Goal: Task Accomplishment & Management: Complete application form

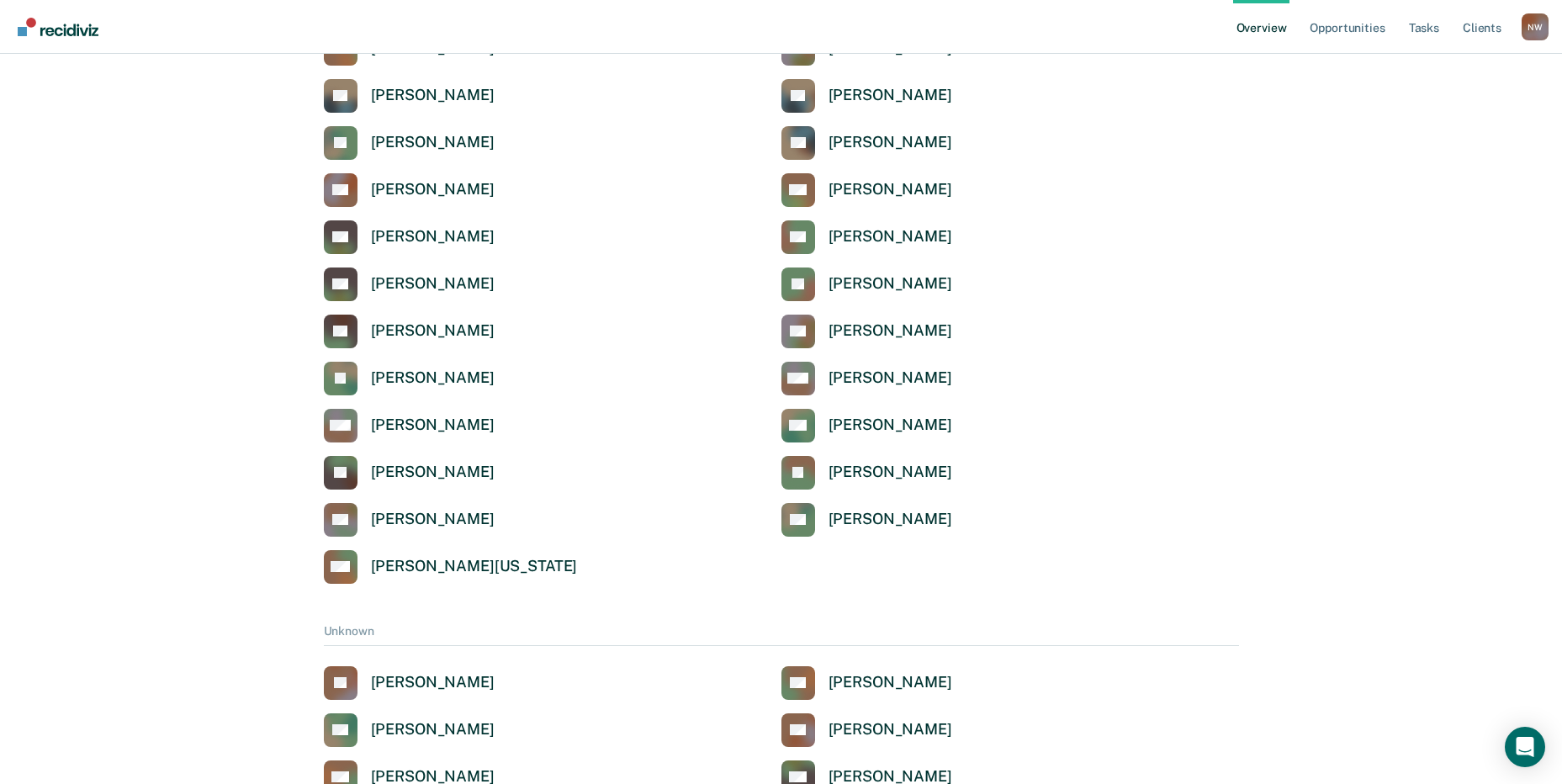
scroll to position [5509, 0]
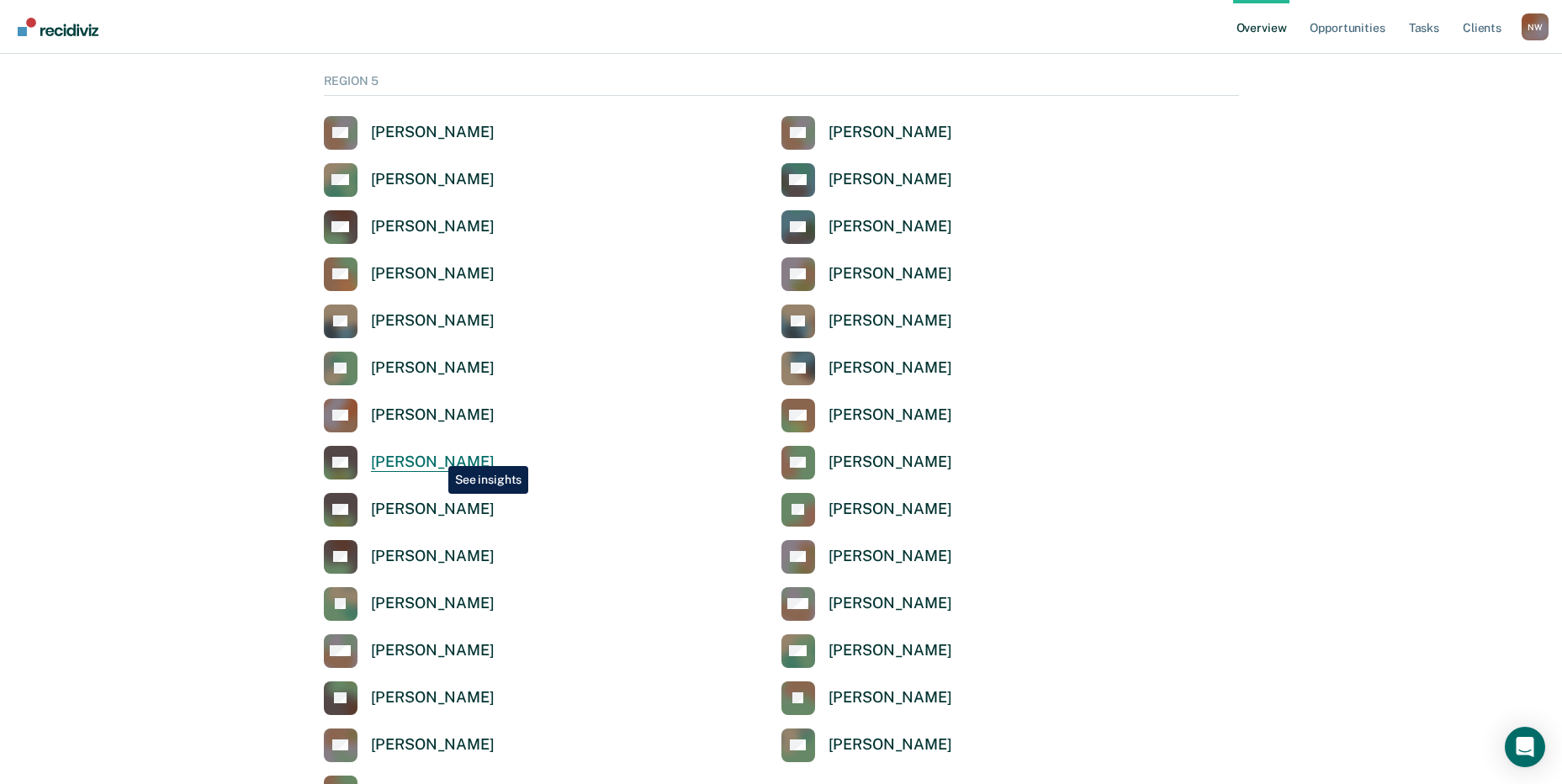
click at [436, 453] on div "[PERSON_NAME]" at bounding box center [433, 462] width 124 height 19
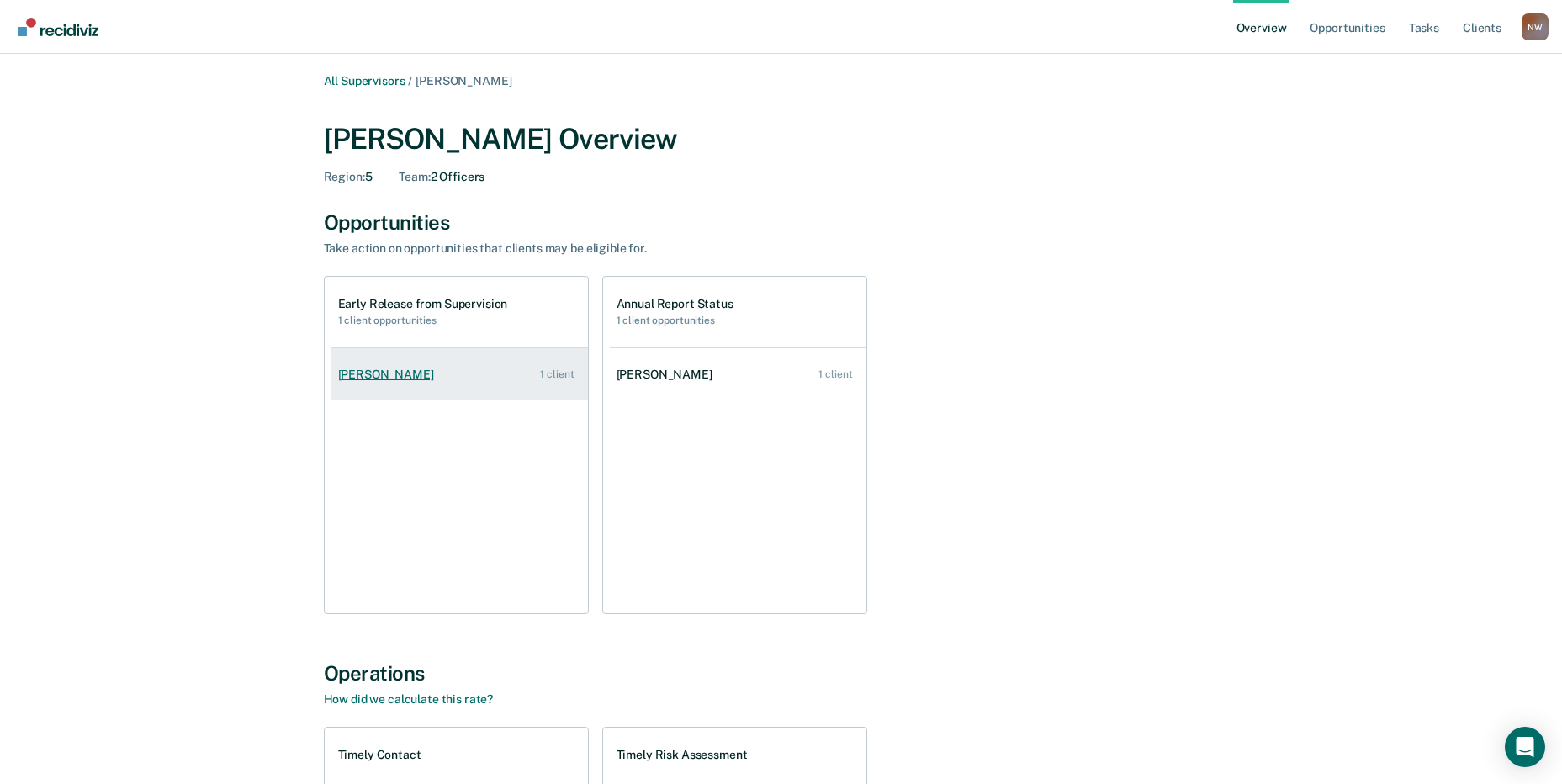
click at [395, 372] on div "Timothy Huff" at bounding box center [389, 375] width 102 height 14
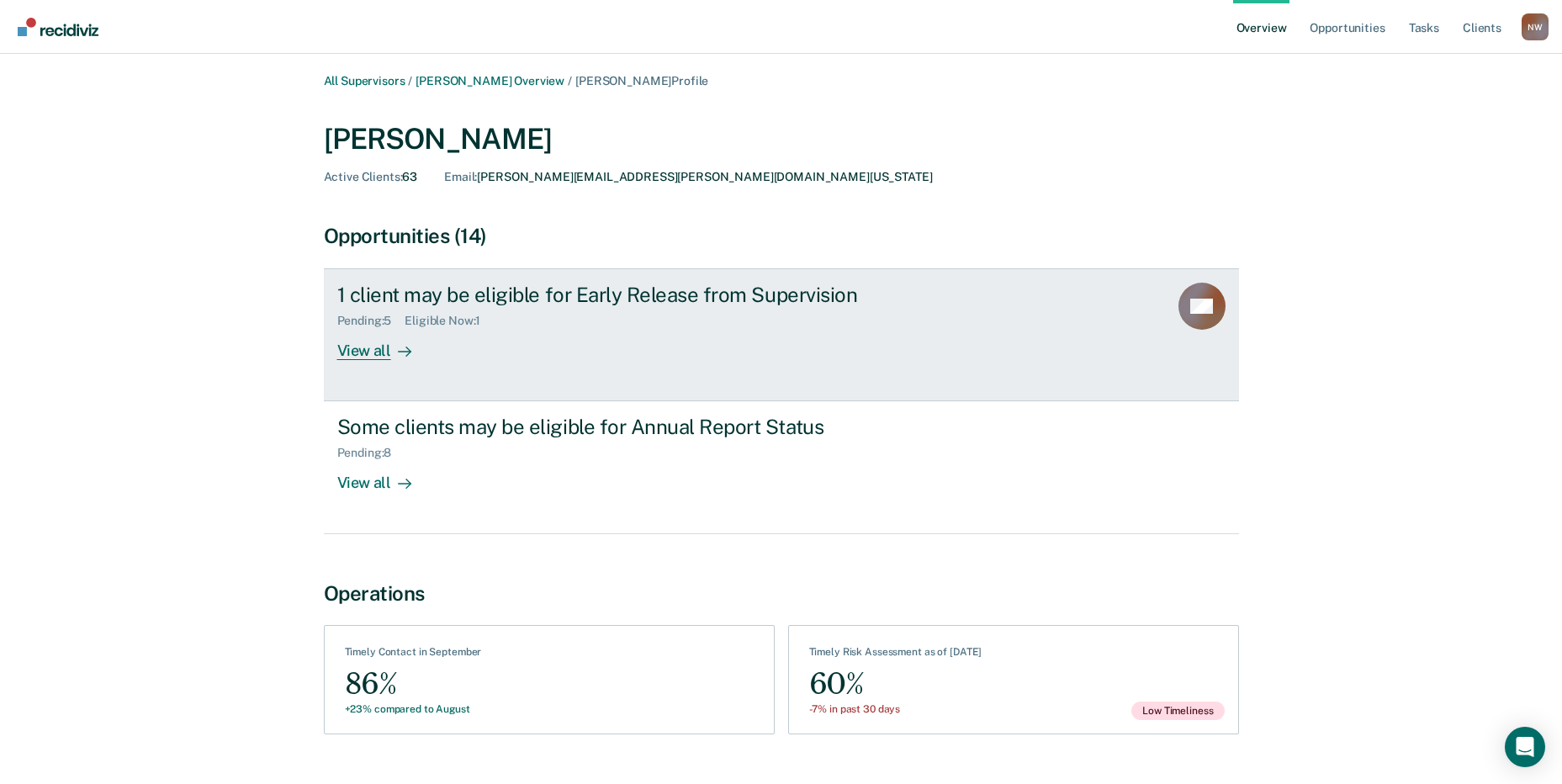
click at [390, 298] on div "1 client may be eligible for Early Release from Supervision" at bounding box center [632, 295] width 591 height 24
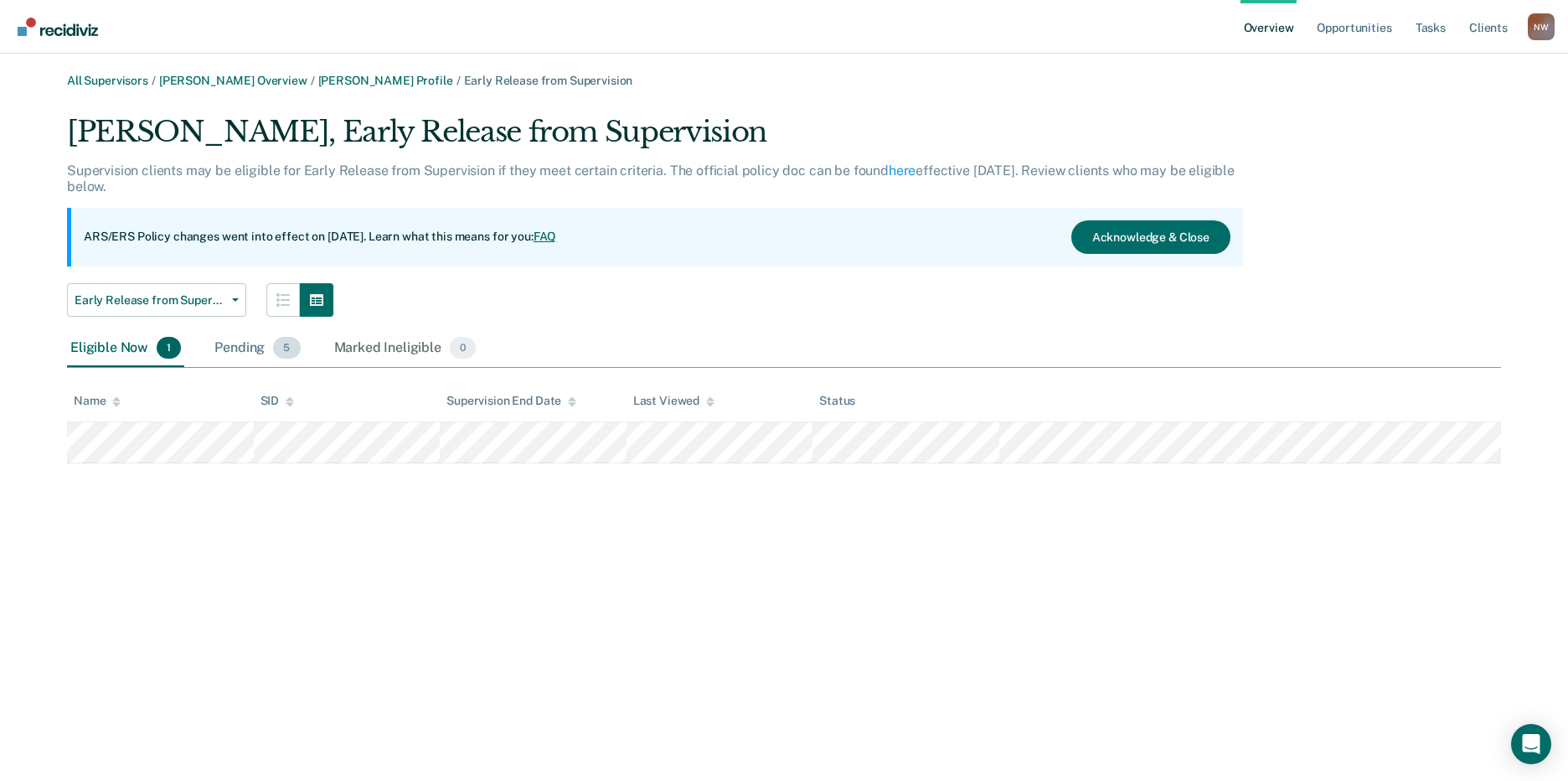
click at [250, 347] on div "Pending 5" at bounding box center [257, 348] width 92 height 37
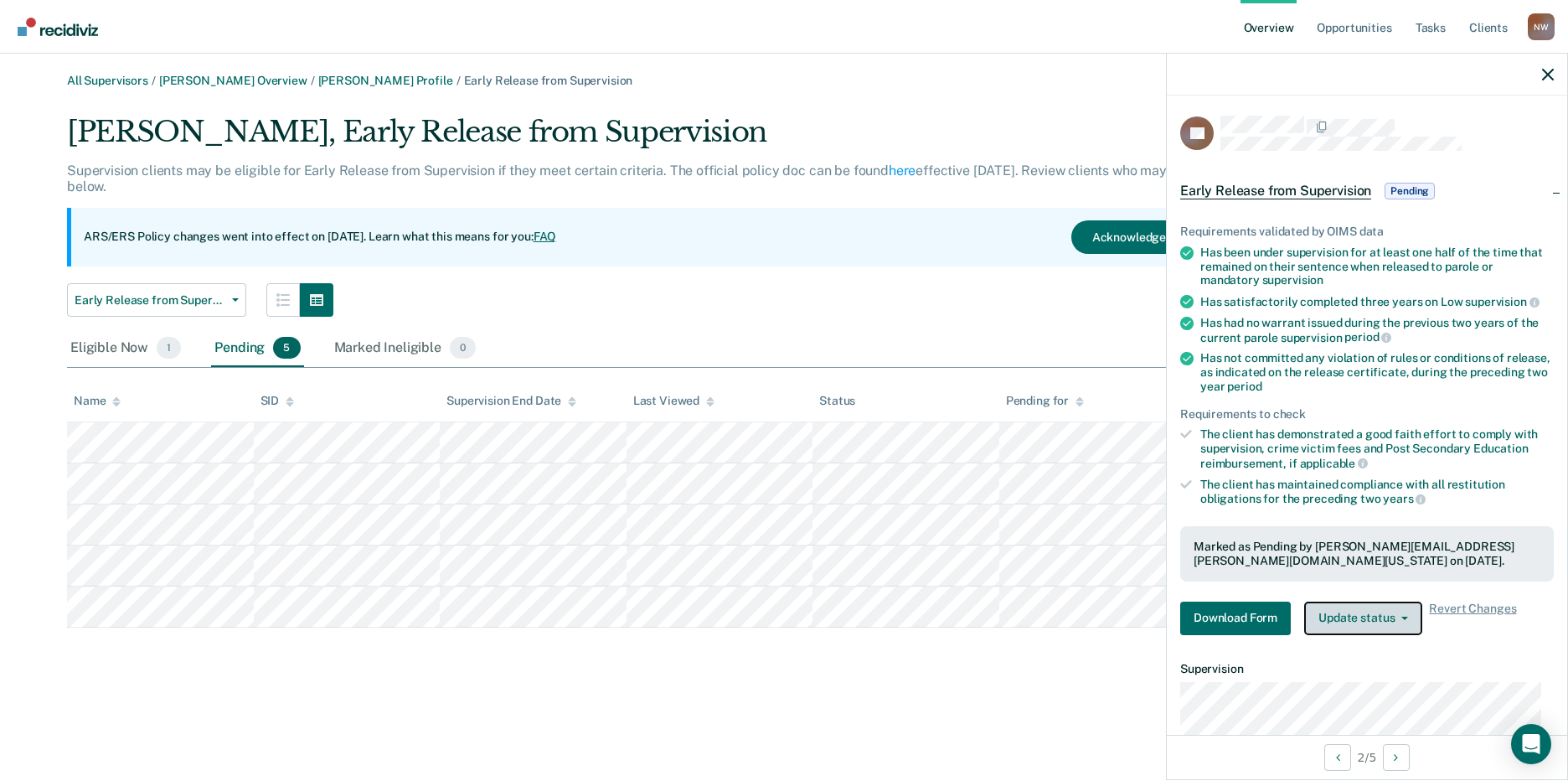
click at [1355, 631] on button "Update status" at bounding box center [1363, 617] width 118 height 34
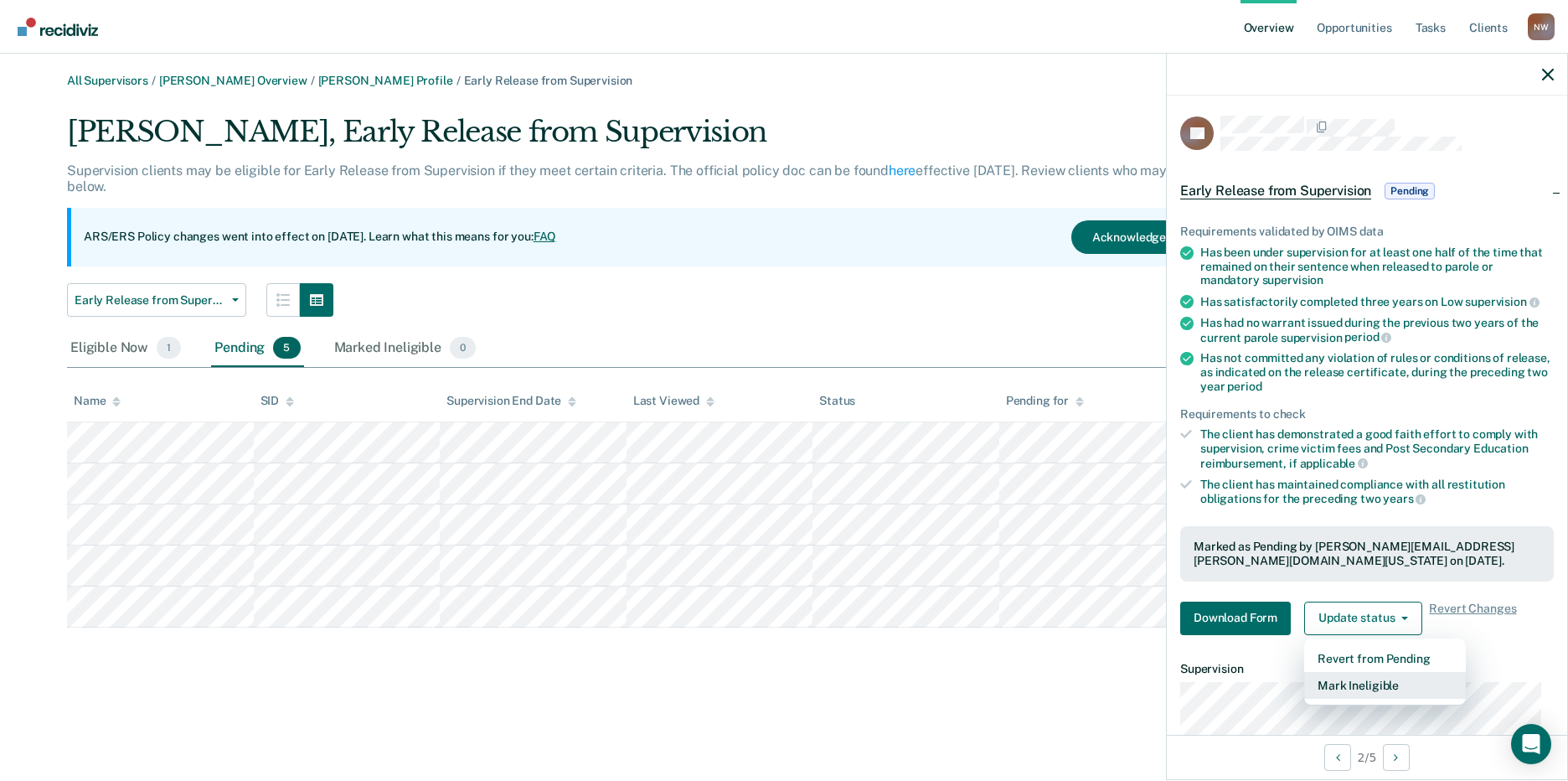
click at [1355, 678] on button "Mark Ineligible" at bounding box center [1385, 684] width 162 height 27
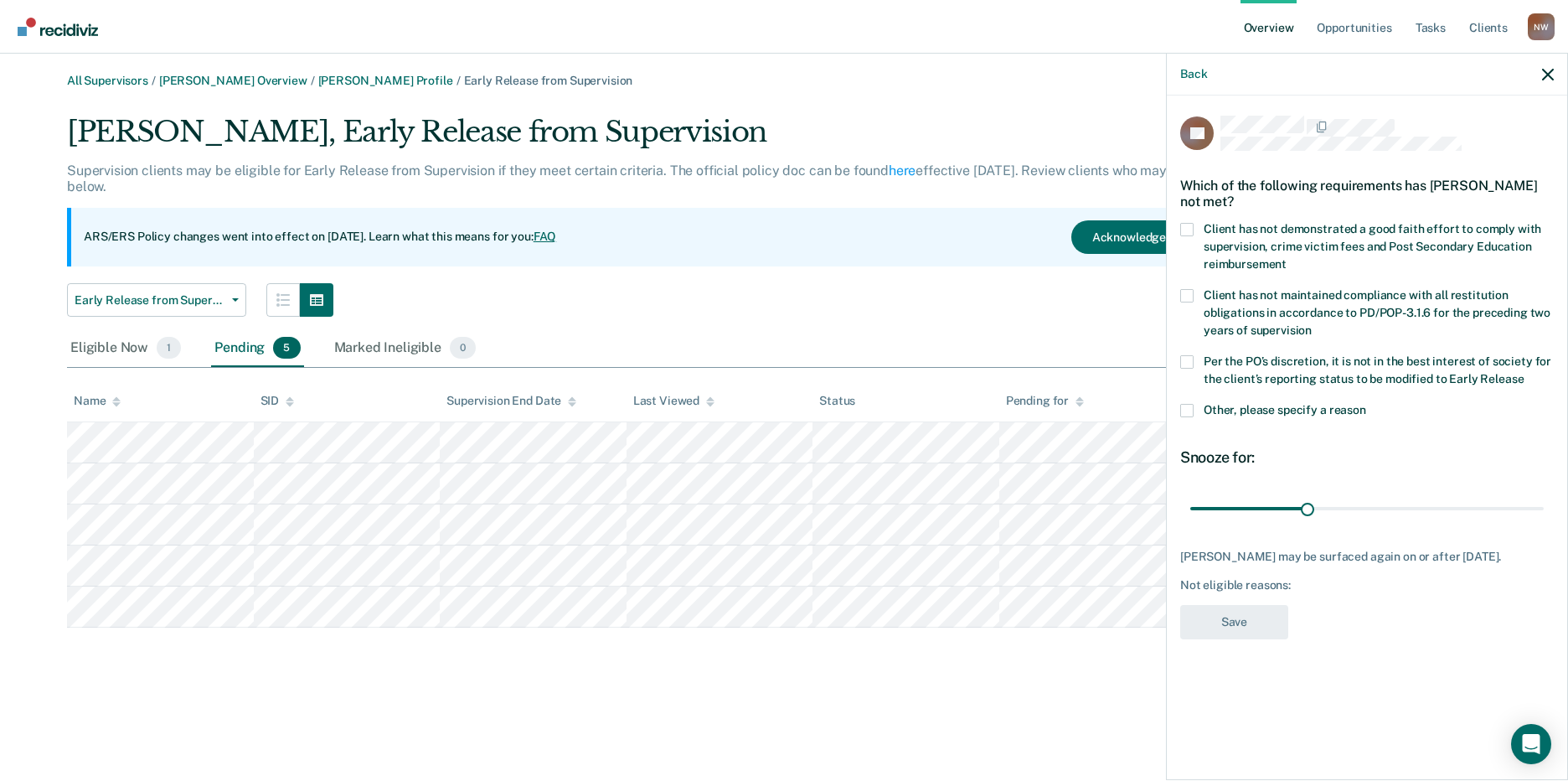
click at [1196, 230] on label "Client has not demonstrated a good faith effort to comply with supervision, cri…" at bounding box center [1367, 249] width 374 height 53
click at [1286, 258] on input "Client has not demonstrated a good faith effort to comply with supervision, cri…" at bounding box center [1286, 258] width 0 height 0
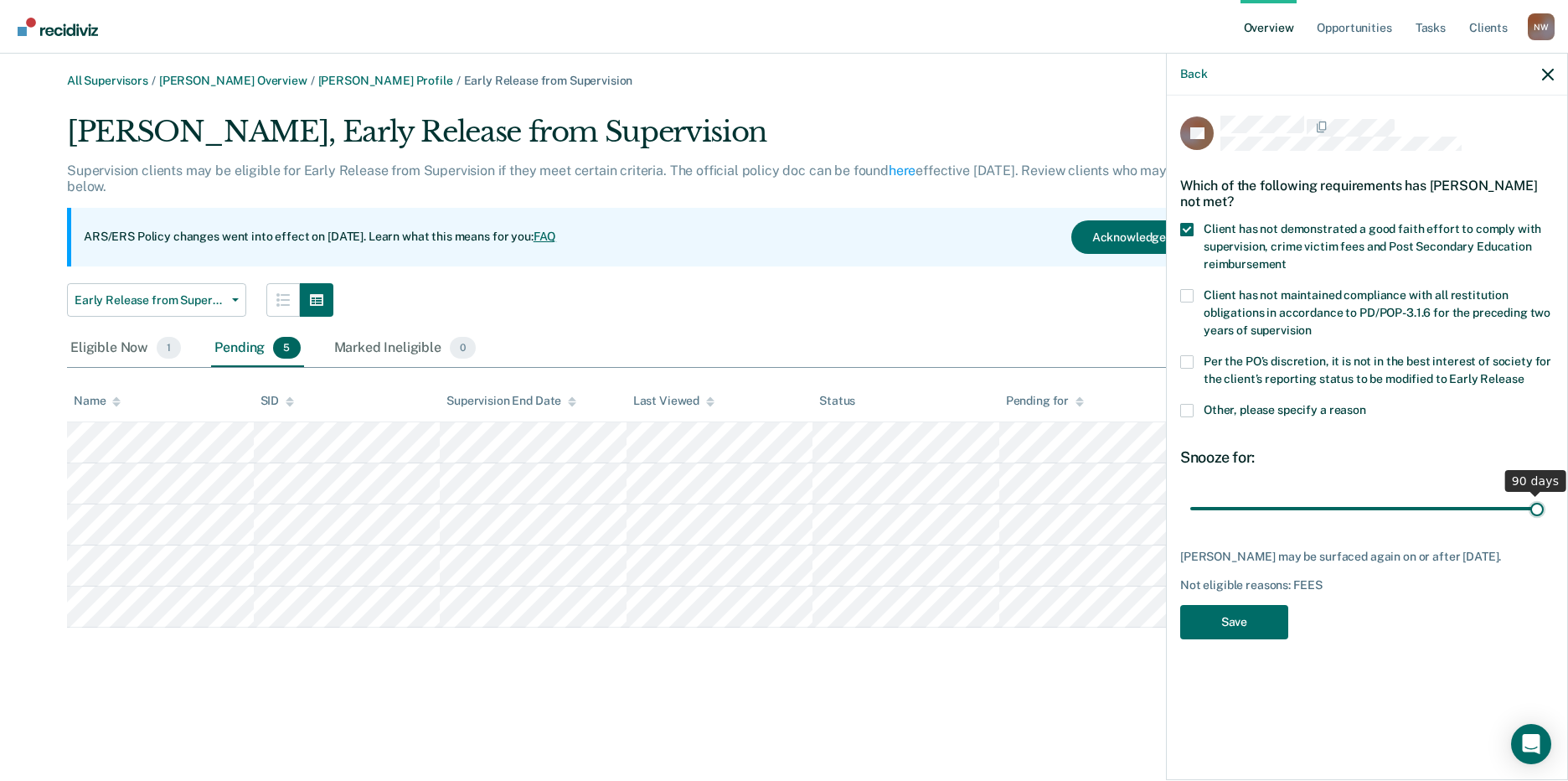
drag, startPoint x: 1306, startPoint y: 506, endPoint x: 1551, endPoint y: 511, distance: 245.1
type input "90"
click at [1544, 511] on input "range" at bounding box center [1366, 508] width 353 height 30
drag, startPoint x: 1238, startPoint y: 626, endPoint x: 1235, endPoint y: 619, distance: 7.6
click at [1238, 625] on button "Save" at bounding box center [1234, 621] width 108 height 34
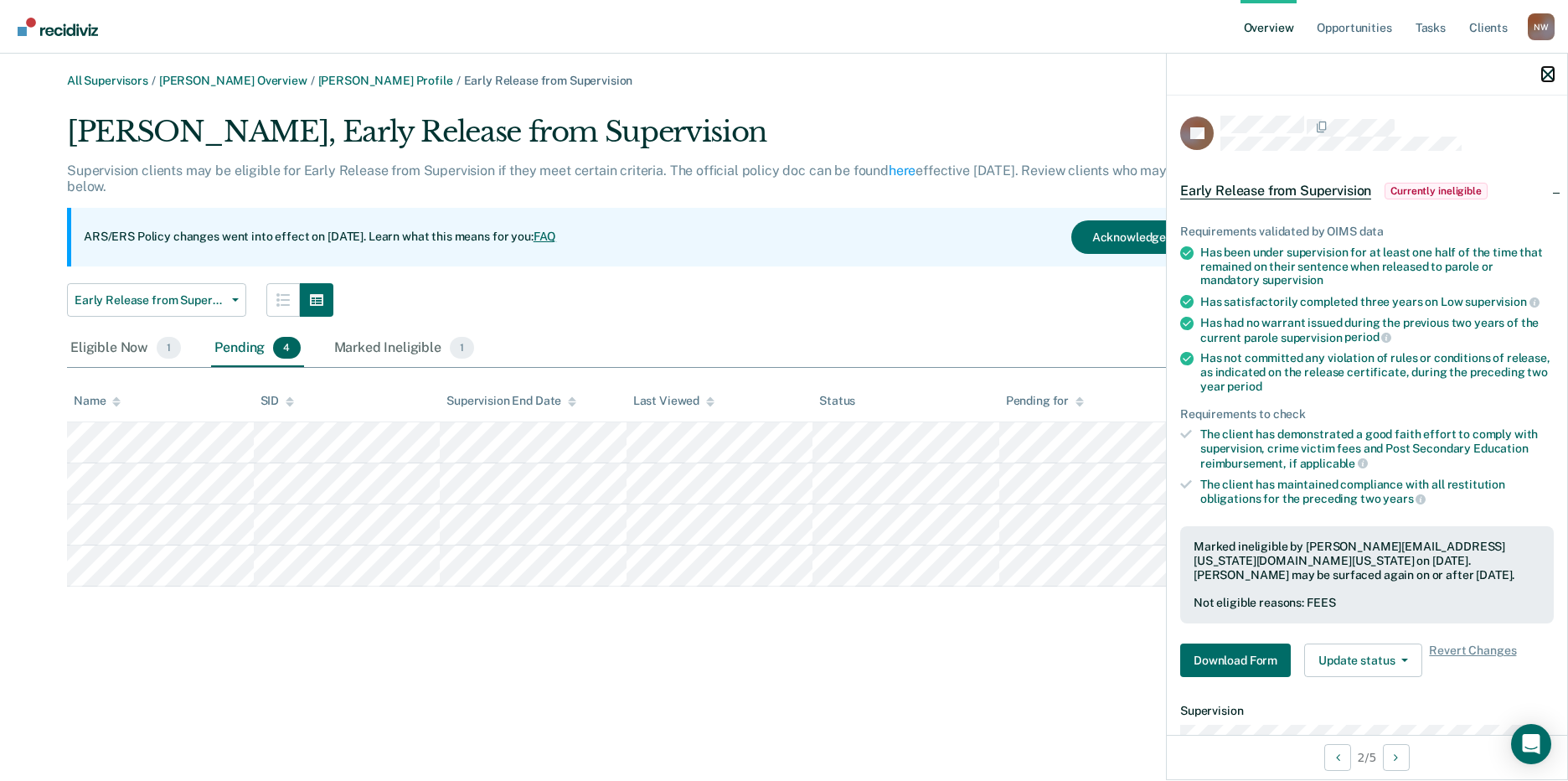
click at [1546, 77] on icon "button" at bounding box center [1547, 74] width 11 height 11
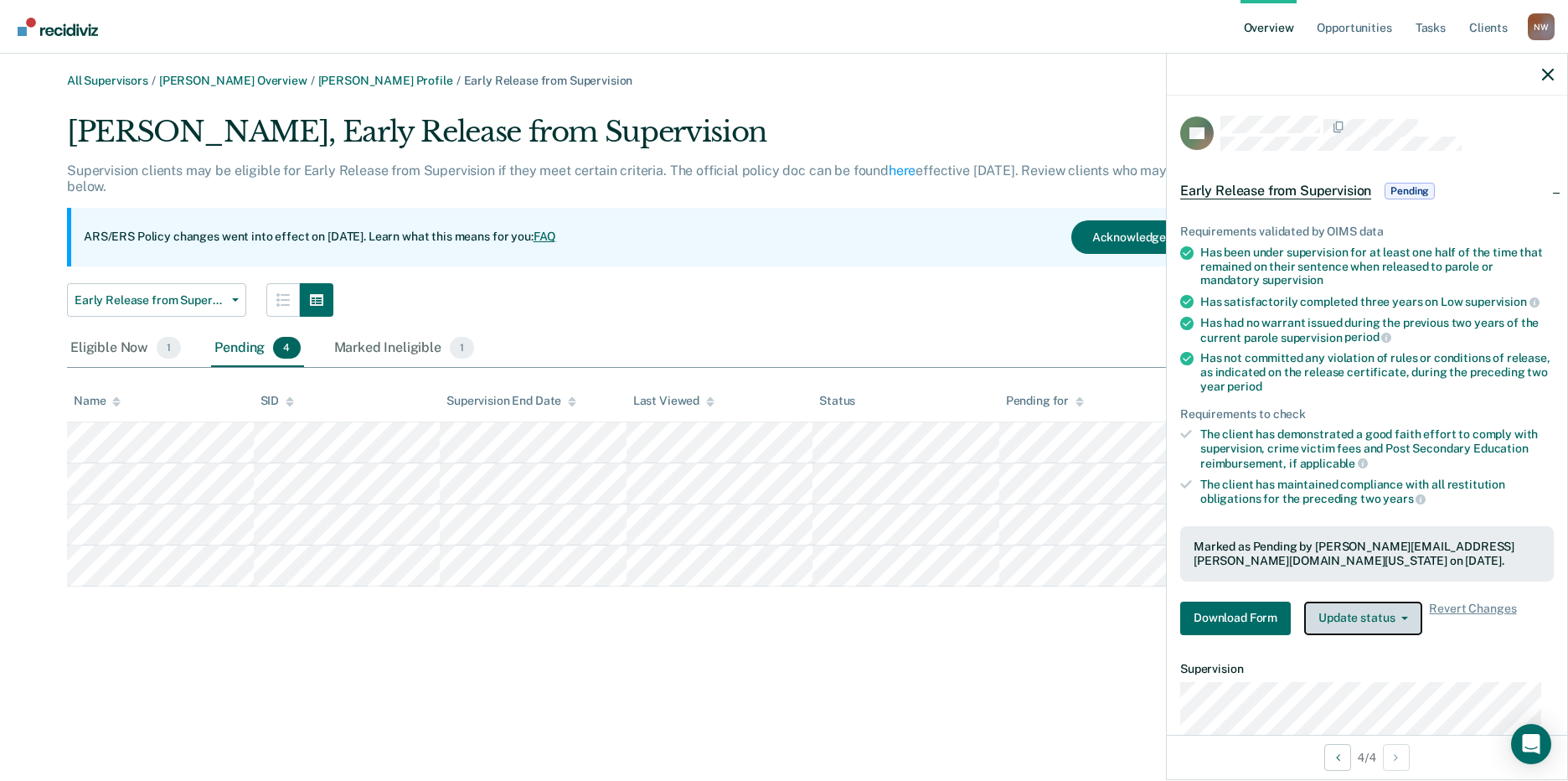
click at [1377, 625] on button "Update status" at bounding box center [1363, 617] width 118 height 34
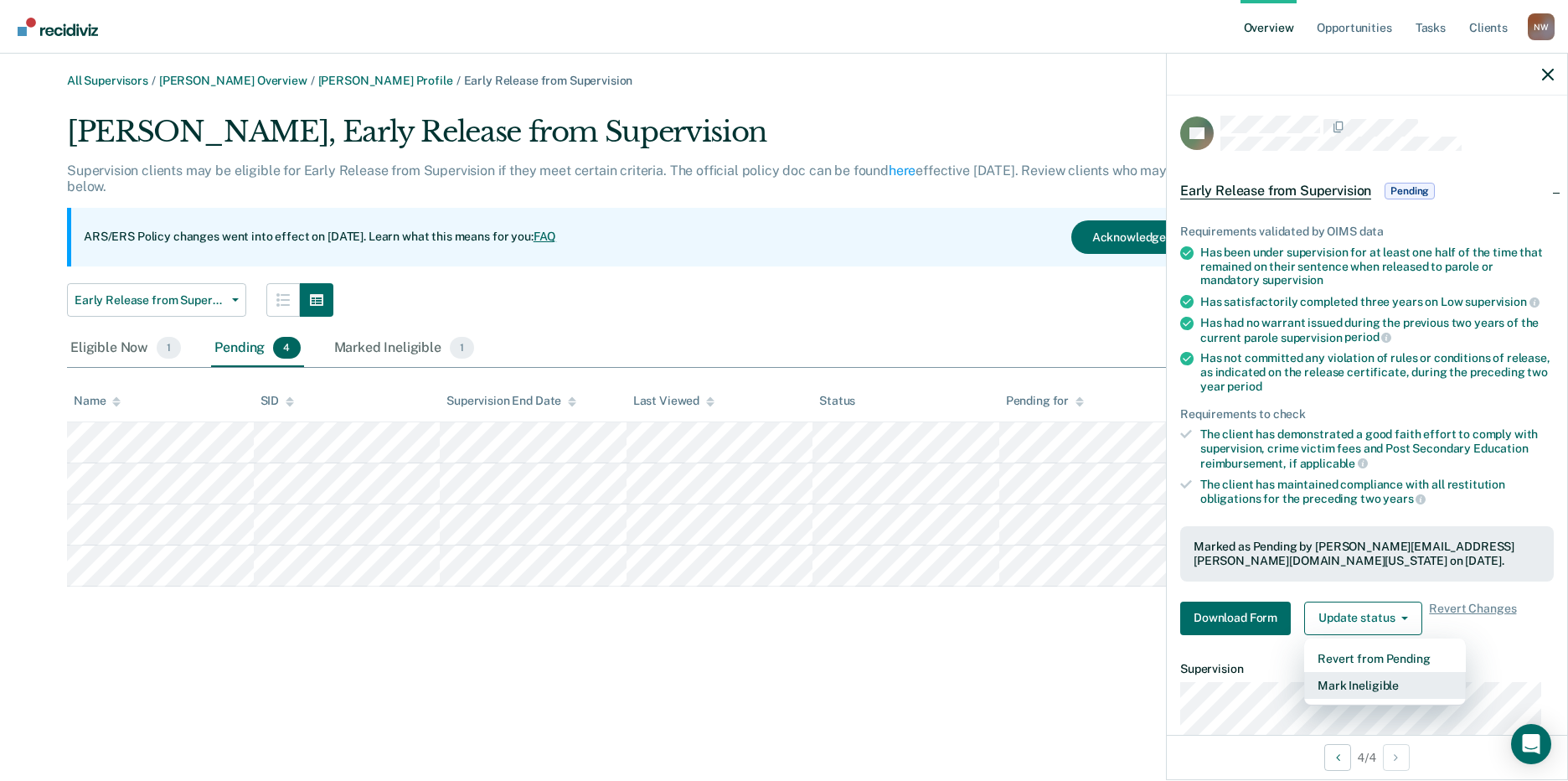
click at [1378, 679] on button "Mark Ineligible" at bounding box center [1385, 684] width 162 height 27
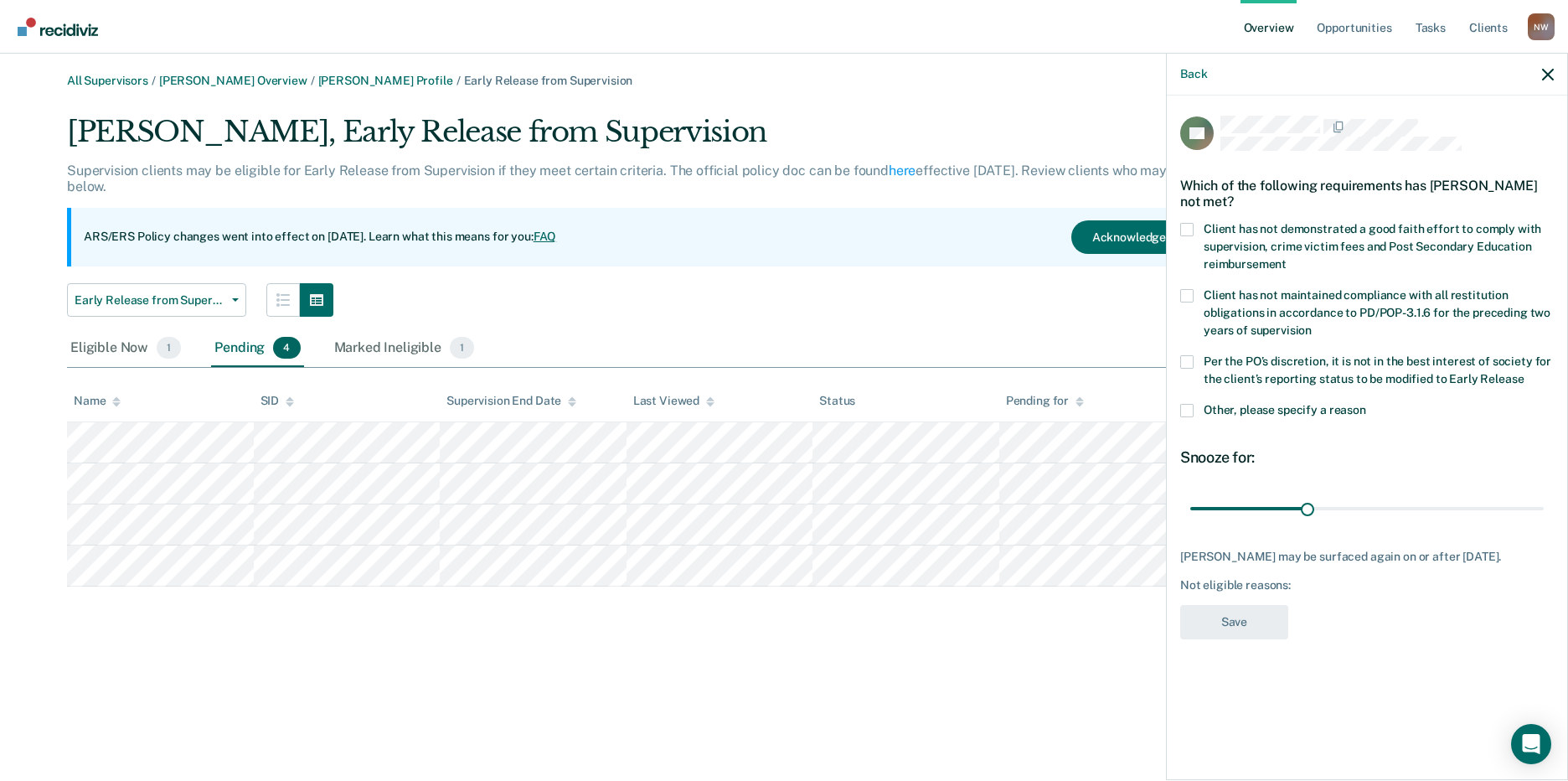
click at [1187, 408] on span at bounding box center [1186, 410] width 13 height 13
click at [1366, 404] on input "Other, please specify a reason" at bounding box center [1366, 404] width 0 height 0
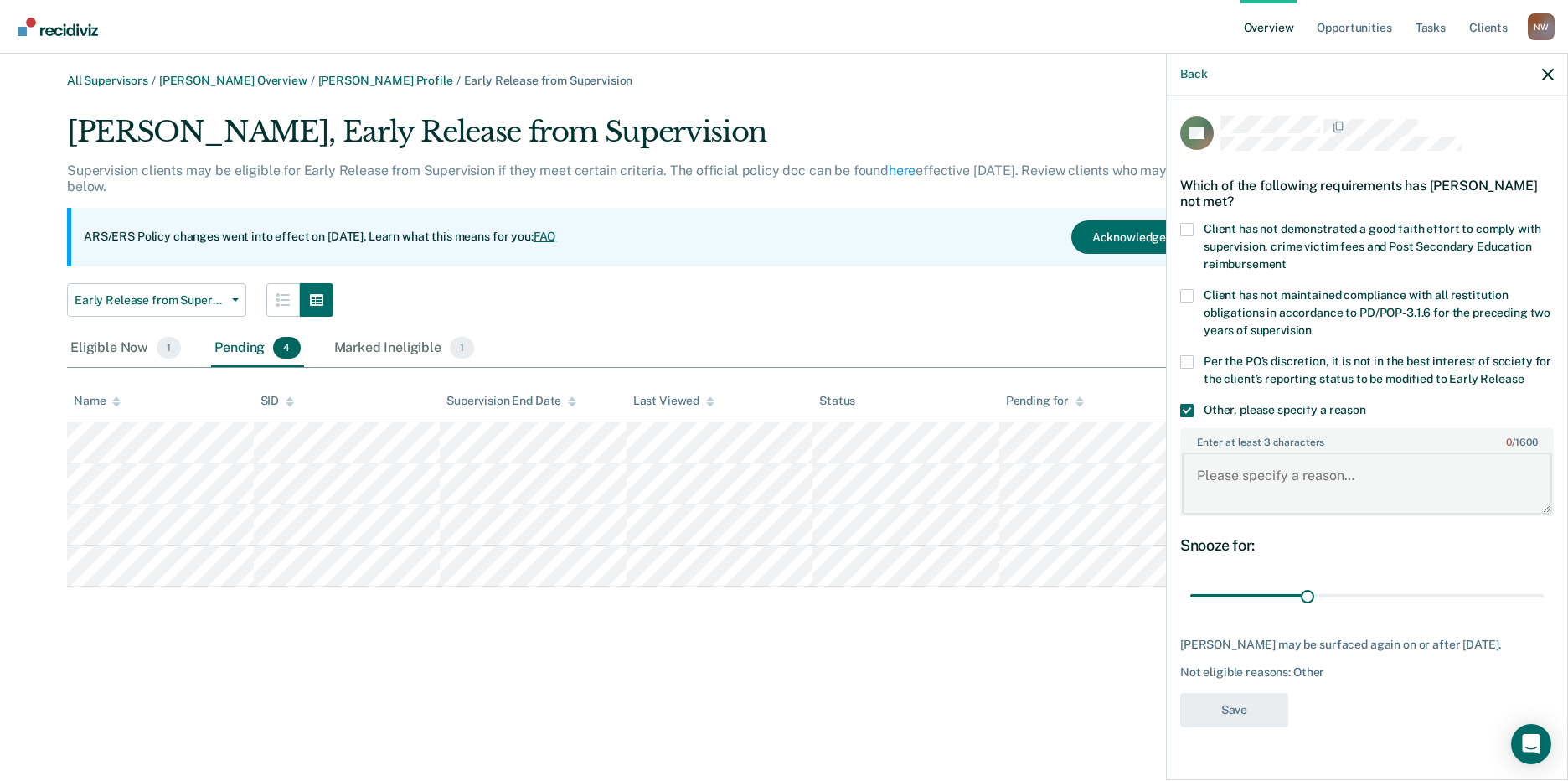
click at [1225, 461] on textarea "Enter at least 3 characters 0 / 1600" at bounding box center [1367, 483] width 370 height 62
paste textarea "ERS review completed. It is not in the best interest of society to place the cl…"
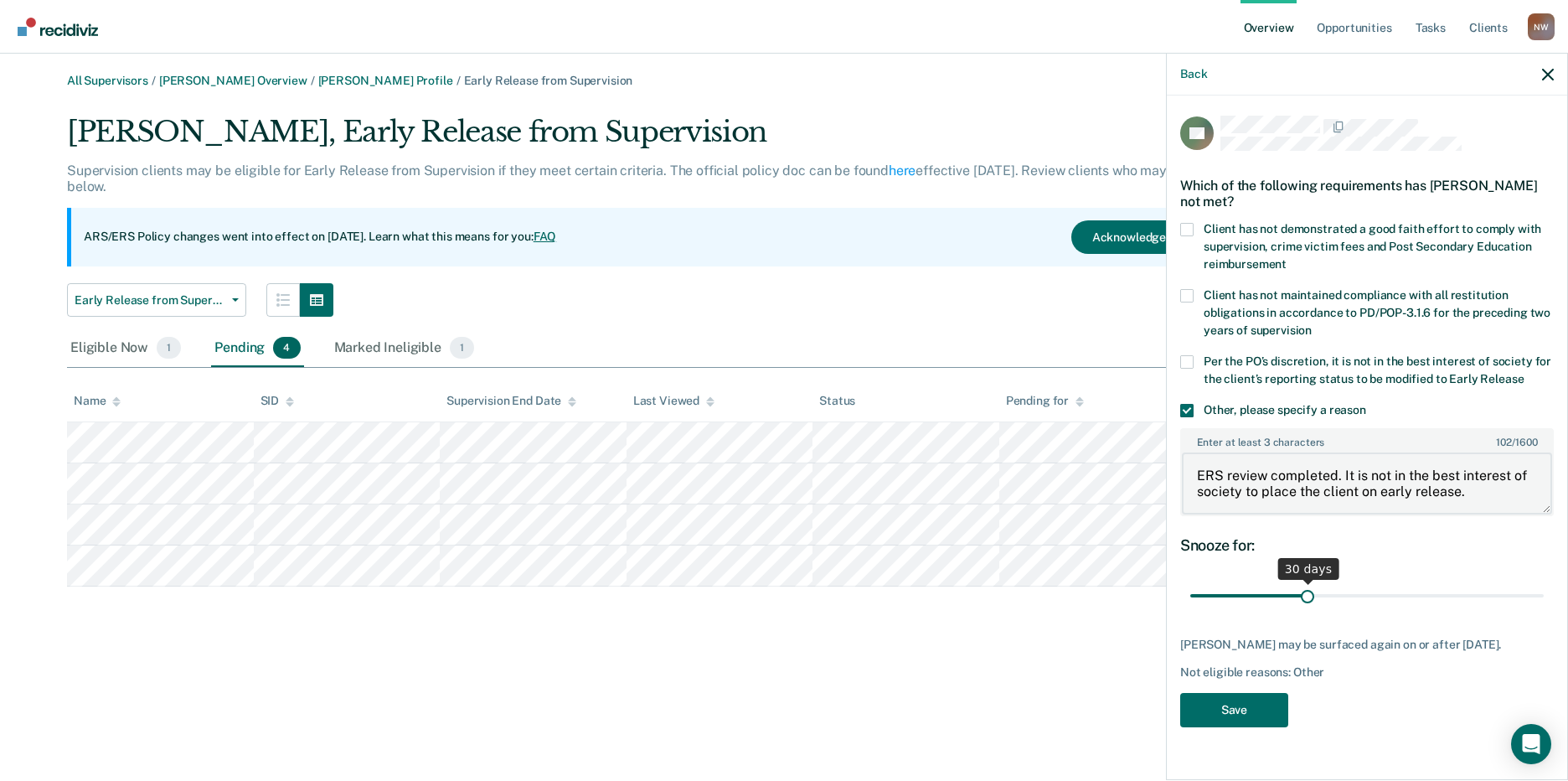
type textarea "ERS review completed. It is not in the best interest of society to place the cl…"
drag, startPoint x: 1308, startPoint y: 592, endPoint x: 1566, endPoint y: 582, distance: 258.2
type input "90"
click at [1544, 582] on input "range" at bounding box center [1366, 596] width 353 height 30
click at [1238, 704] on button "Save" at bounding box center [1234, 709] width 108 height 34
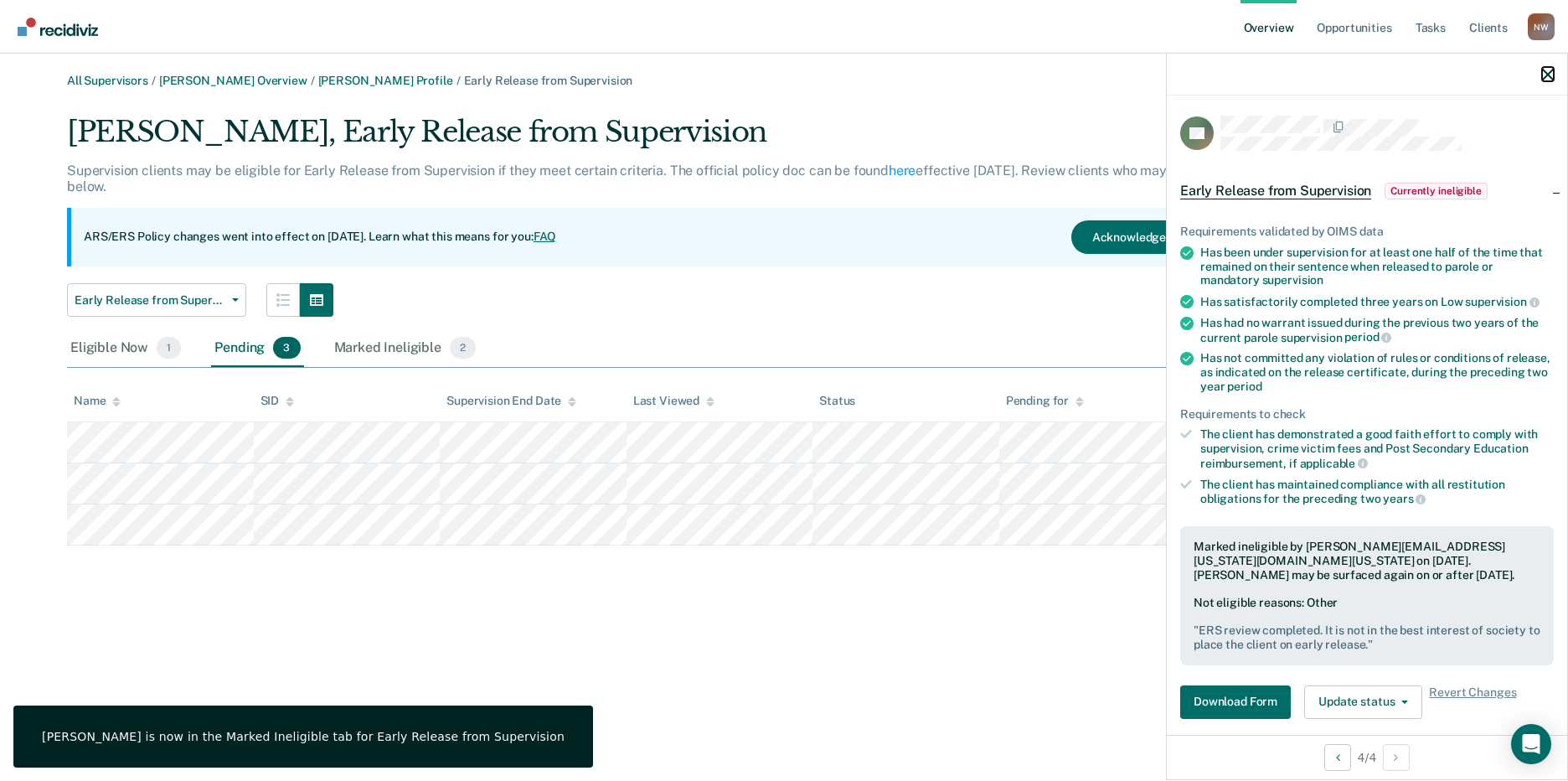
click at [1551, 70] on icon "button" at bounding box center [1547, 74] width 11 height 11
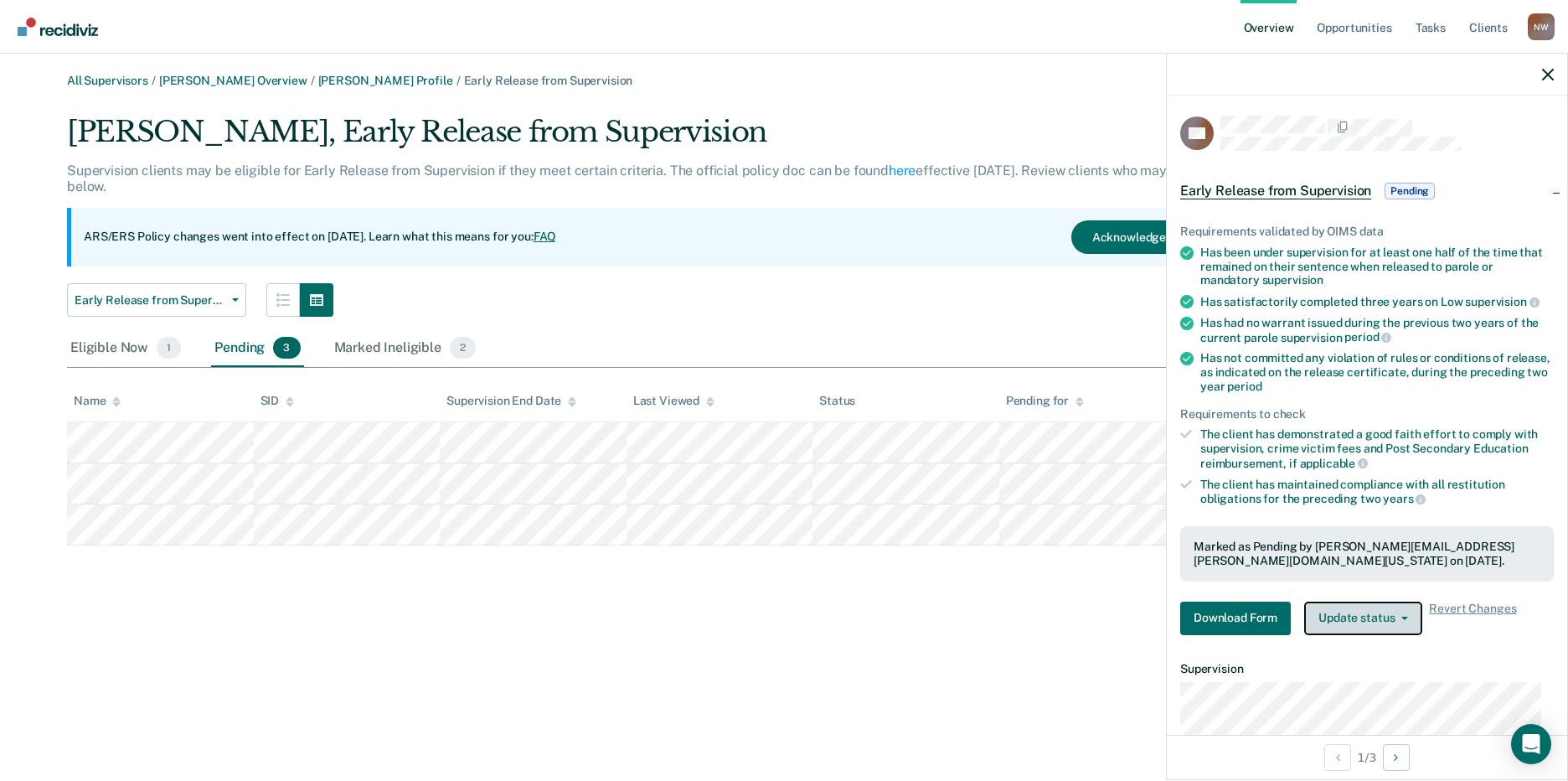
click at [1400, 611] on button "Update status" at bounding box center [1363, 617] width 118 height 34
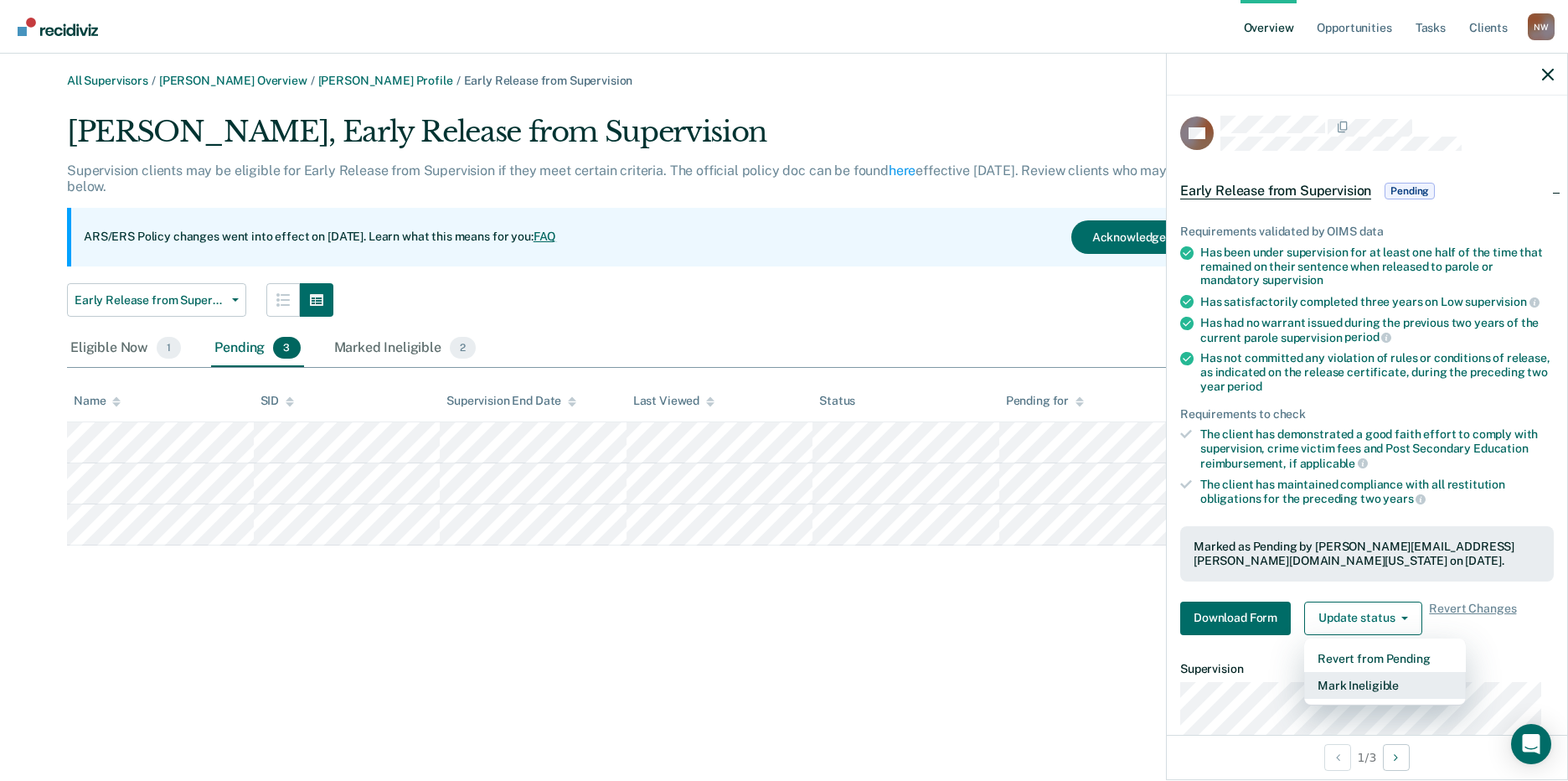
click at [1358, 680] on button "Mark Ineligible" at bounding box center [1385, 684] width 162 height 27
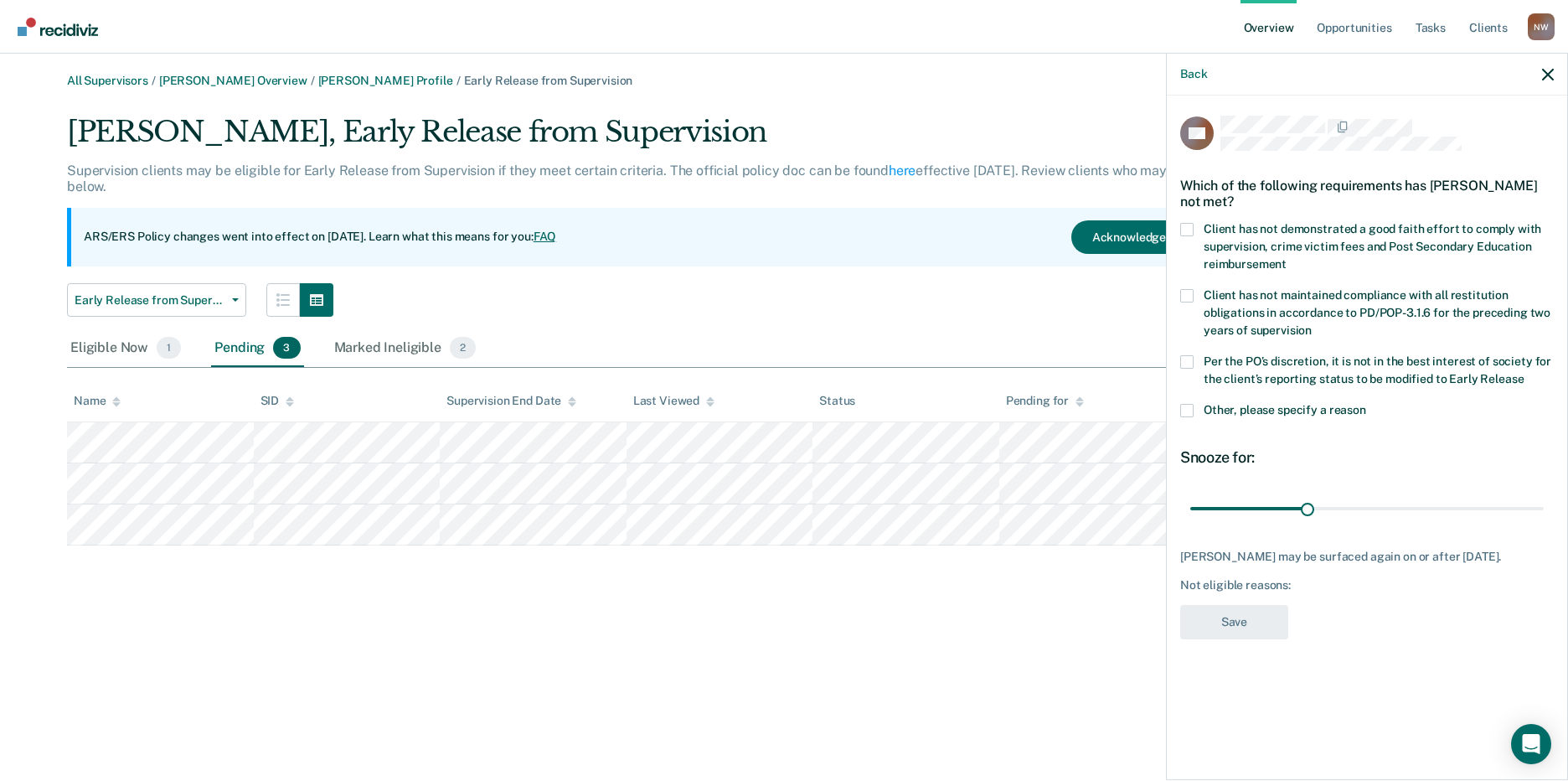
click at [1186, 408] on span at bounding box center [1186, 410] width 13 height 13
click at [1366, 404] on input "Other, please specify a reason" at bounding box center [1366, 404] width 0 height 0
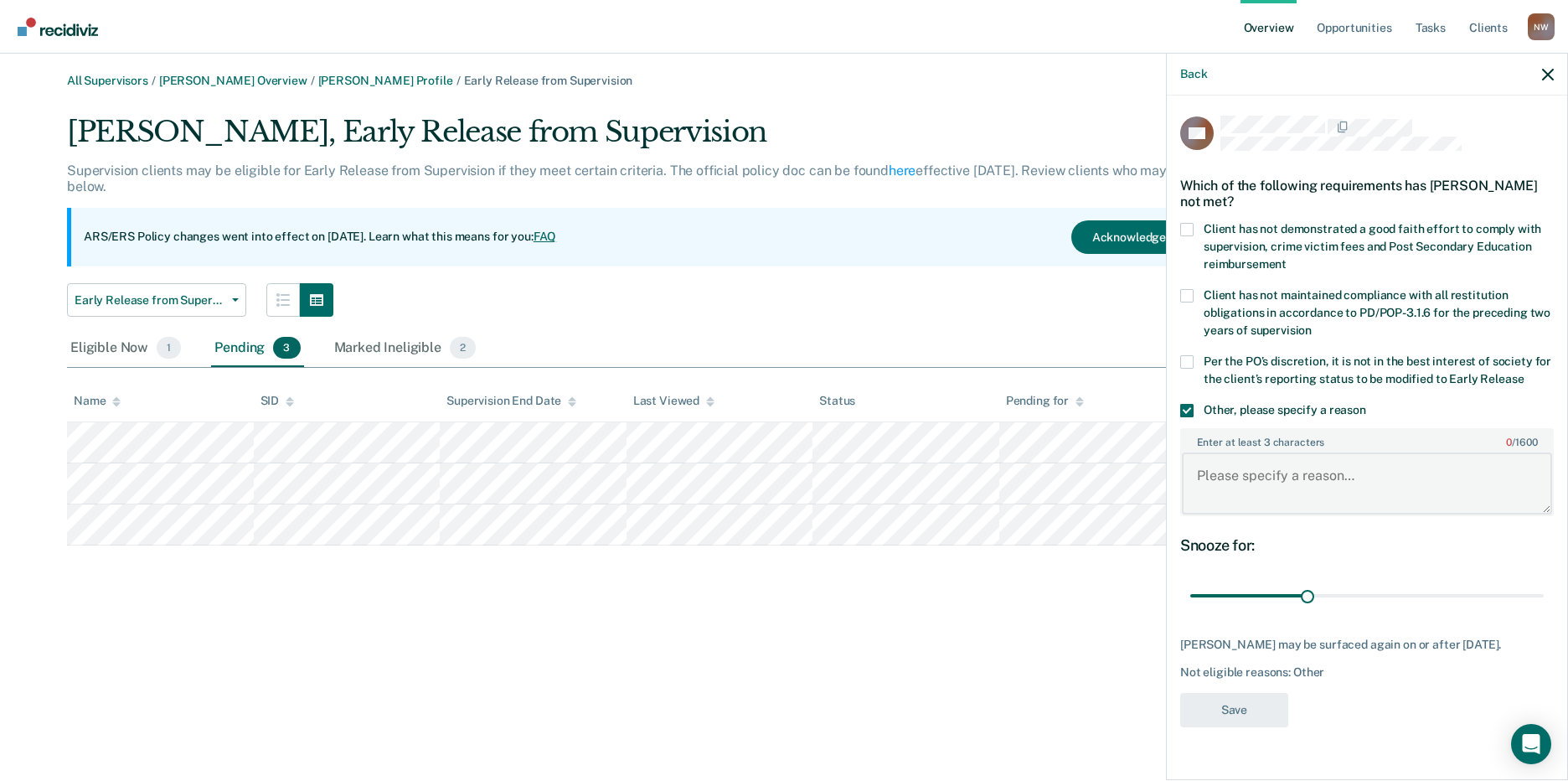
paste textarea "The client is not compliant with supervision and is not recommended for early r…"
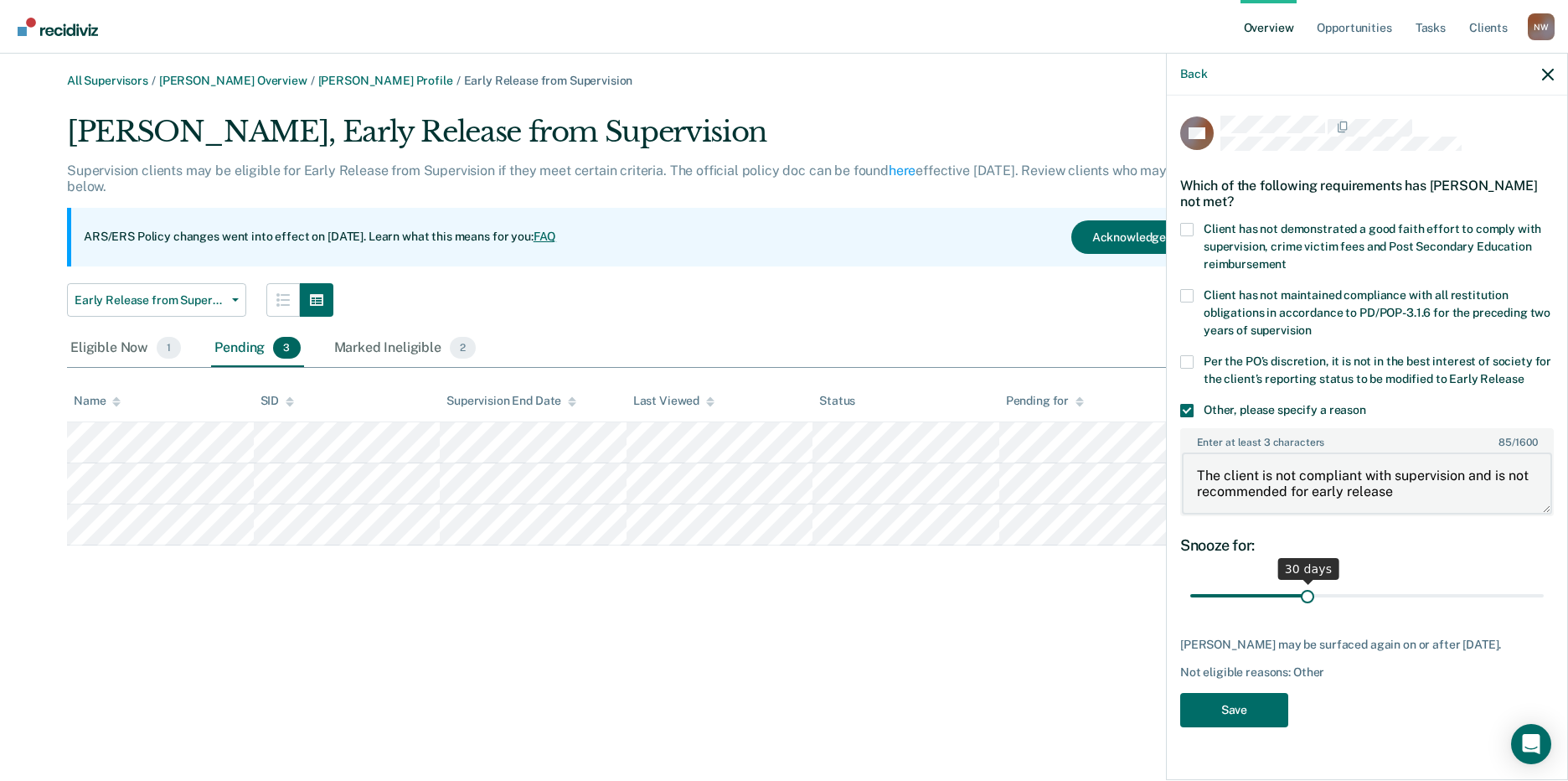
type textarea "The client is not compliant with supervision and is not recommended for early r…"
drag, startPoint x: 1308, startPoint y: 590, endPoint x: 1550, endPoint y: 584, distance: 242.1
type input "90"
click at [1544, 584] on input "range" at bounding box center [1366, 596] width 353 height 30
click at [1234, 710] on button "Save" at bounding box center [1234, 709] width 108 height 34
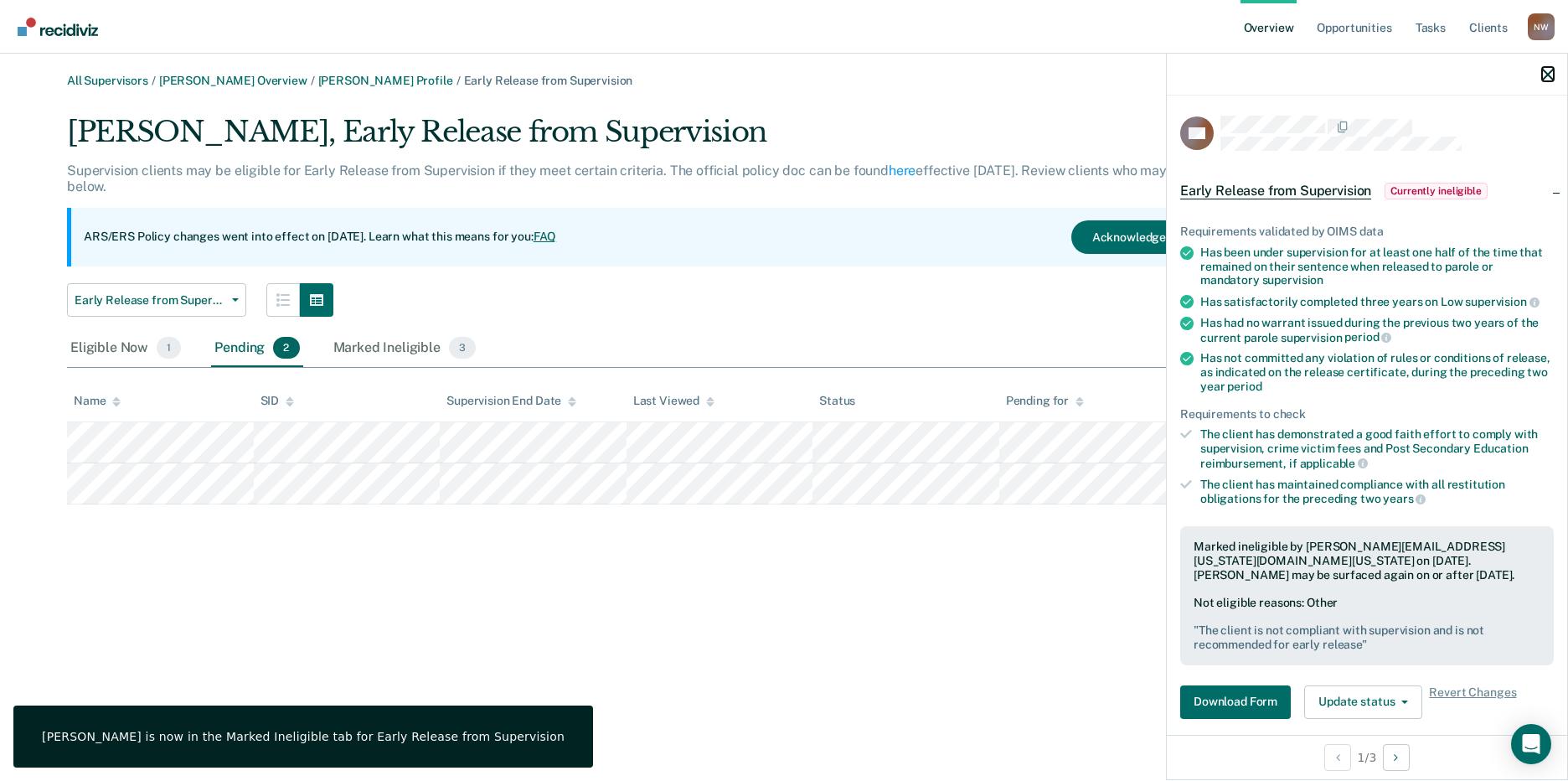
click at [1549, 70] on icon "button" at bounding box center [1547, 74] width 11 height 11
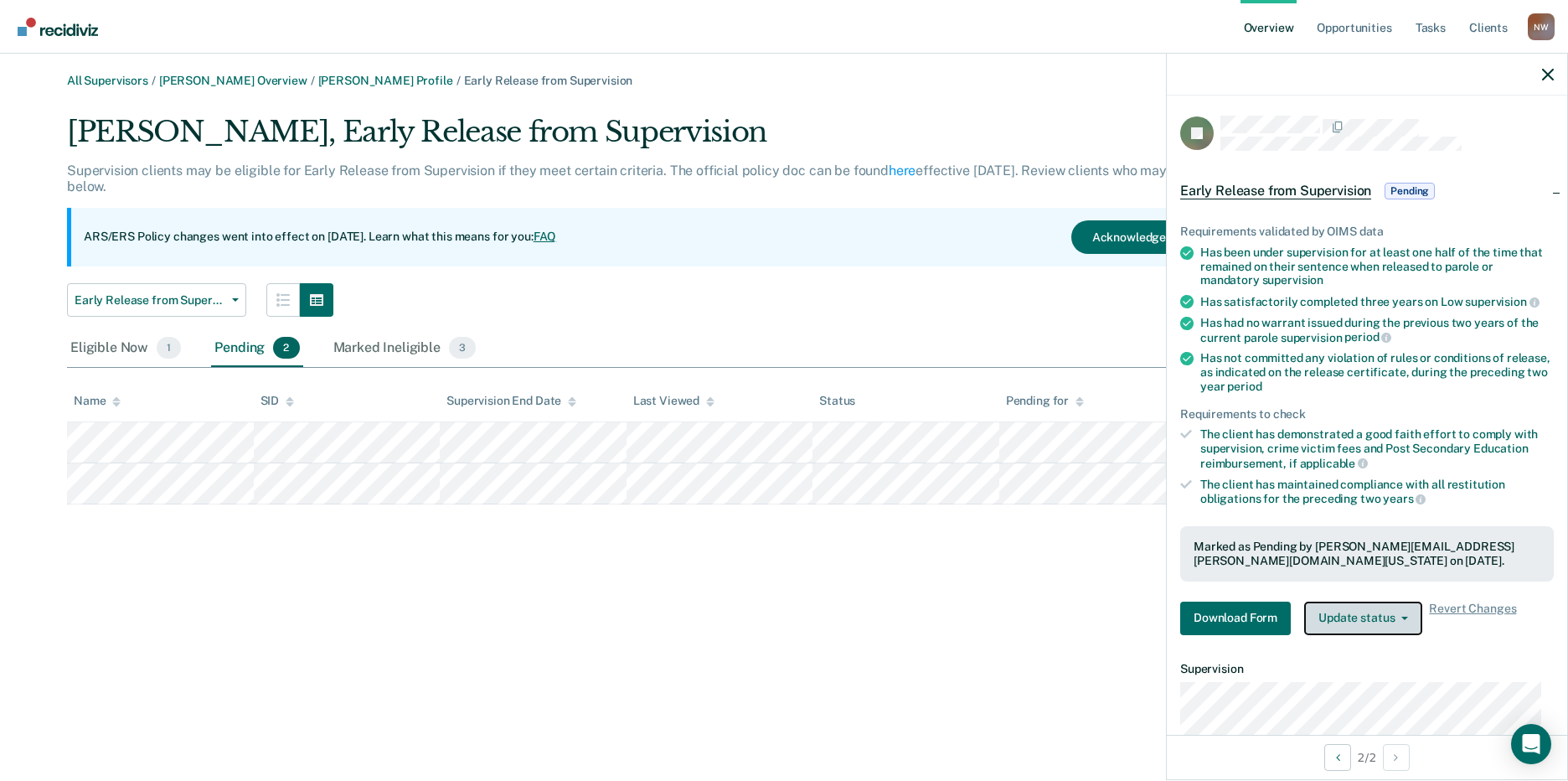
click at [1389, 609] on button "Update status" at bounding box center [1363, 617] width 118 height 34
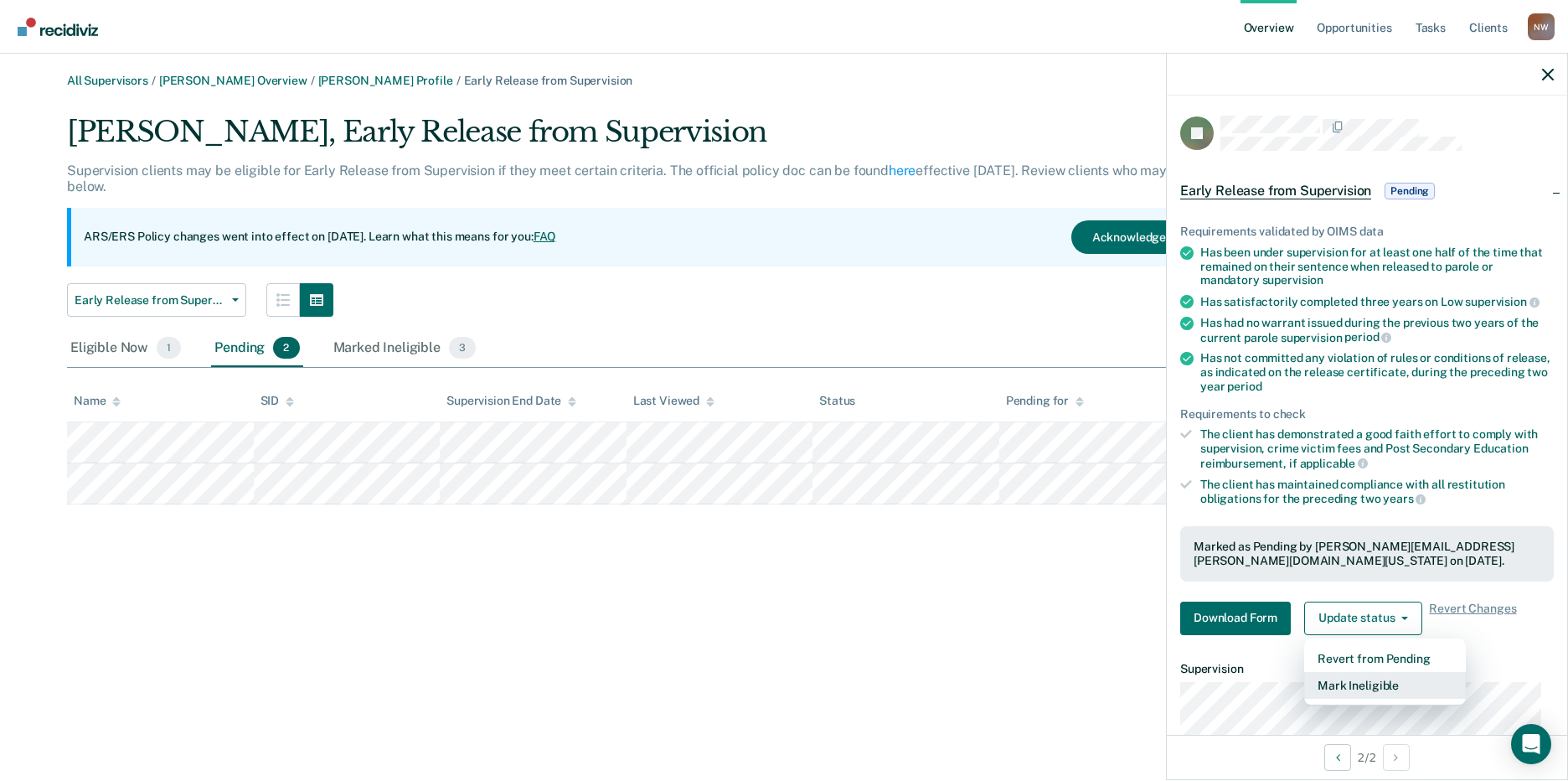
click at [1356, 679] on button "Mark Ineligible" at bounding box center [1385, 684] width 162 height 27
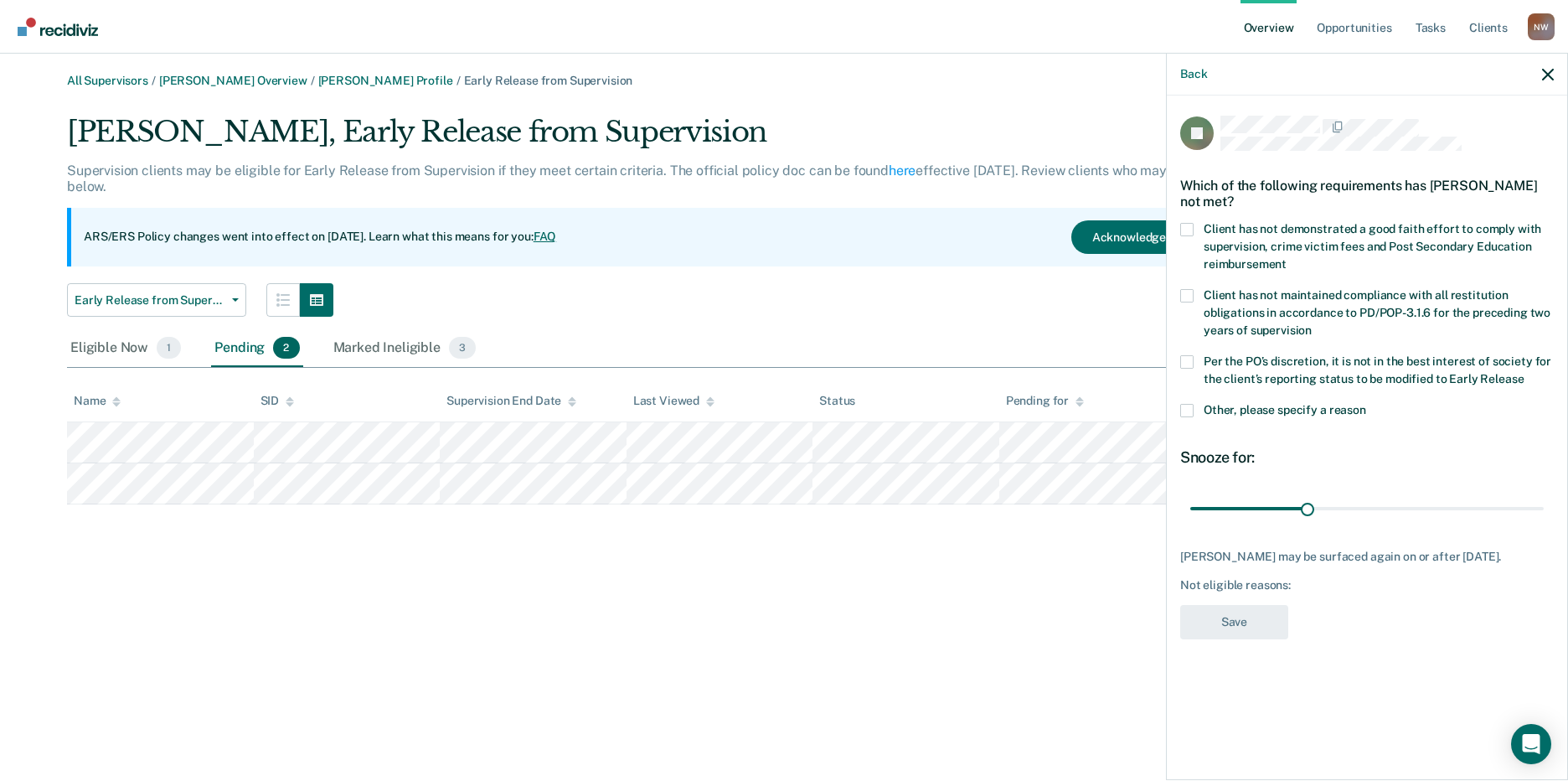
click at [1191, 230] on span at bounding box center [1186, 229] width 13 height 13
click at [1286, 258] on input "Client has not demonstrated a good faith effort to comply with supervision, cri…" at bounding box center [1286, 258] width 0 height 0
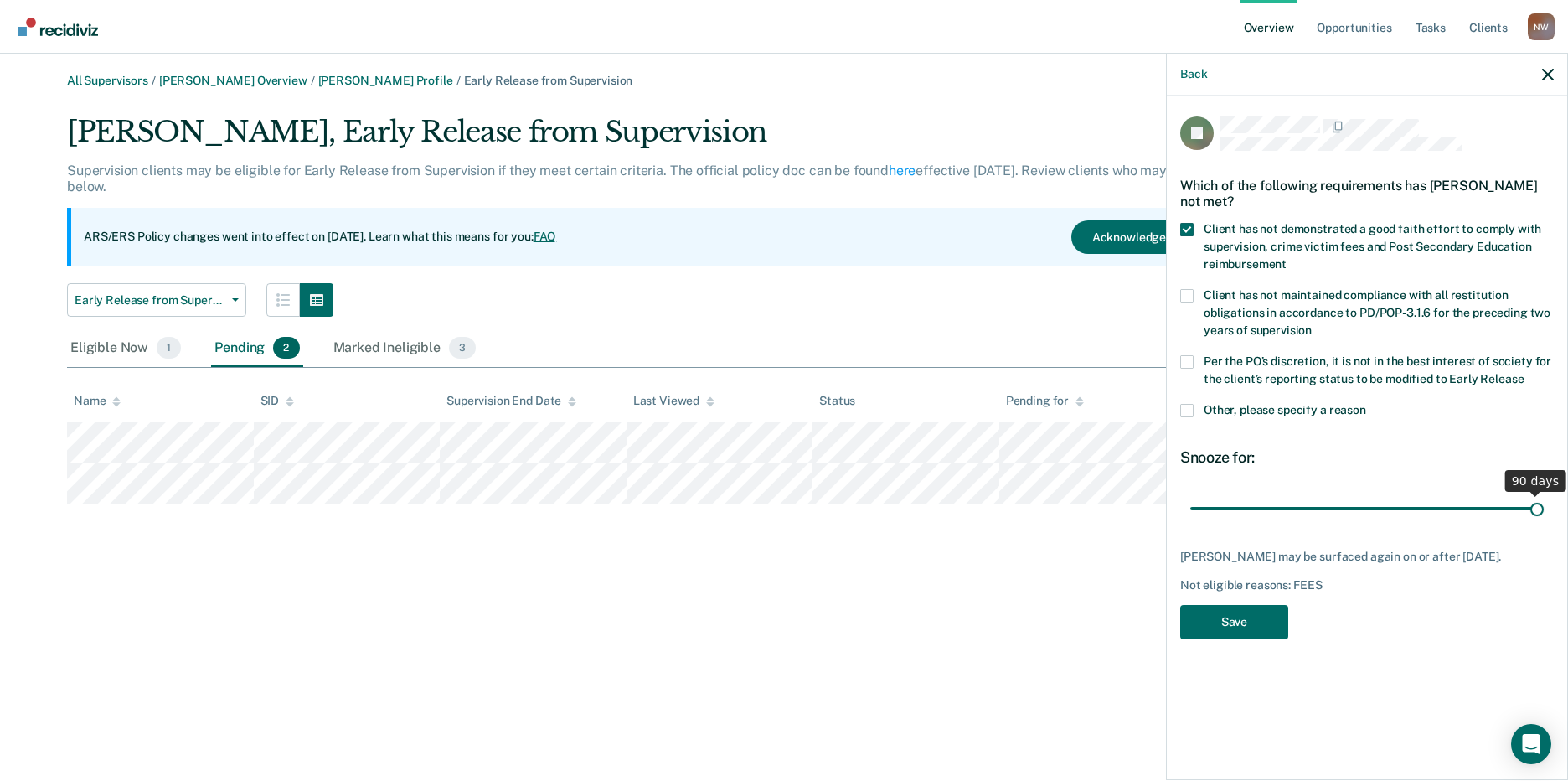
drag, startPoint x: 1318, startPoint y: 501, endPoint x: 1581, endPoint y: 501, distance: 263.0
type input "90"
click at [1544, 501] on input "range" at bounding box center [1366, 508] width 353 height 30
click at [1271, 630] on button "Save" at bounding box center [1234, 621] width 108 height 34
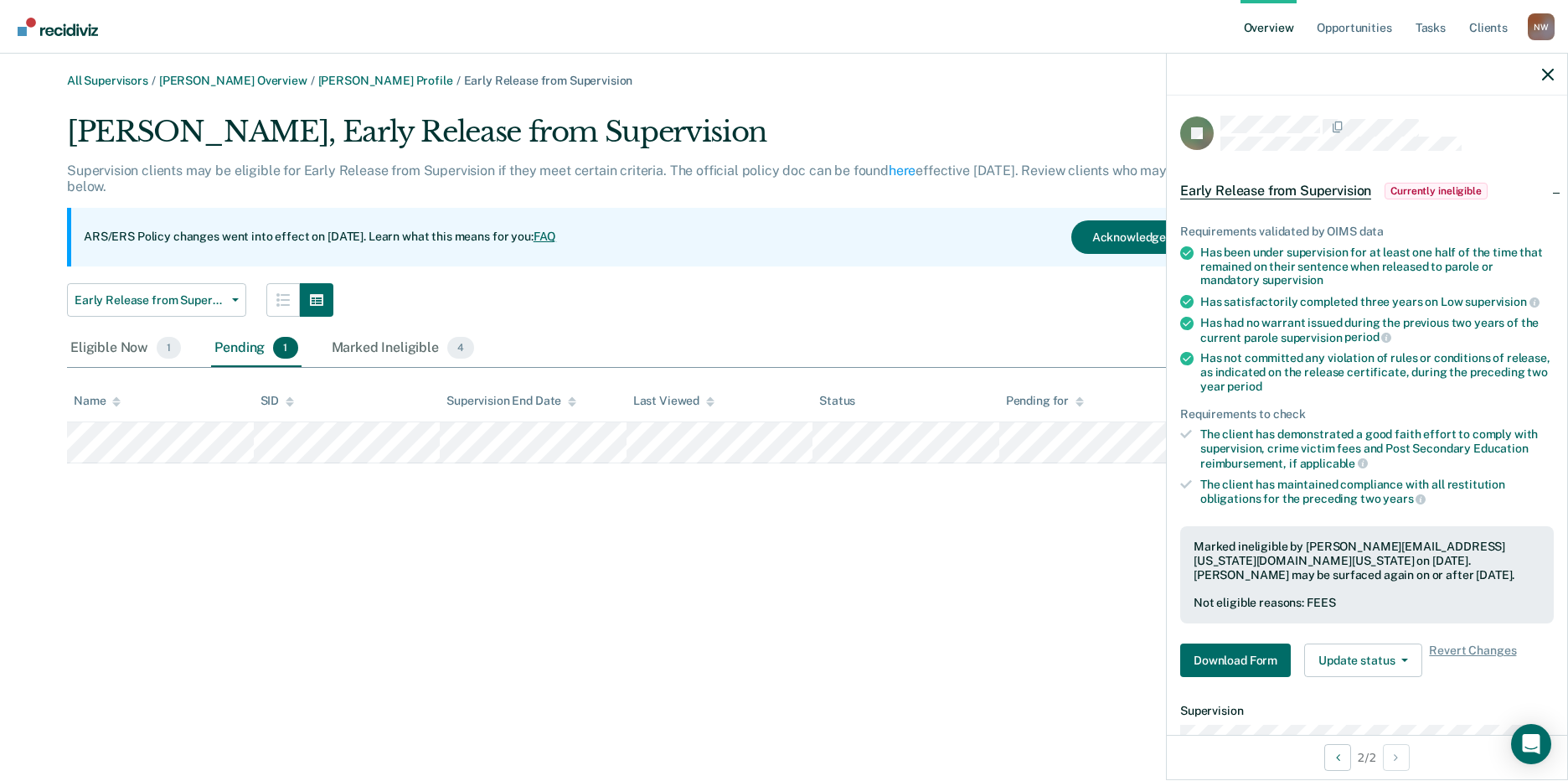
click at [1553, 60] on div at bounding box center [1367, 75] width 400 height 42
click at [1553, 73] on div at bounding box center [1367, 75] width 400 height 42
click at [1551, 74] on icon "button" at bounding box center [1547, 74] width 11 height 11
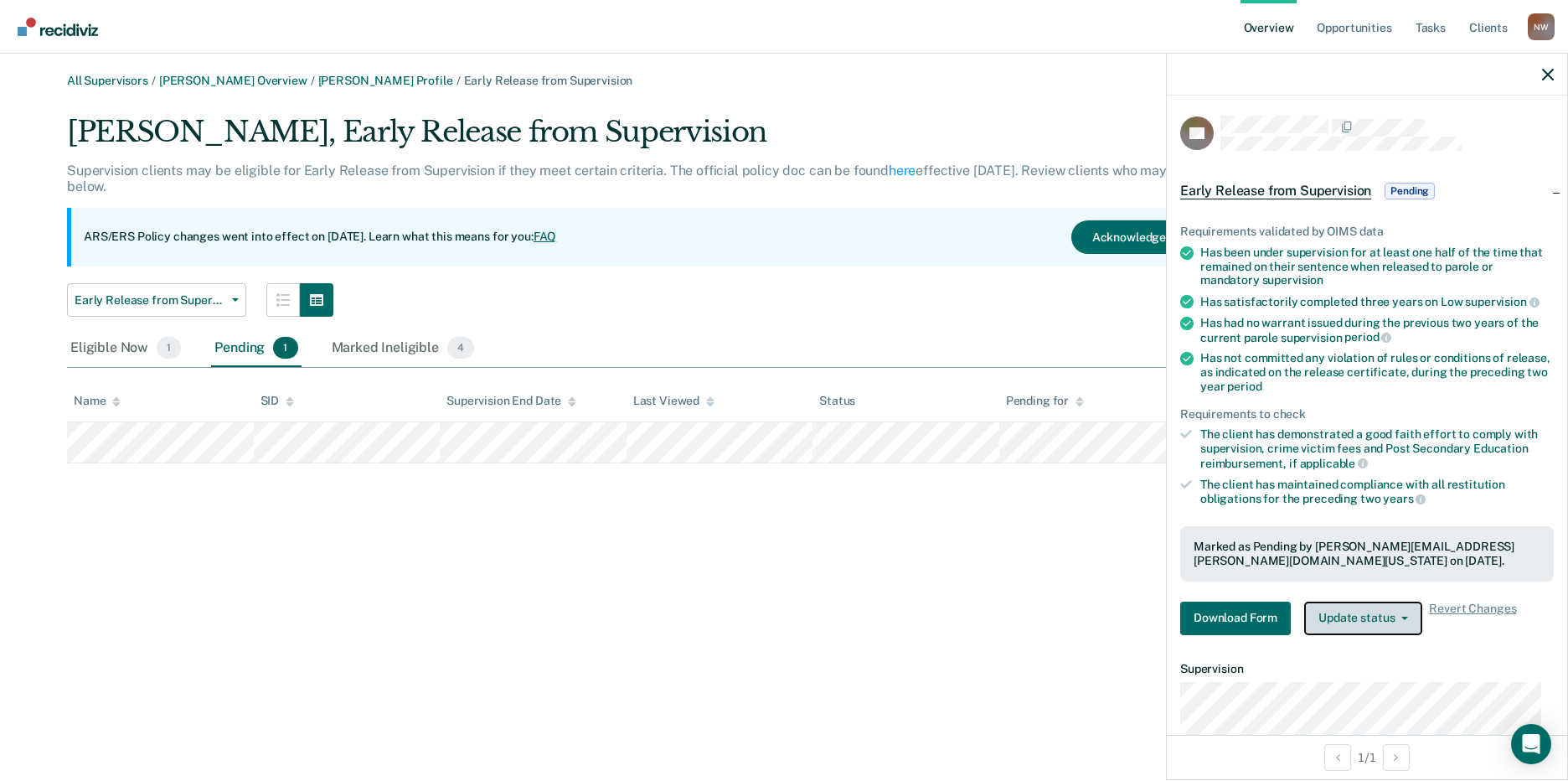
click at [1393, 613] on button "Update status" at bounding box center [1363, 617] width 118 height 34
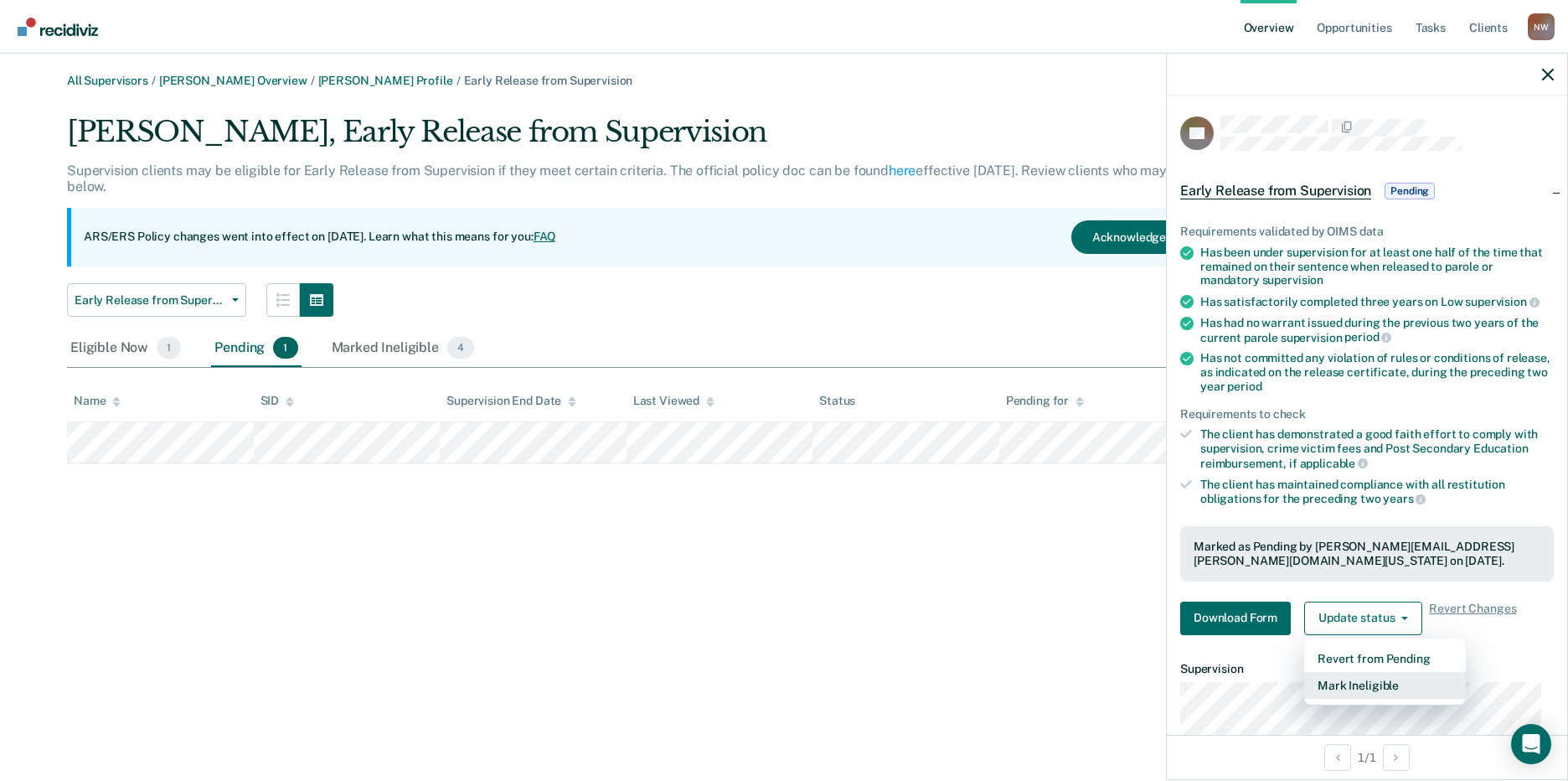
click at [1357, 678] on button "Mark Ineligible" at bounding box center [1385, 684] width 162 height 27
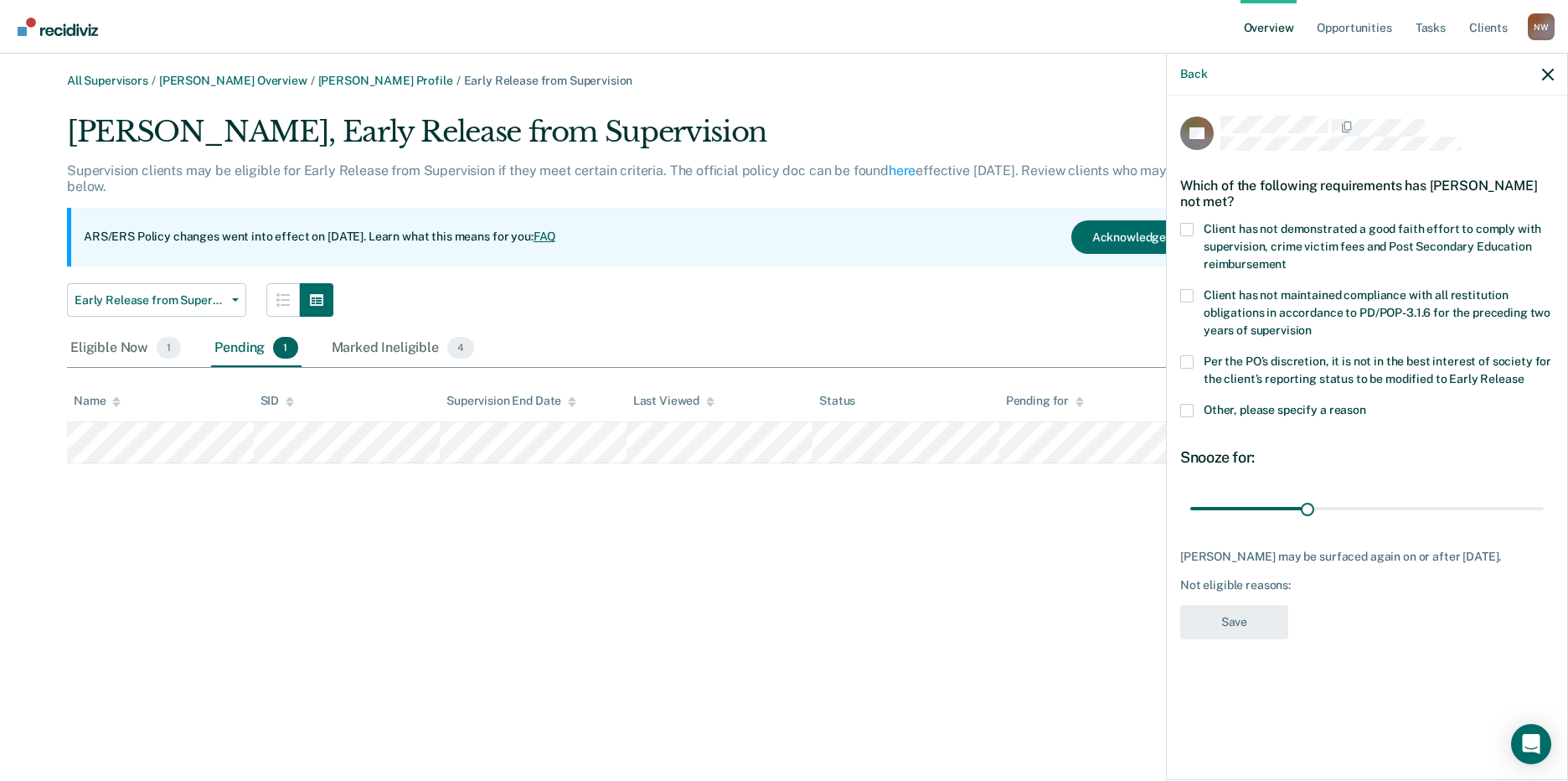
click at [1189, 223] on span at bounding box center [1186, 229] width 13 height 13
click at [1286, 258] on input "Client has not demonstrated a good faith effort to comply with supervision, cri…" at bounding box center [1286, 258] width 0 height 0
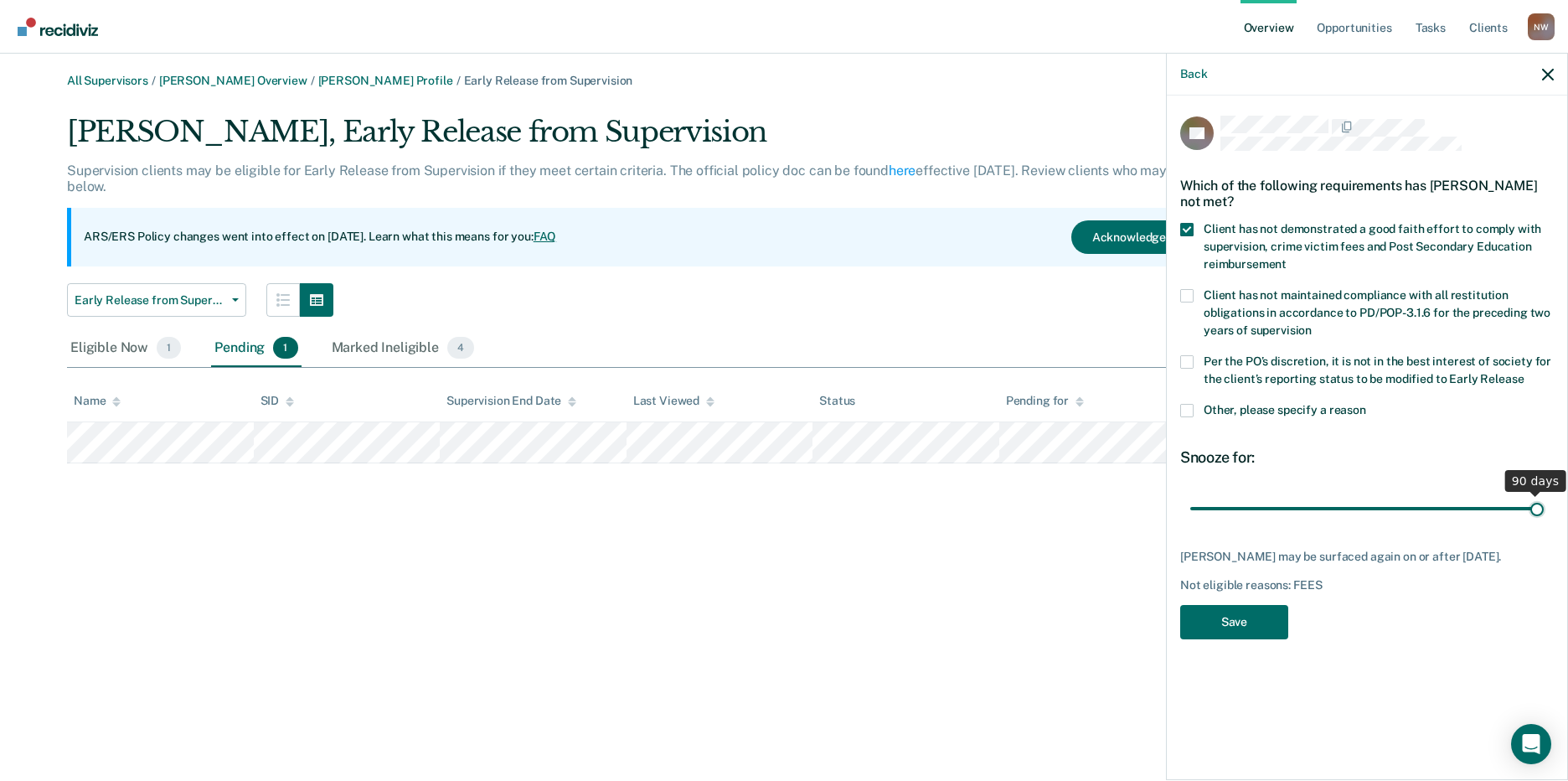
drag, startPoint x: 1307, startPoint y: 505, endPoint x: 1549, endPoint y: 492, distance: 242.3
type input "90"
click at [1544, 493] on input "range" at bounding box center [1366, 508] width 353 height 30
click at [1249, 620] on button "Save" at bounding box center [1234, 621] width 108 height 34
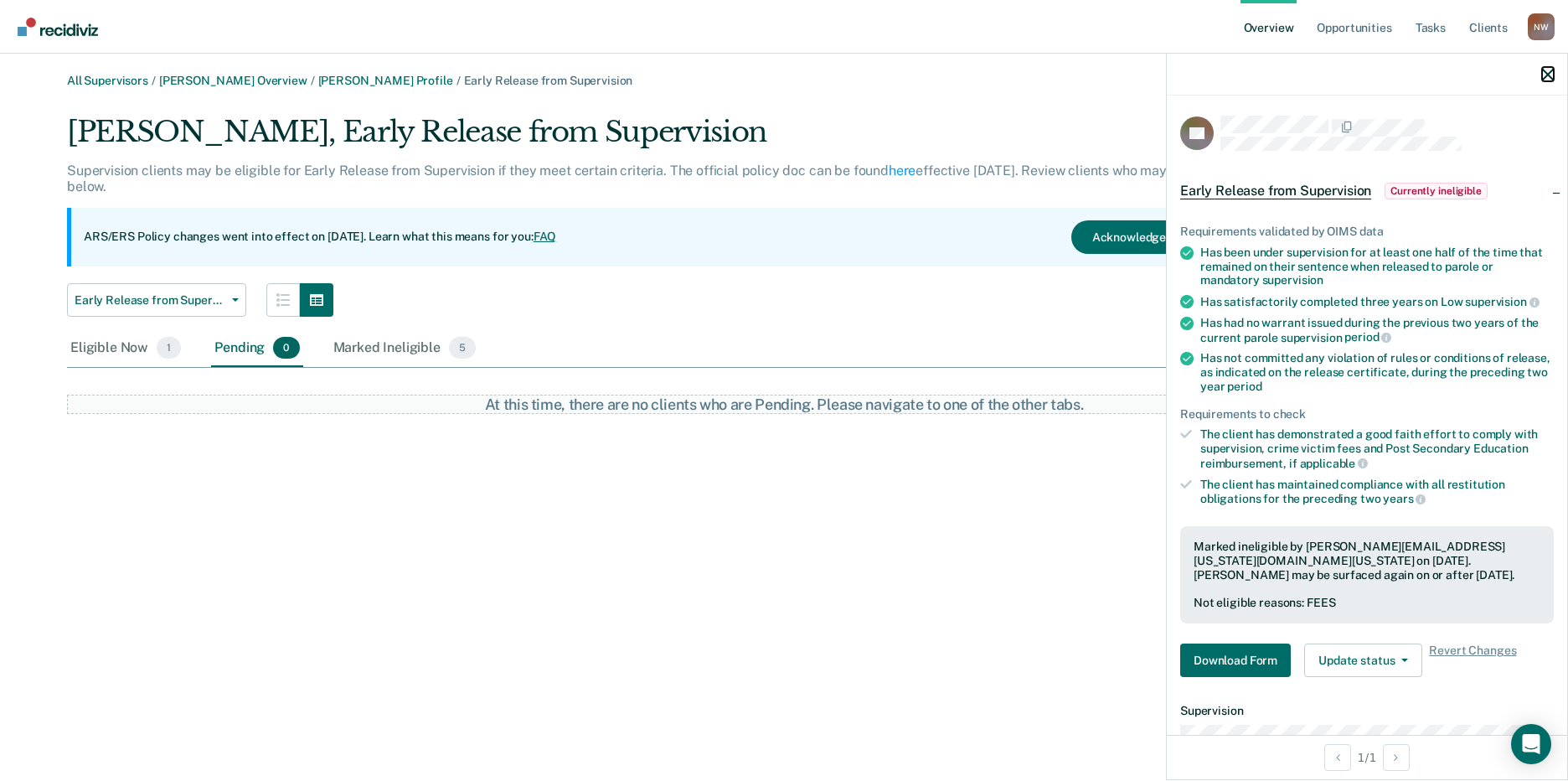
click at [1551, 75] on icon "button" at bounding box center [1547, 74] width 11 height 11
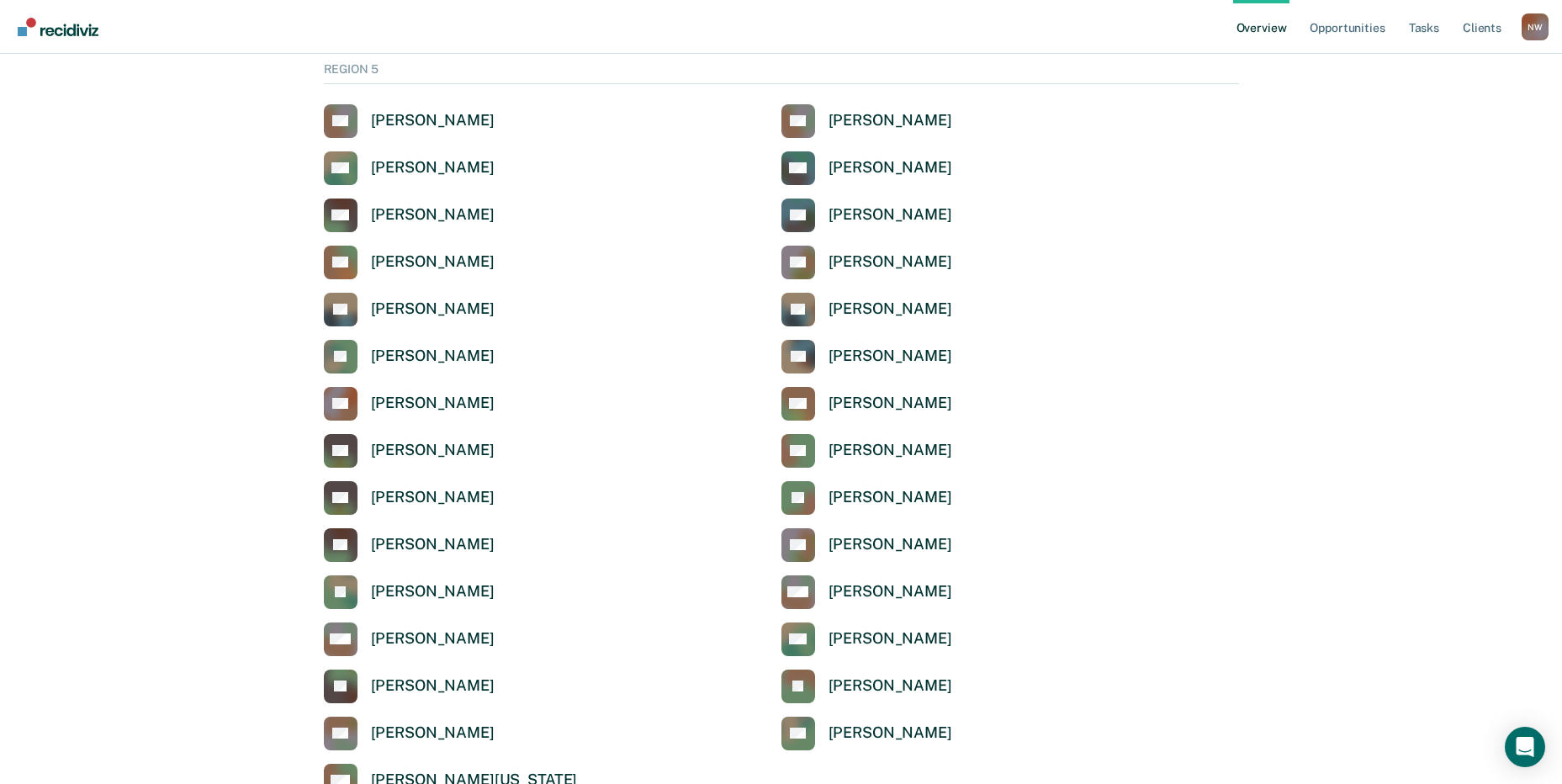
scroll to position [5543, 0]
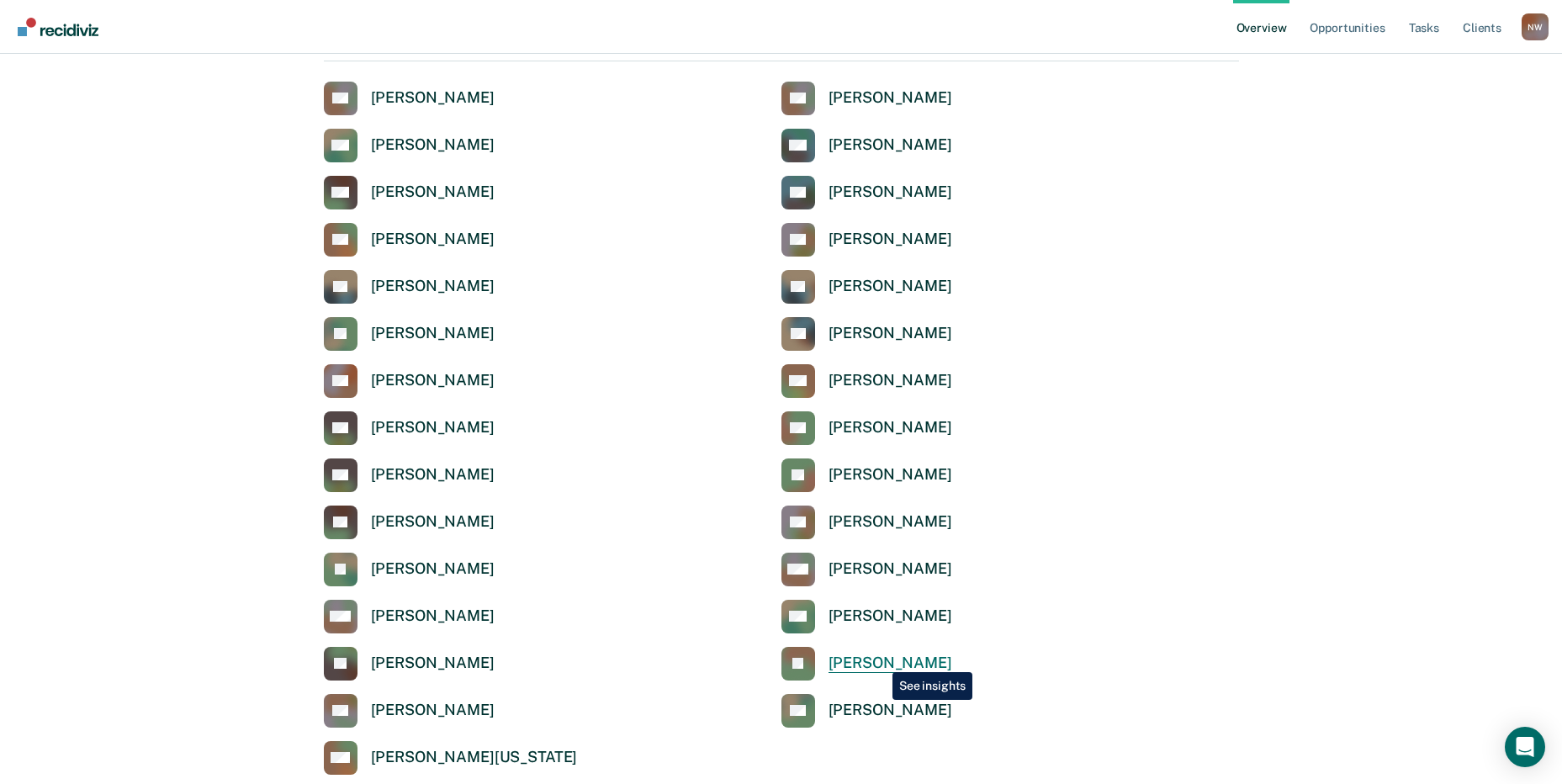
click at [881, 660] on div "[PERSON_NAME]" at bounding box center [891, 663] width 124 height 19
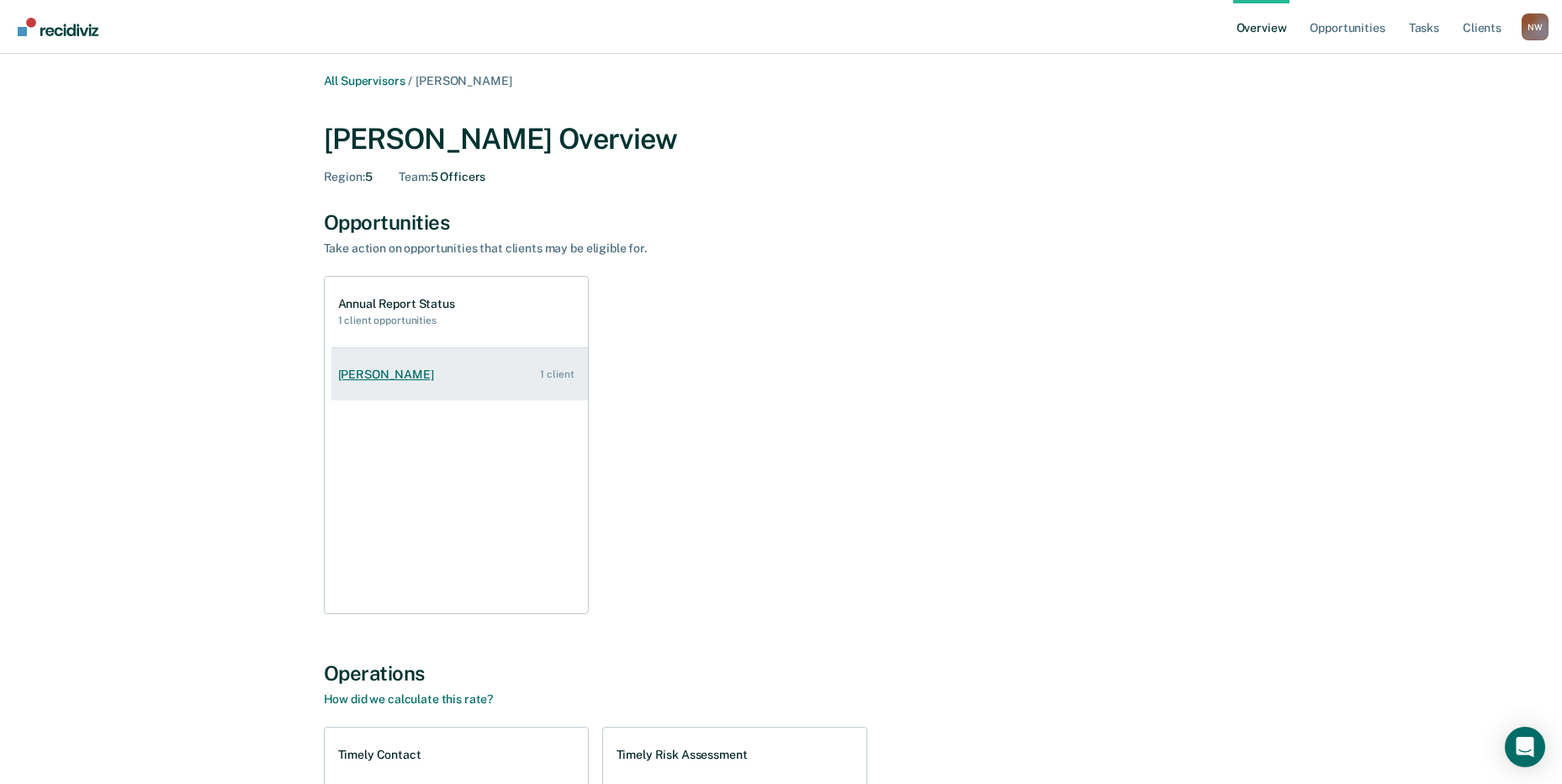
click at [371, 372] on div "[PERSON_NAME]" at bounding box center [389, 375] width 102 height 14
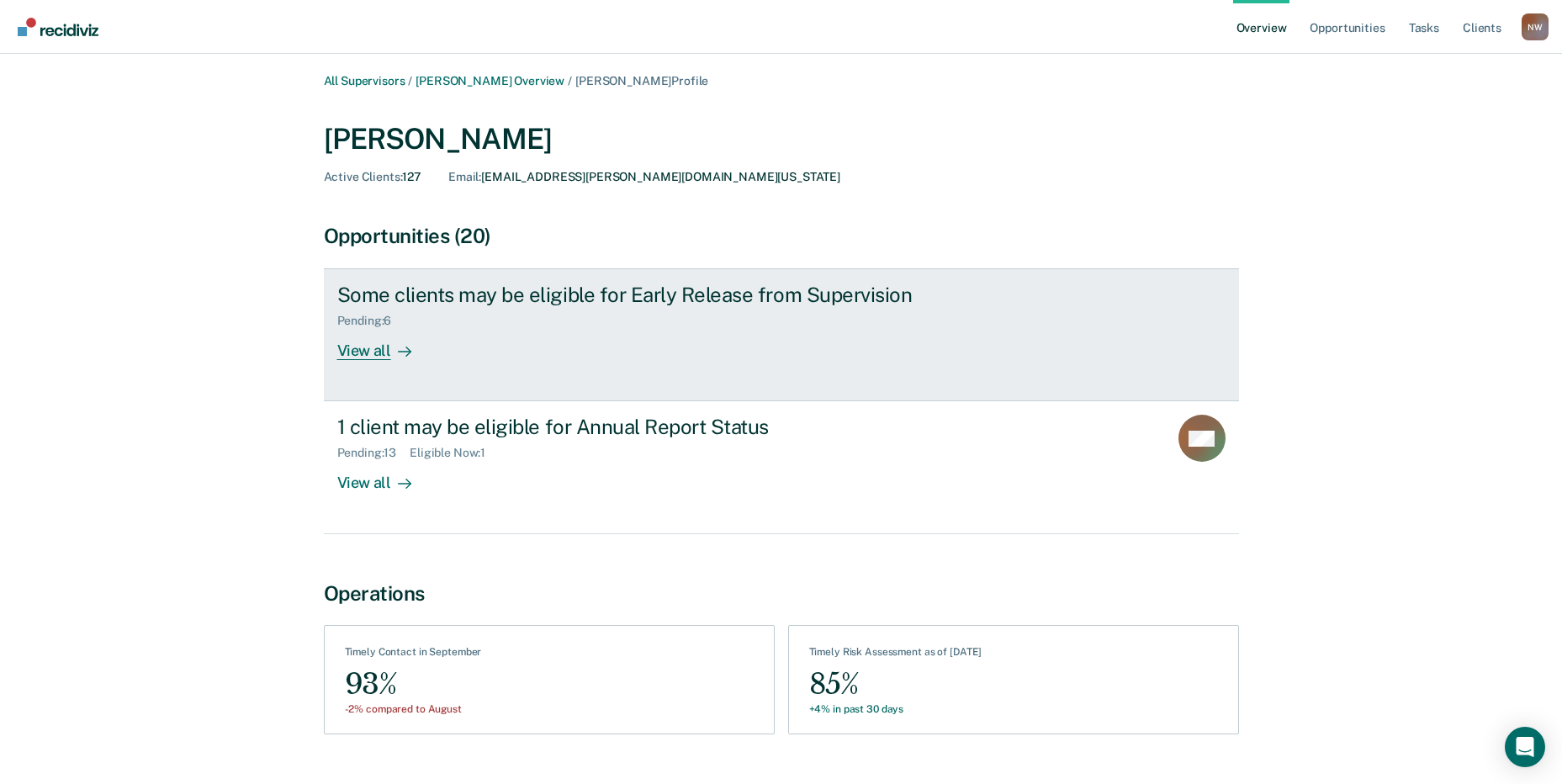
click at [376, 347] on div "View all" at bounding box center [384, 345] width 94 height 33
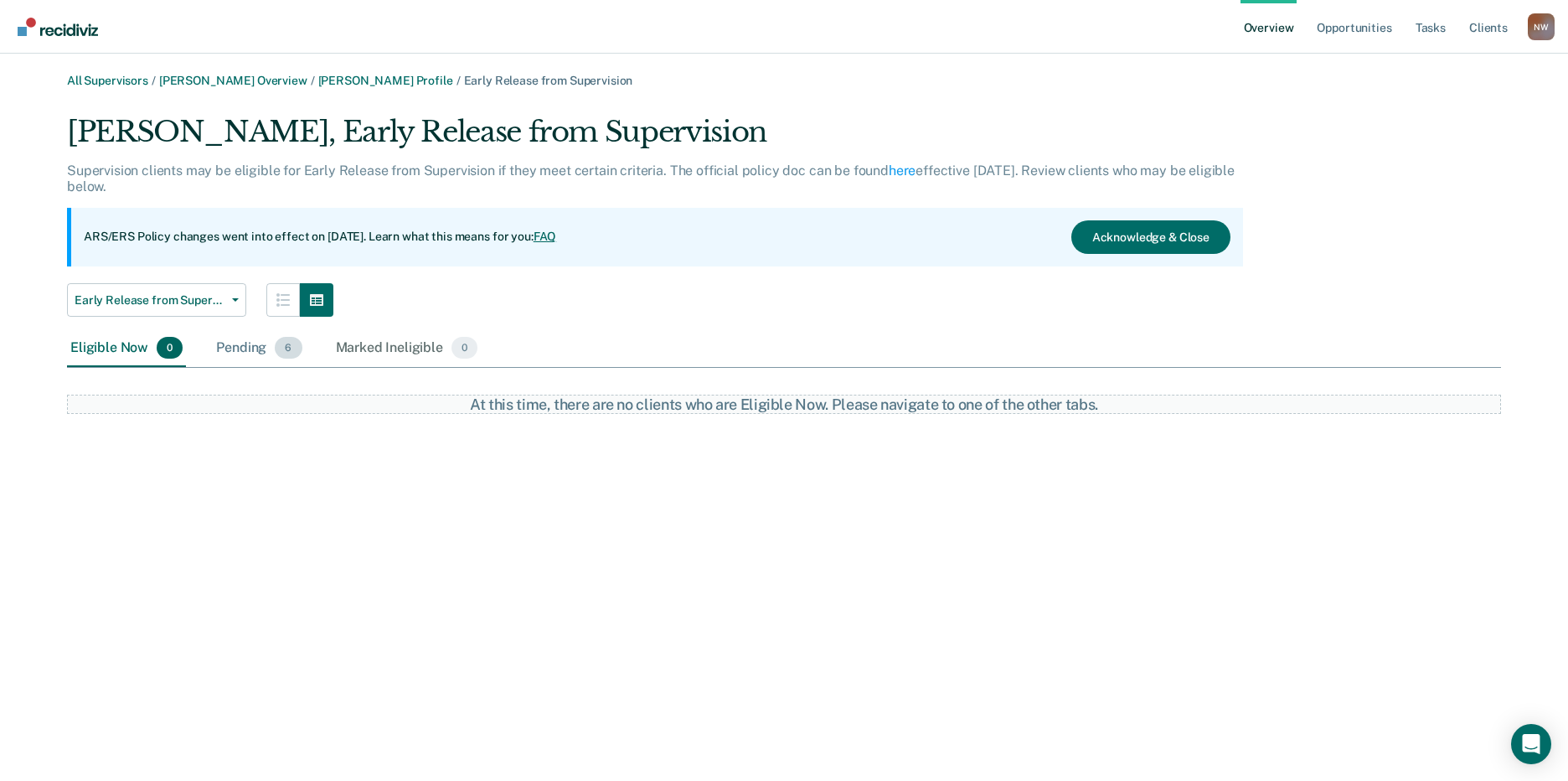
click at [237, 343] on div "Pending 6" at bounding box center [259, 348] width 92 height 37
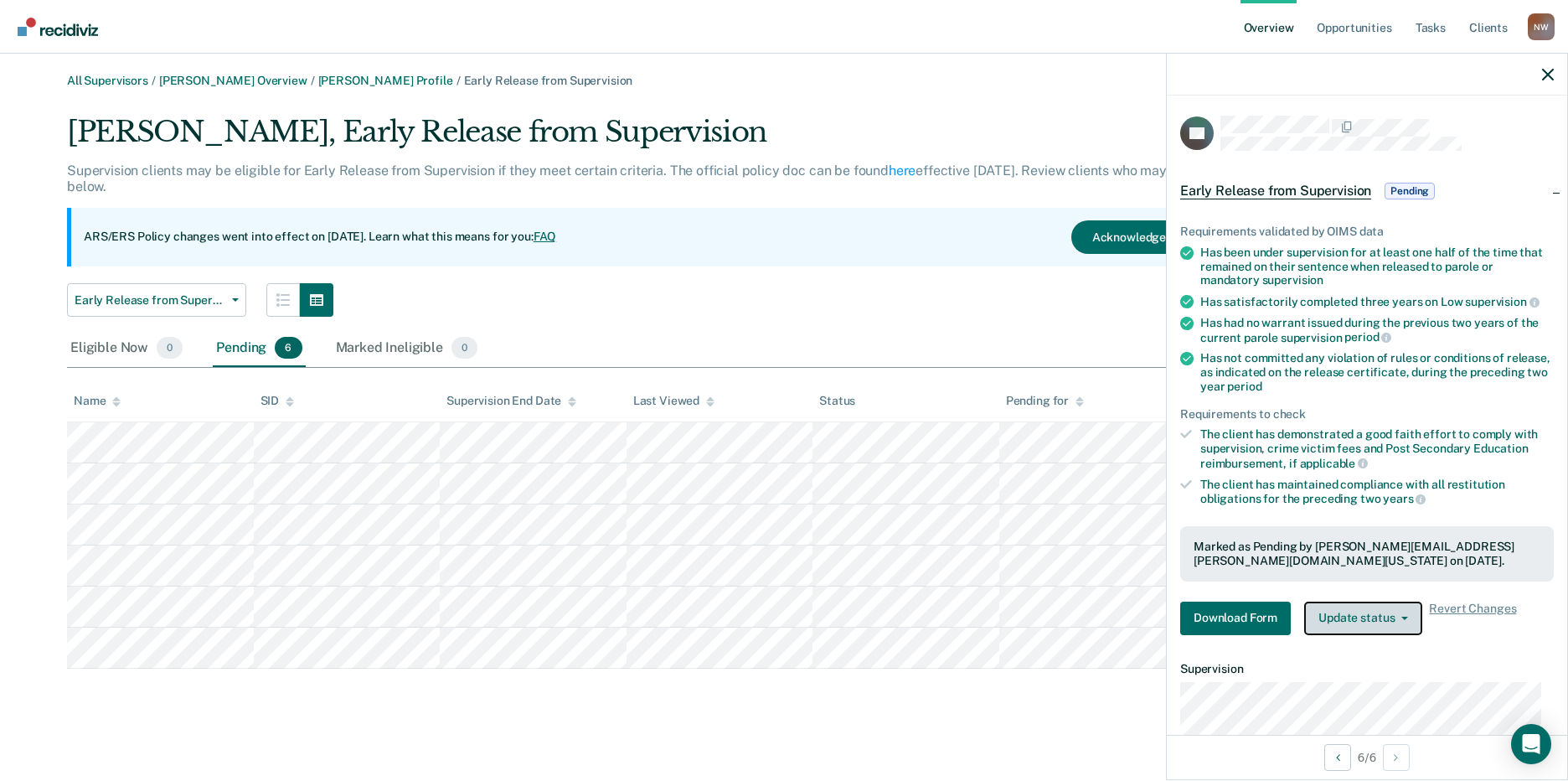
click at [1393, 613] on button "Update status" at bounding box center [1363, 617] width 118 height 34
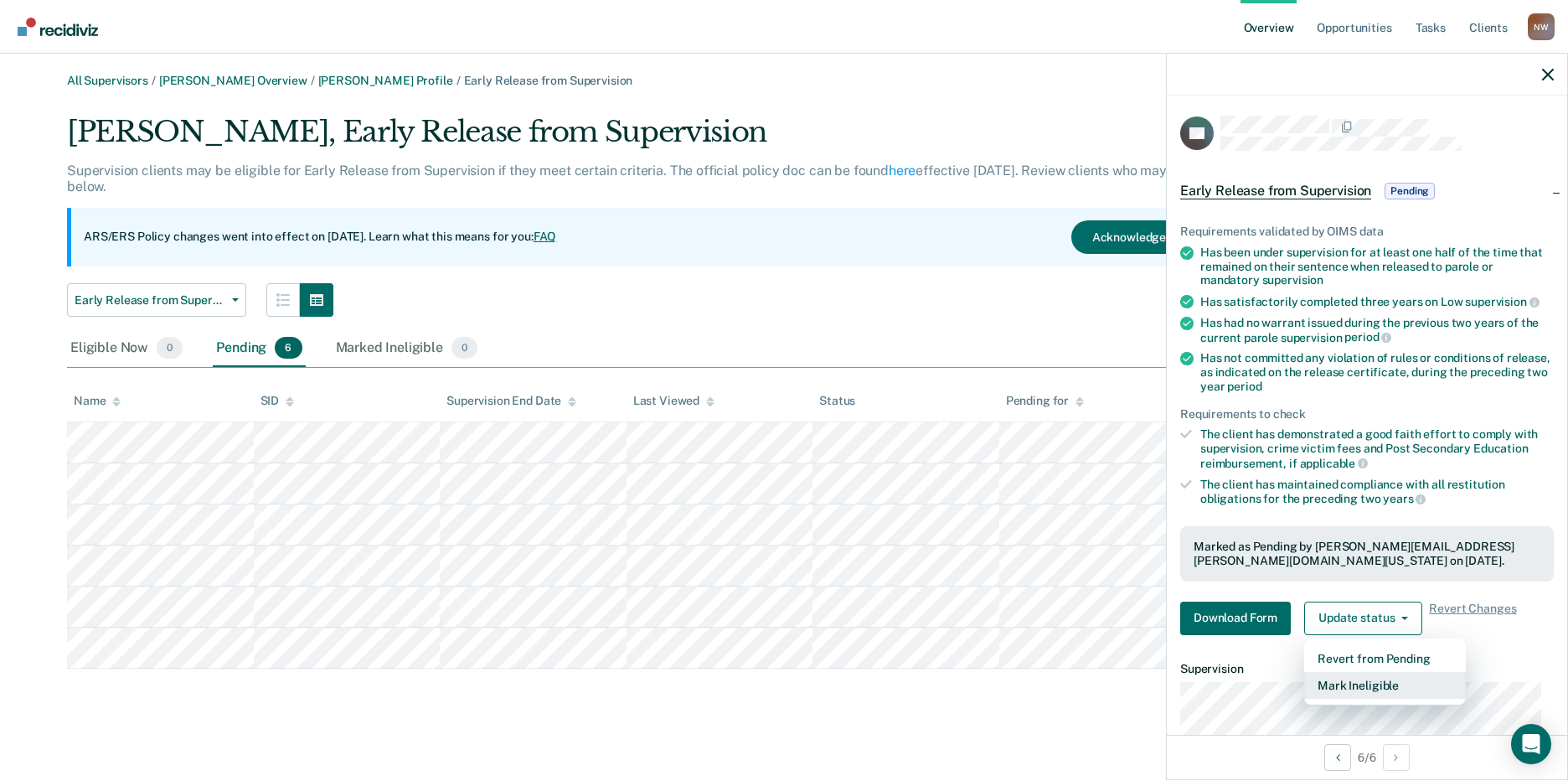
click at [1362, 681] on button "Mark Ineligible" at bounding box center [1385, 684] width 162 height 27
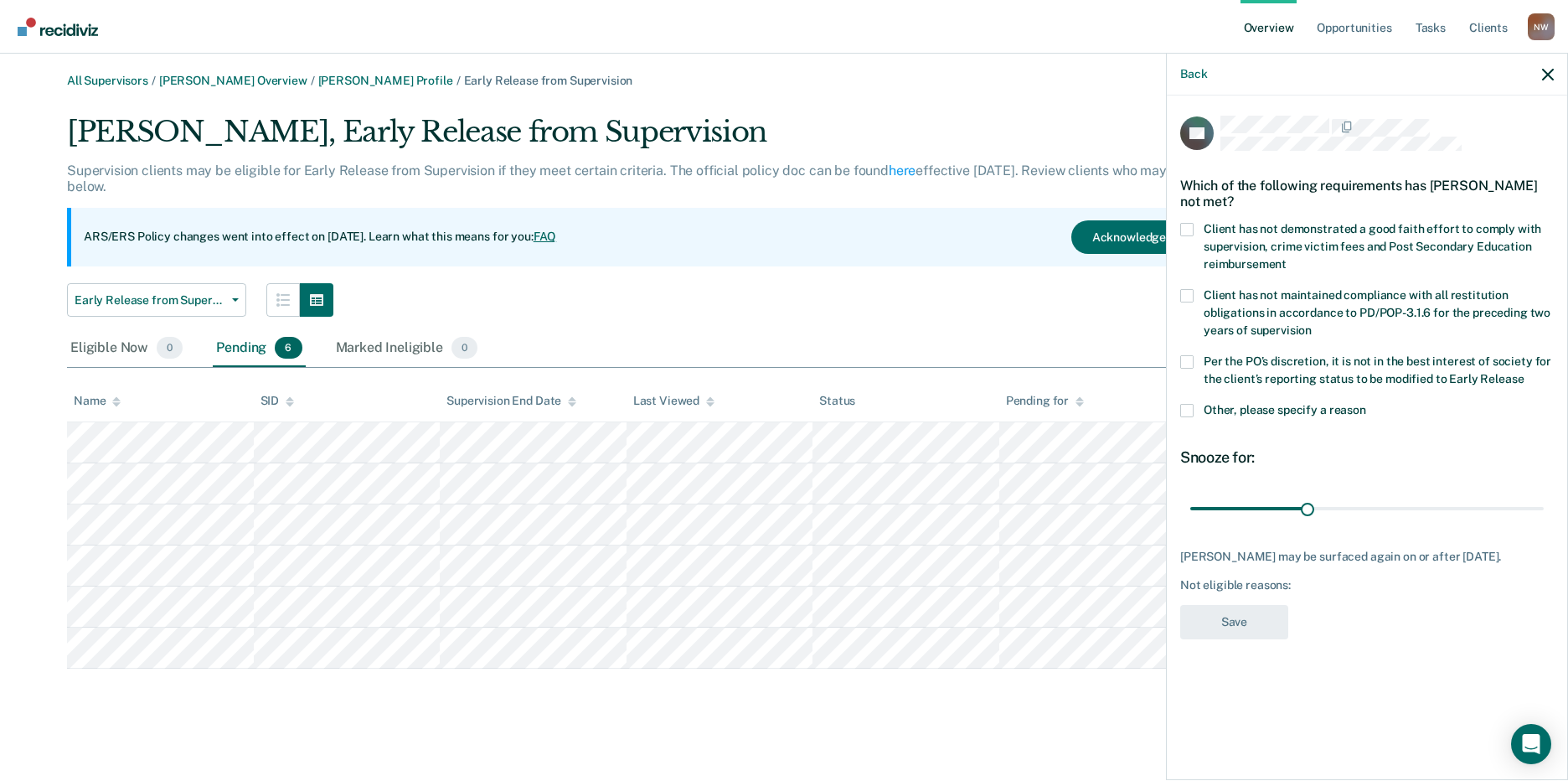
click at [1193, 228] on label "Client has not demonstrated a good faith effort to comply with supervision, cri…" at bounding box center [1367, 249] width 374 height 53
click at [1286, 258] on input "Client has not demonstrated a good faith effort to comply with supervision, cri…" at bounding box center [1286, 258] width 0 height 0
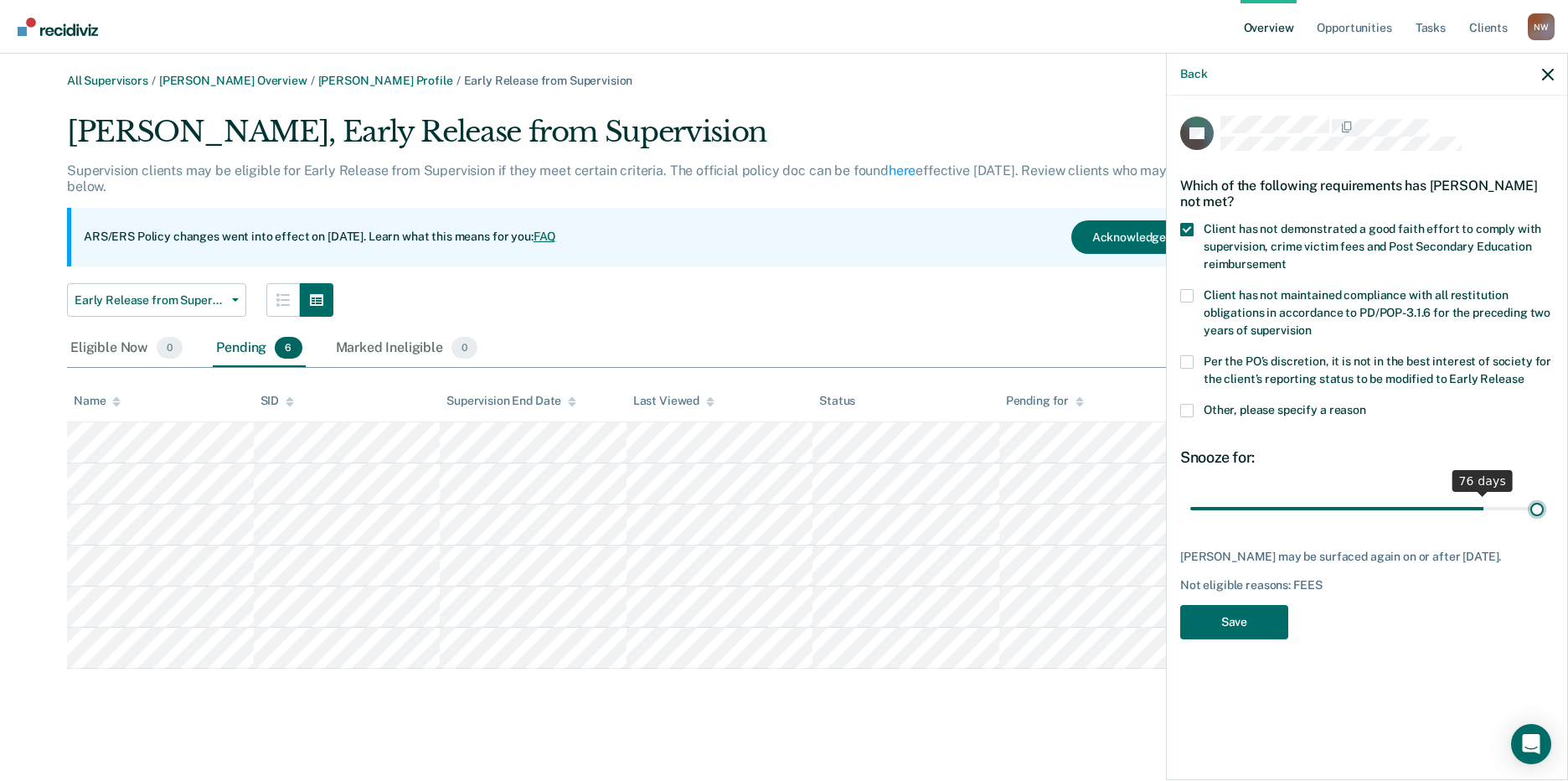
drag, startPoint x: 1305, startPoint y: 507, endPoint x: 1586, endPoint y: 509, distance: 281.0
type input "90"
click at [1544, 509] on input "range" at bounding box center [1366, 508] width 353 height 30
click at [1258, 624] on button "Save" at bounding box center [1234, 621] width 108 height 34
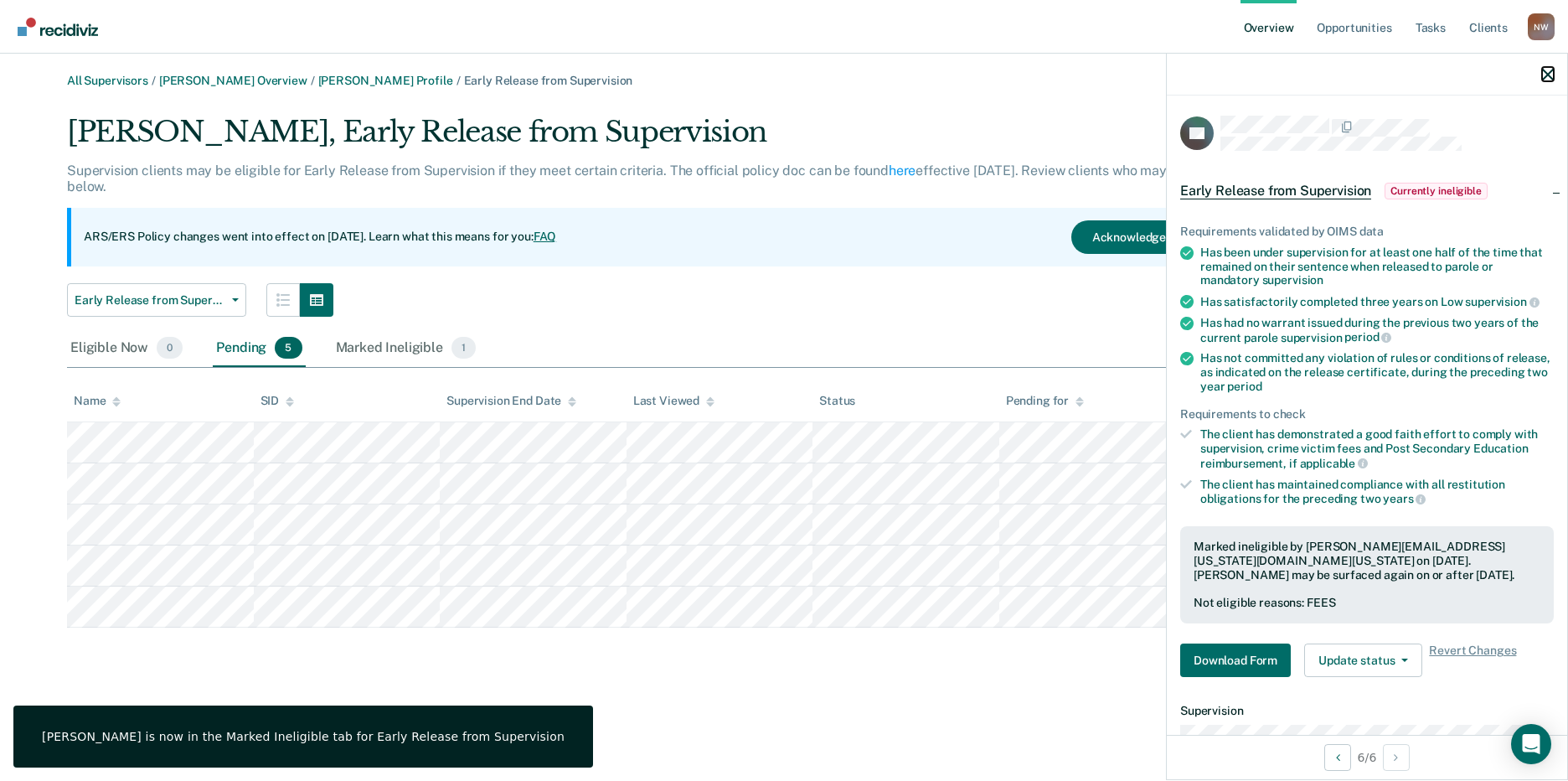
click at [1548, 77] on icon "button" at bounding box center [1547, 74] width 11 height 11
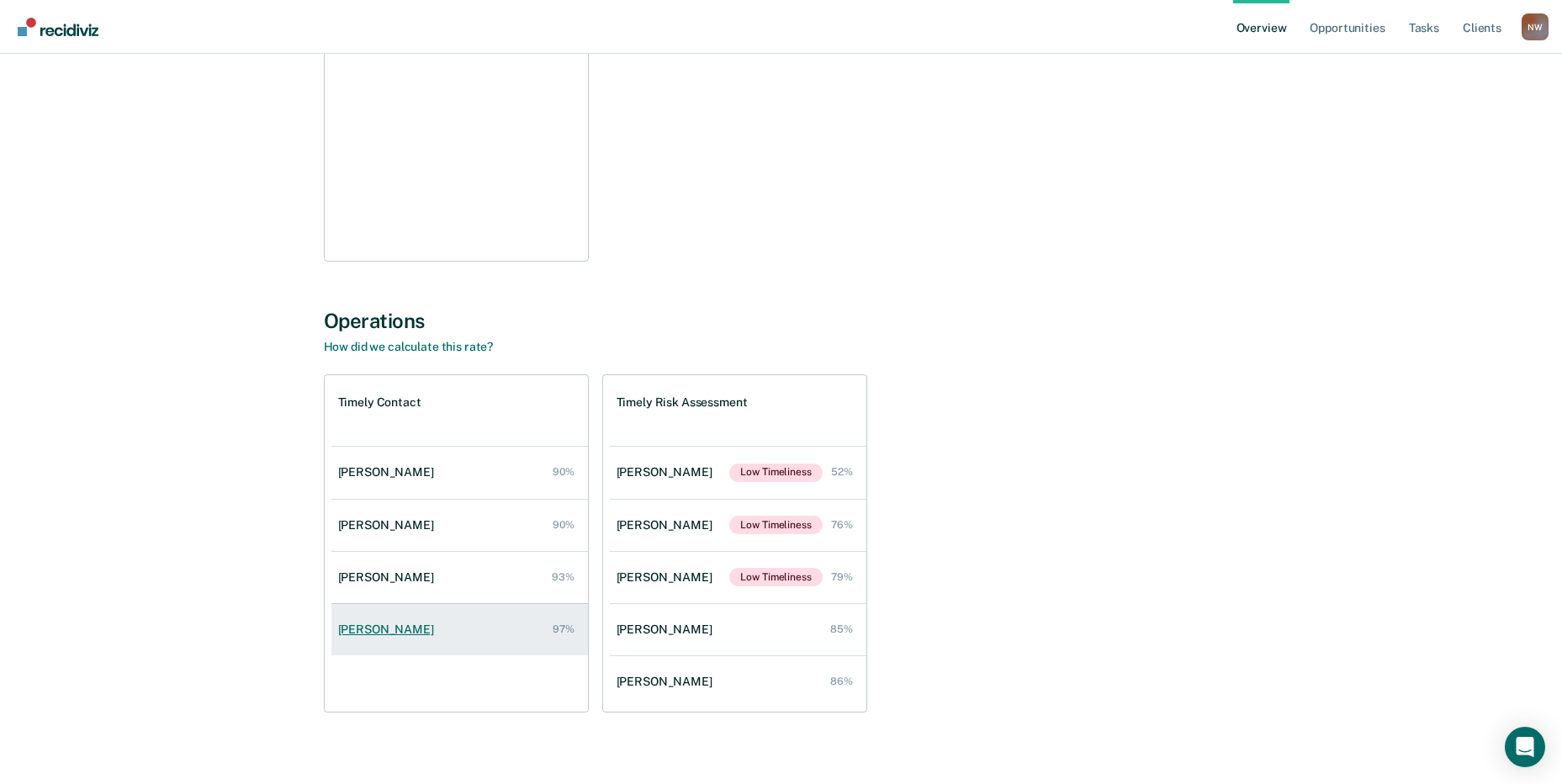
scroll to position [368, 0]
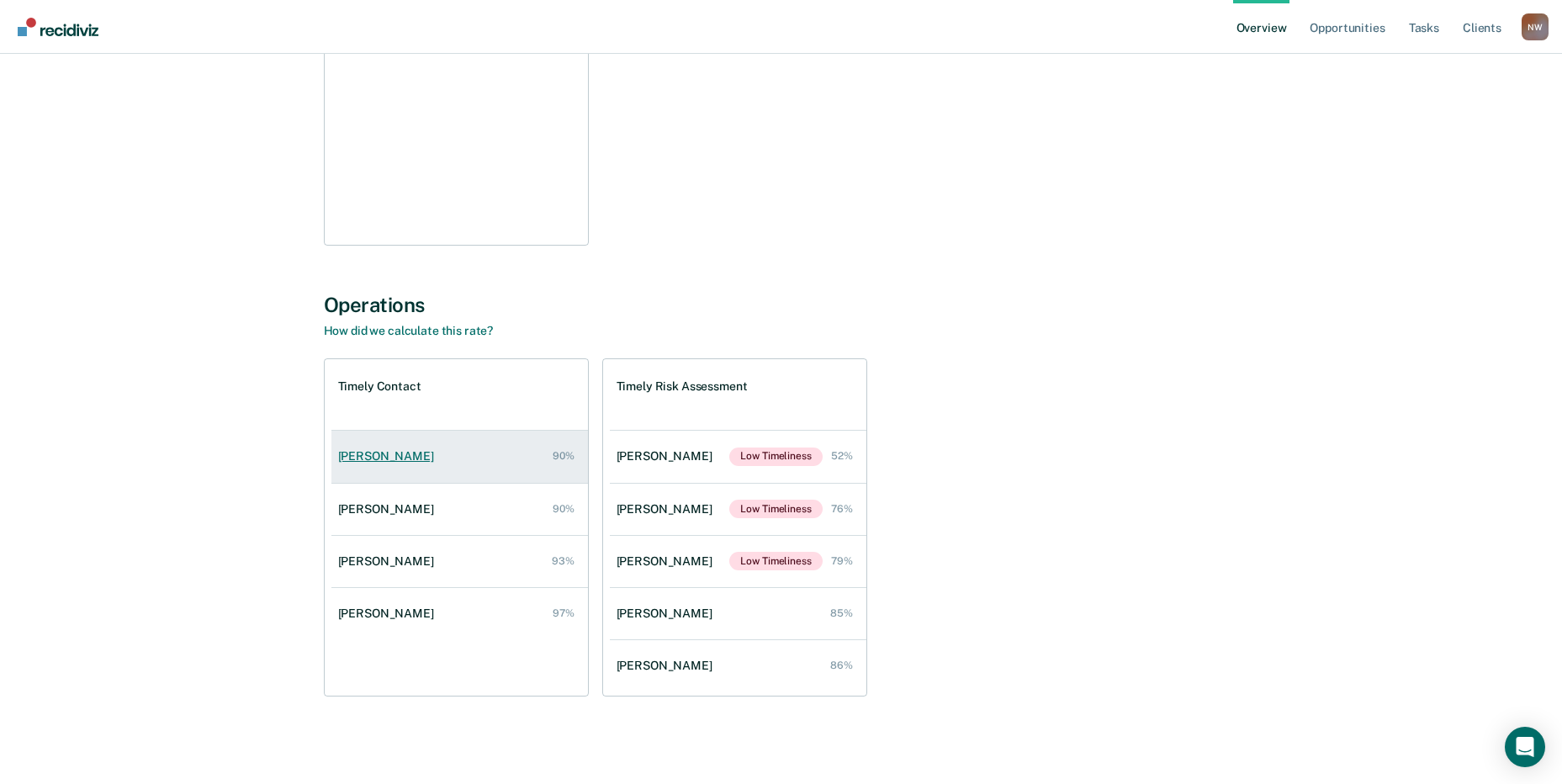
click at [412, 461] on div "[PERSON_NAME]" at bounding box center [389, 456] width 102 height 14
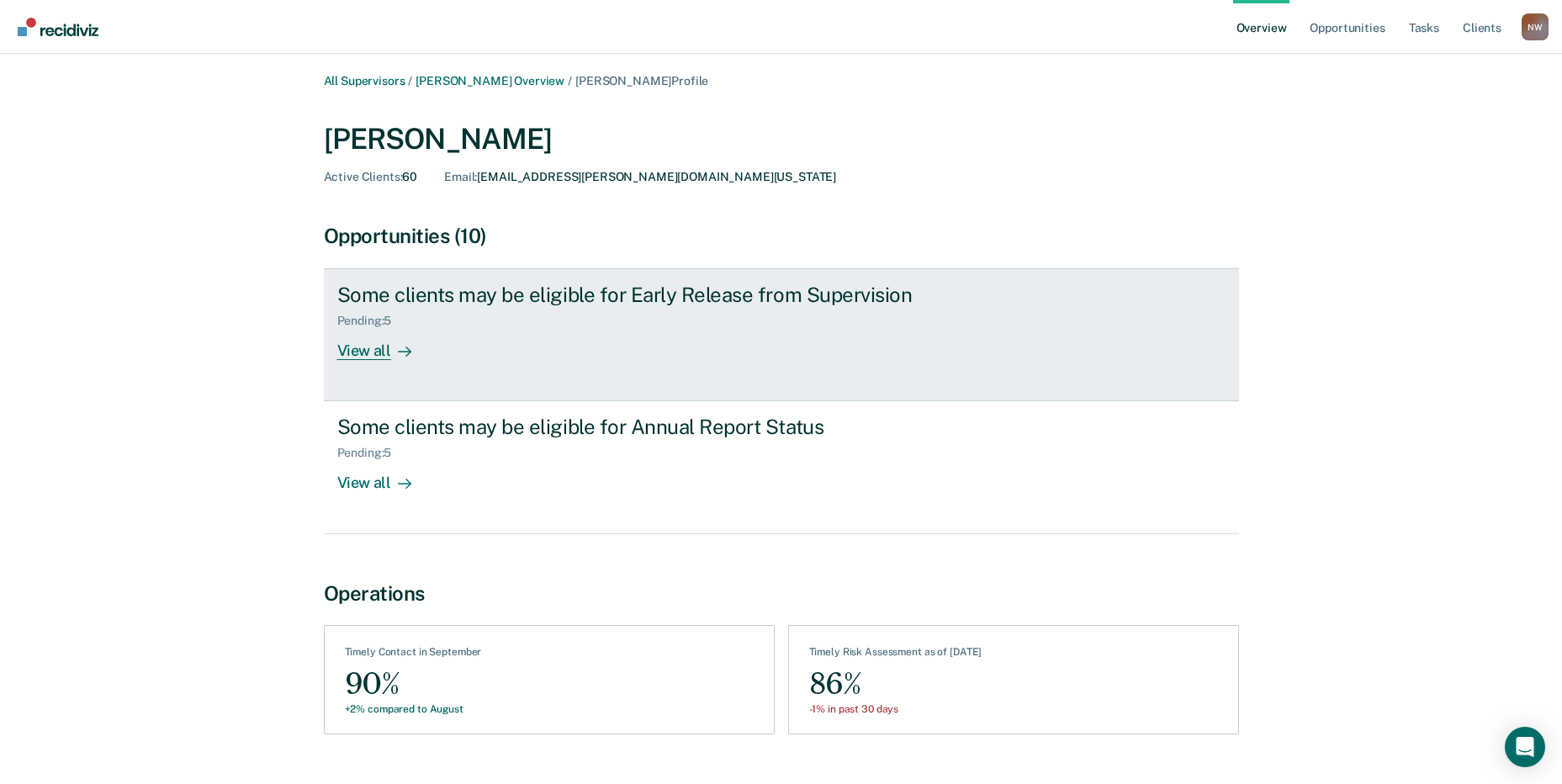
click at [353, 350] on div "View all" at bounding box center [384, 345] width 94 height 33
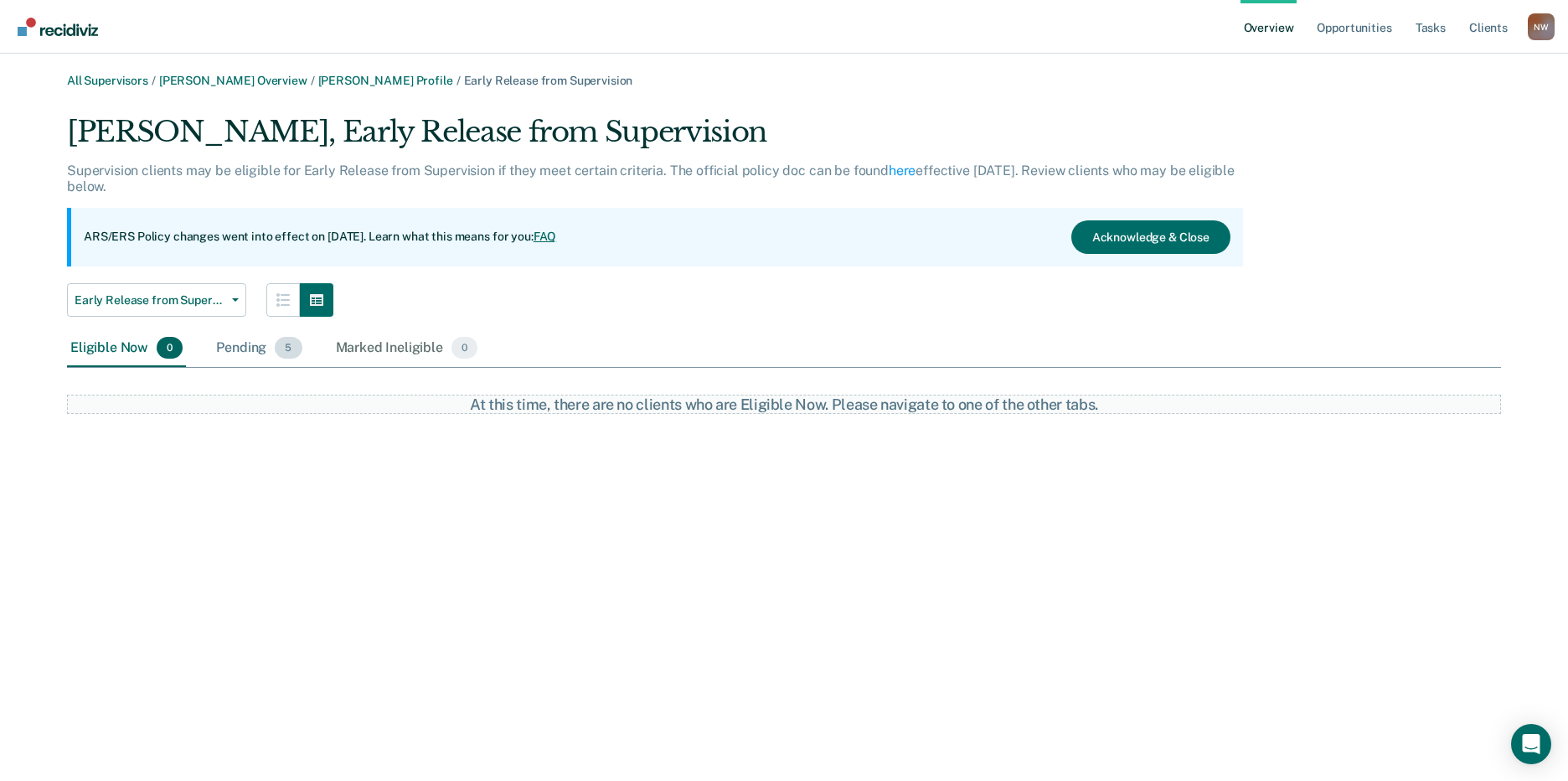
click at [239, 344] on div "Pending 5" at bounding box center [259, 348] width 92 height 37
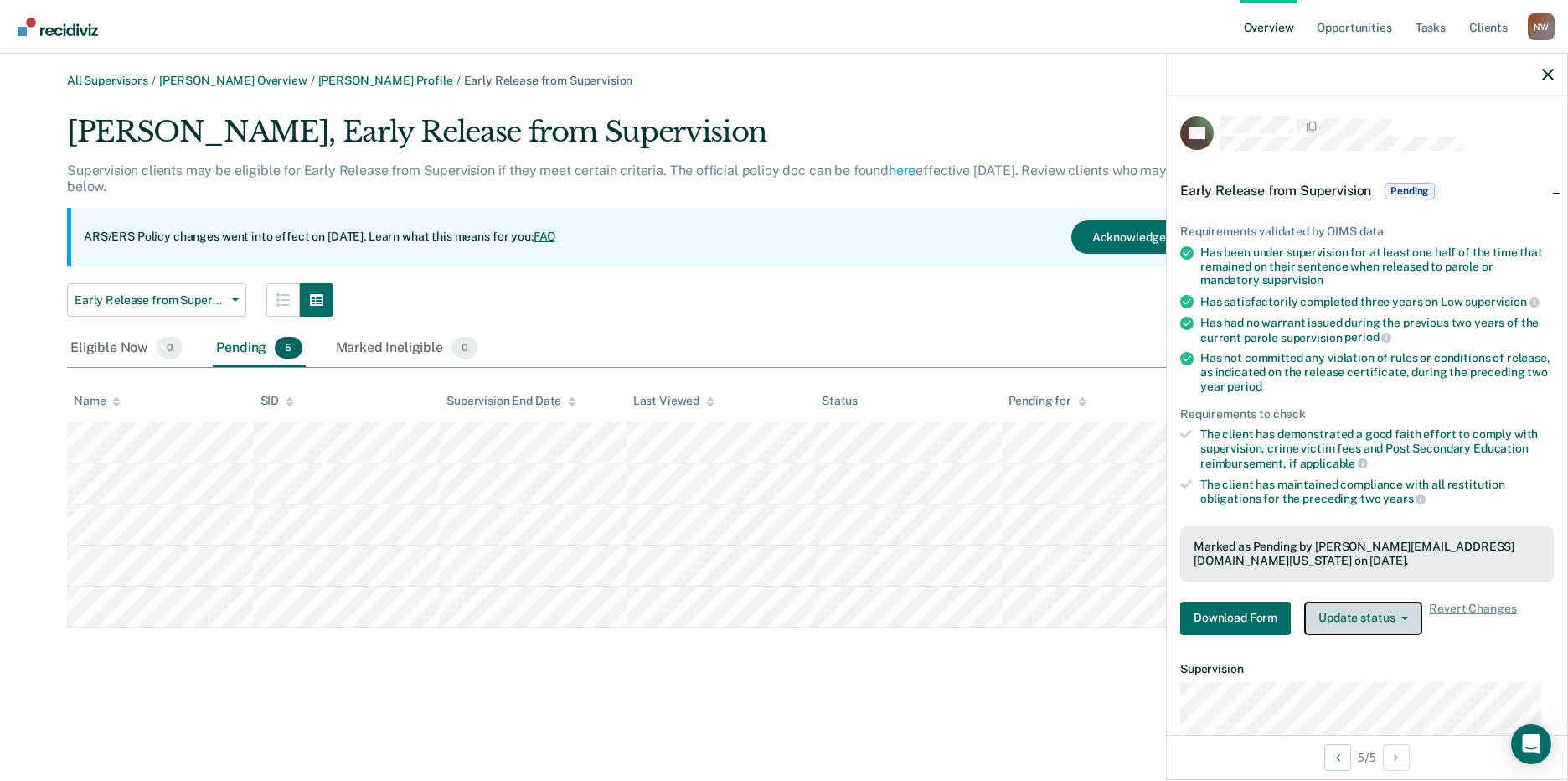
click at [1403, 617] on icon "button" at bounding box center [1405, 618] width 7 height 3
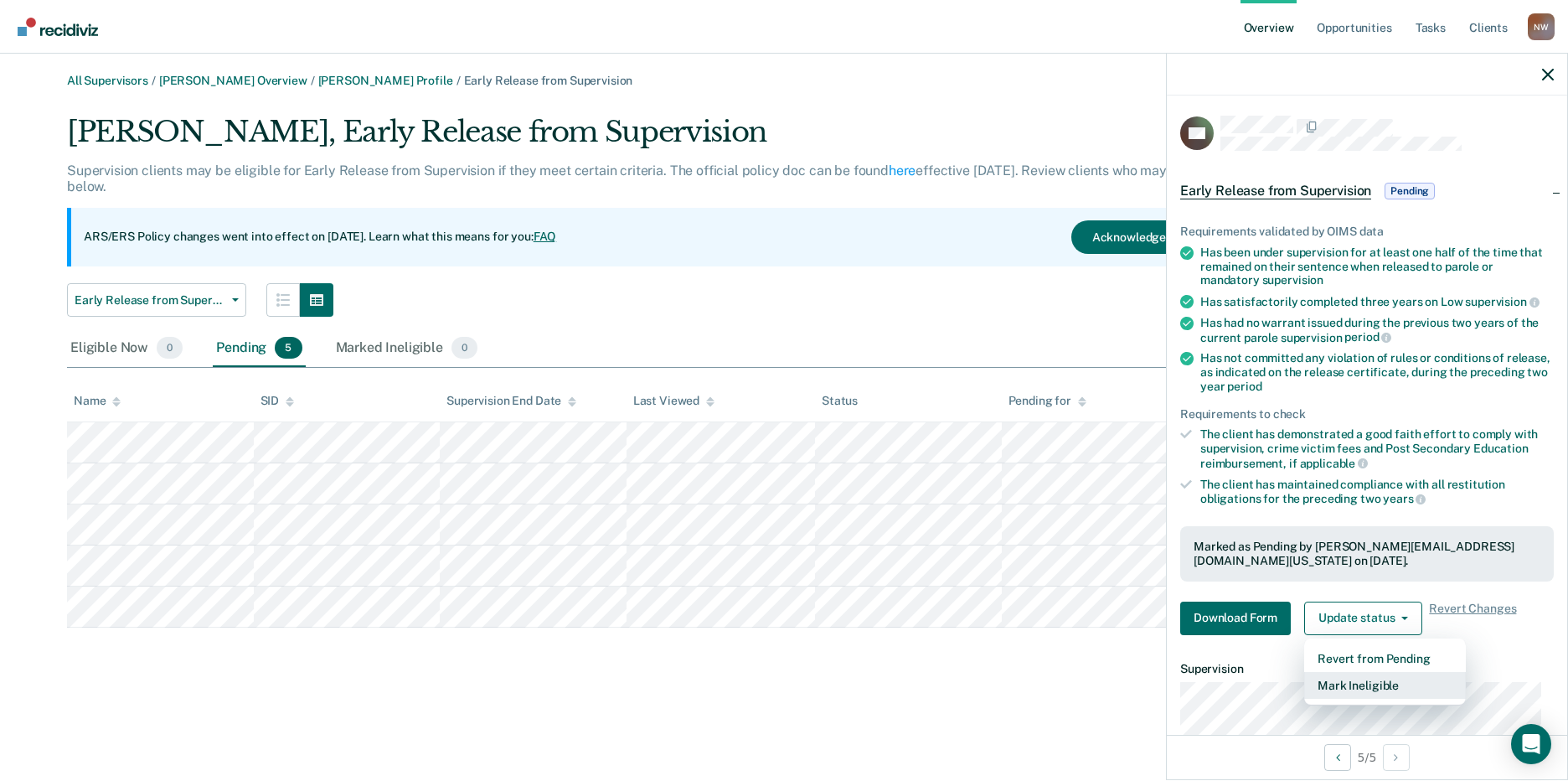
click at [1357, 681] on button "Mark Ineligible" at bounding box center [1385, 684] width 162 height 27
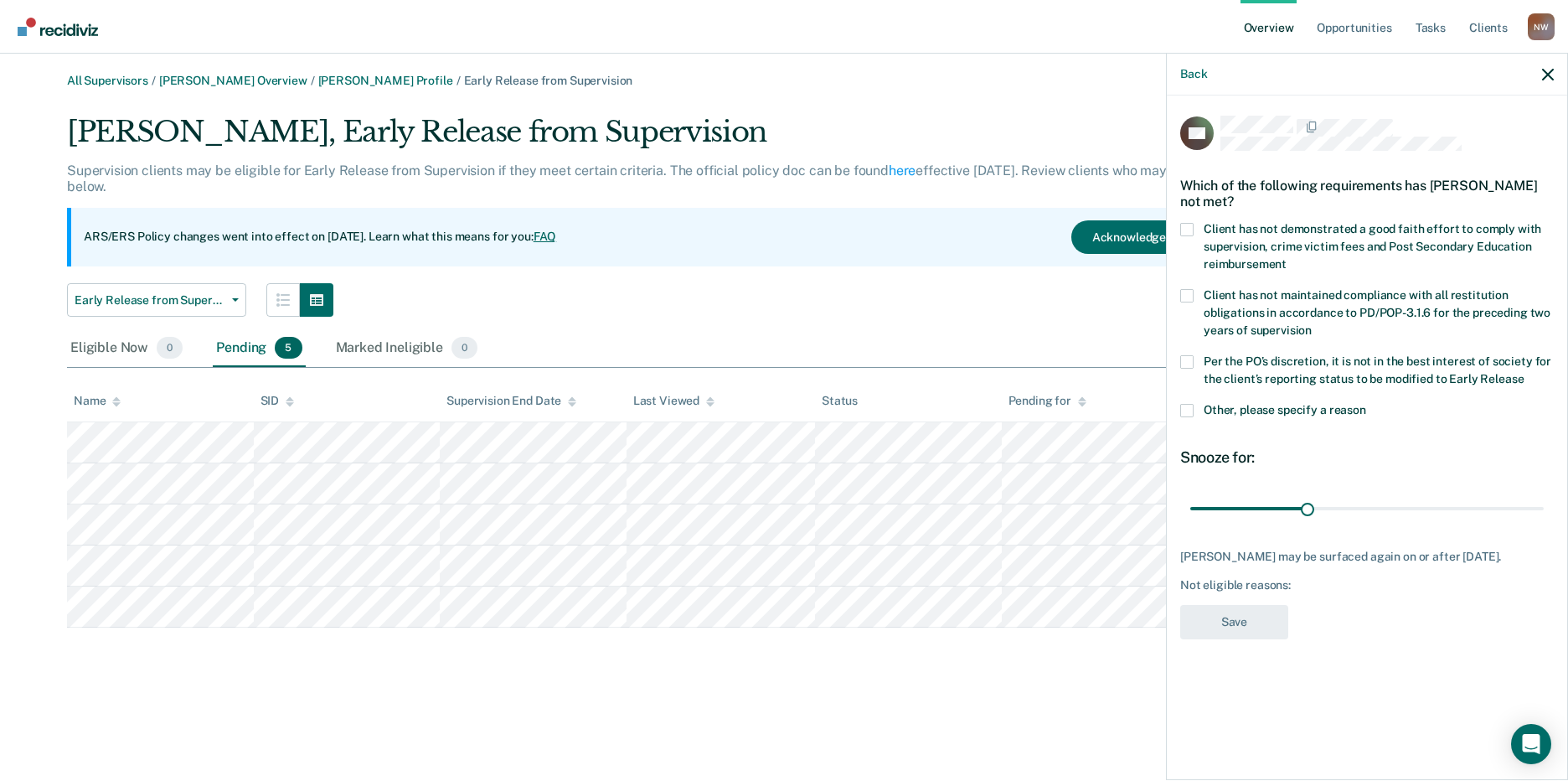
click at [1191, 409] on span at bounding box center [1186, 410] width 13 height 13
click at [1366, 404] on input "Other, please specify a reason" at bounding box center [1366, 404] width 0 height 0
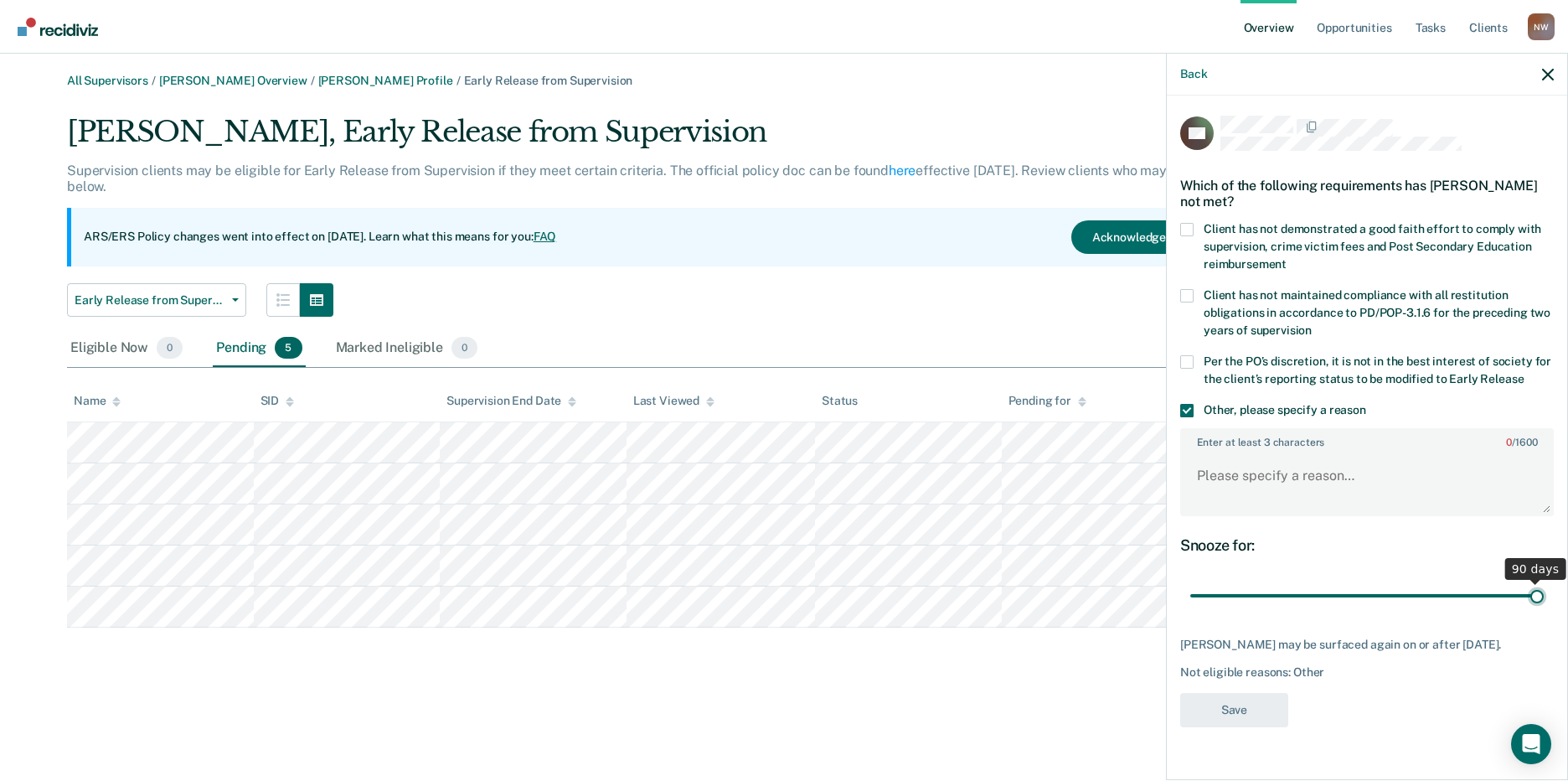
drag, startPoint x: 1309, startPoint y: 596, endPoint x: 1565, endPoint y: 584, distance: 256.3
type input "90"
click at [1544, 584] on input "range" at bounding box center [1366, 596] width 353 height 30
paste textarea "The client is not compliant with supervision and is not recommended for early r…"
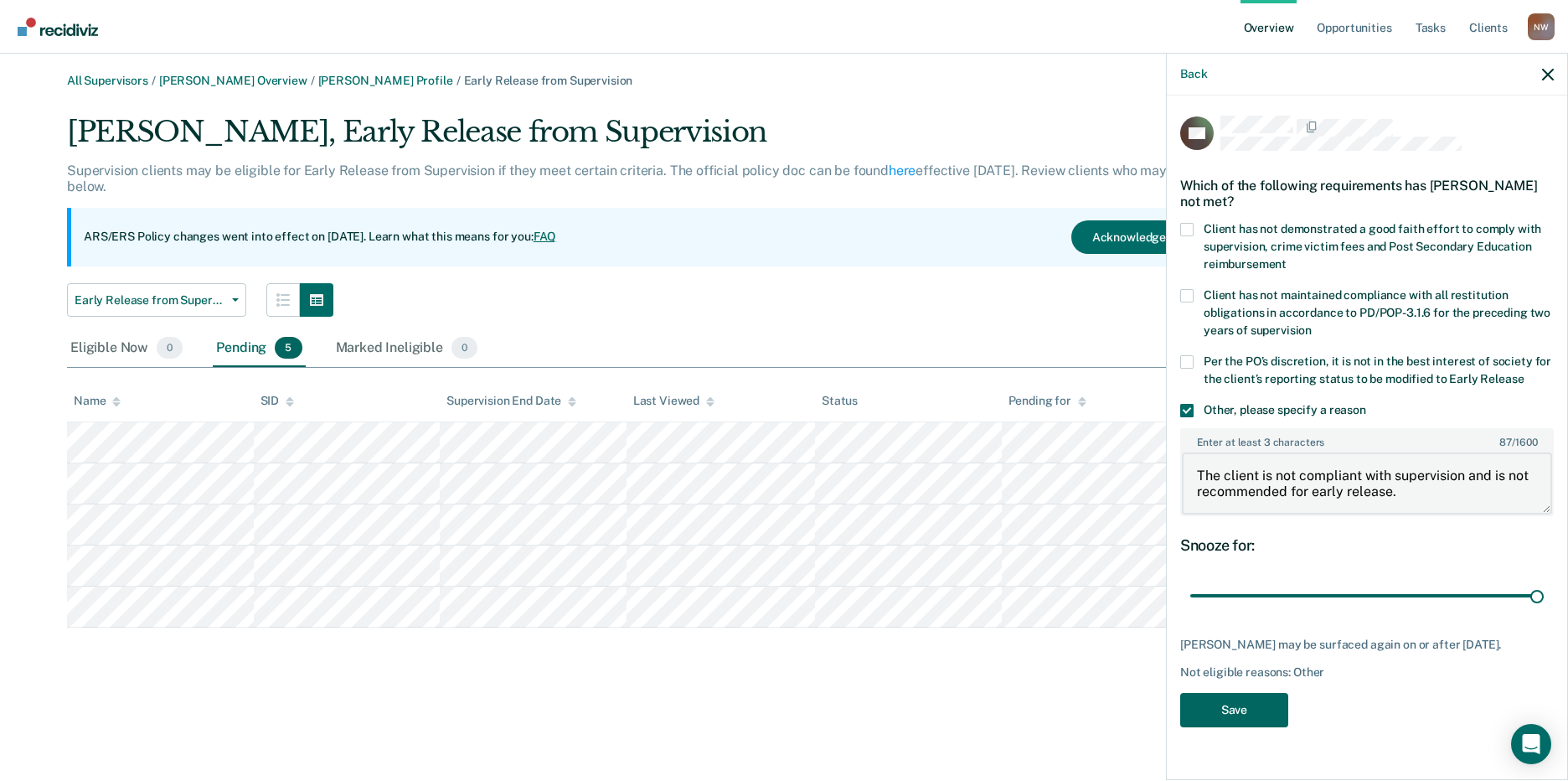
type textarea "The client is not compliant with supervision and is not recommended for early r…"
click at [1251, 710] on button "Save" at bounding box center [1234, 709] width 108 height 34
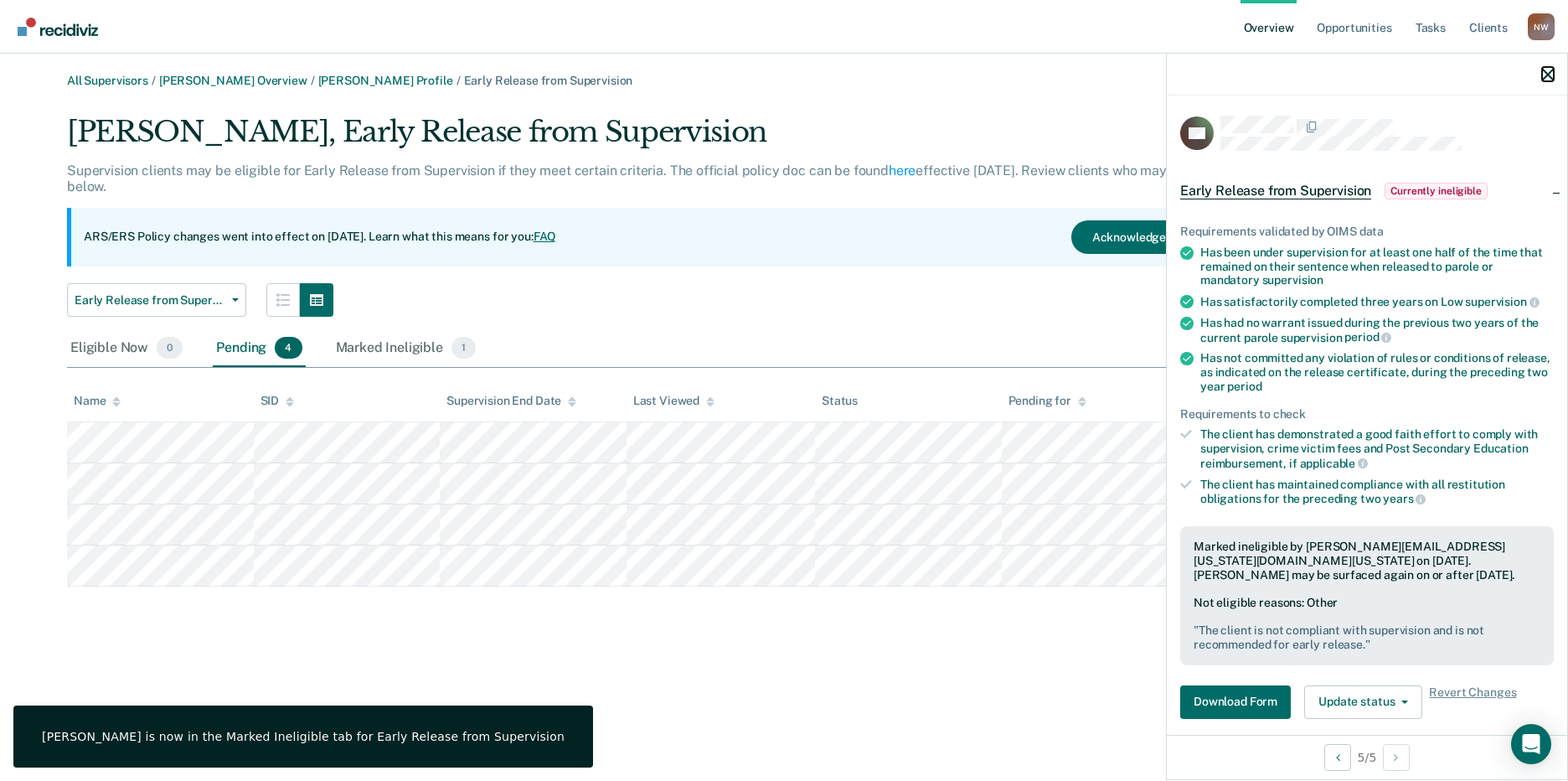
click at [1552, 78] on icon "button" at bounding box center [1547, 74] width 11 height 11
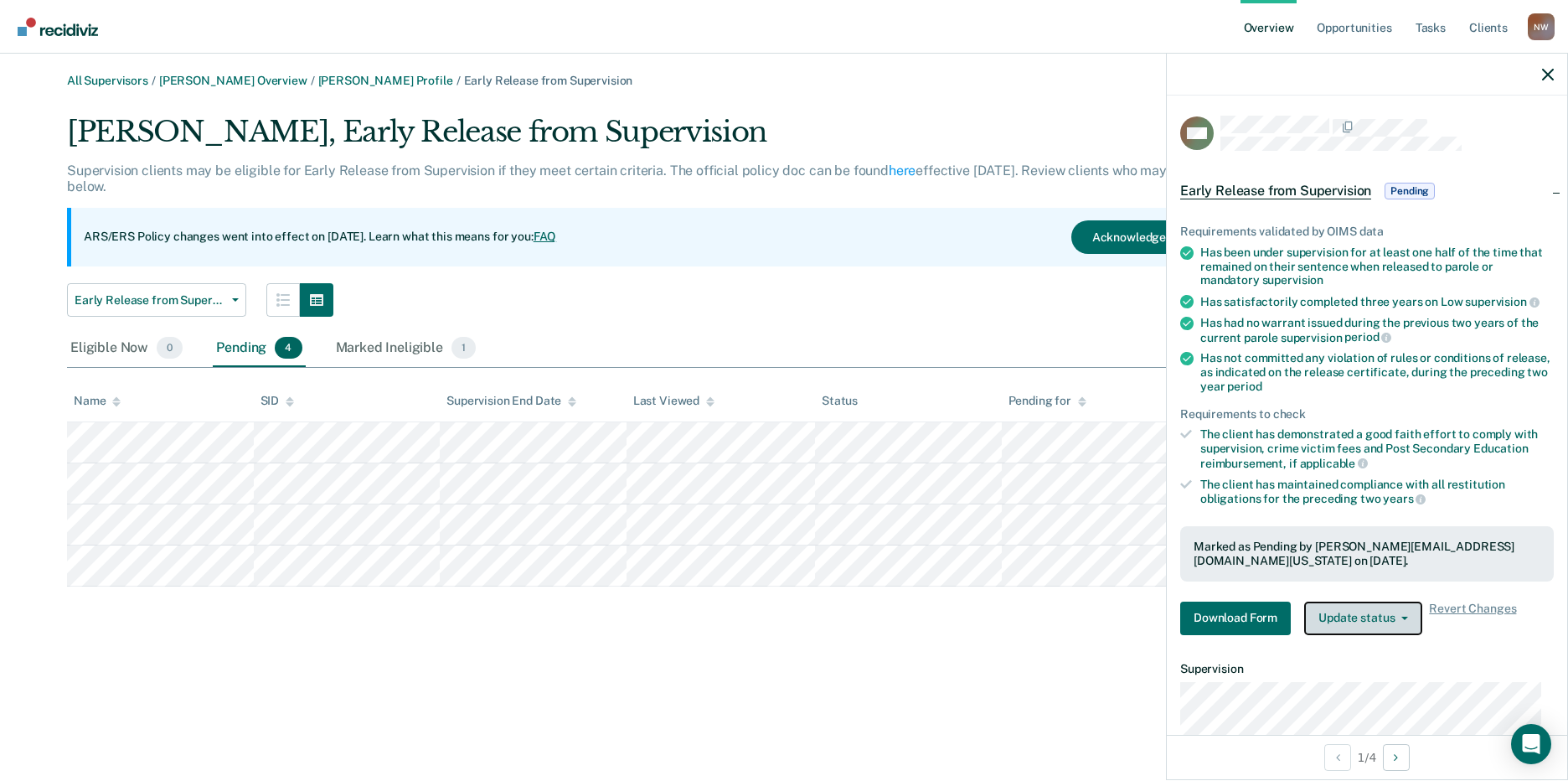
click at [1355, 617] on button "Update status" at bounding box center [1363, 617] width 118 height 34
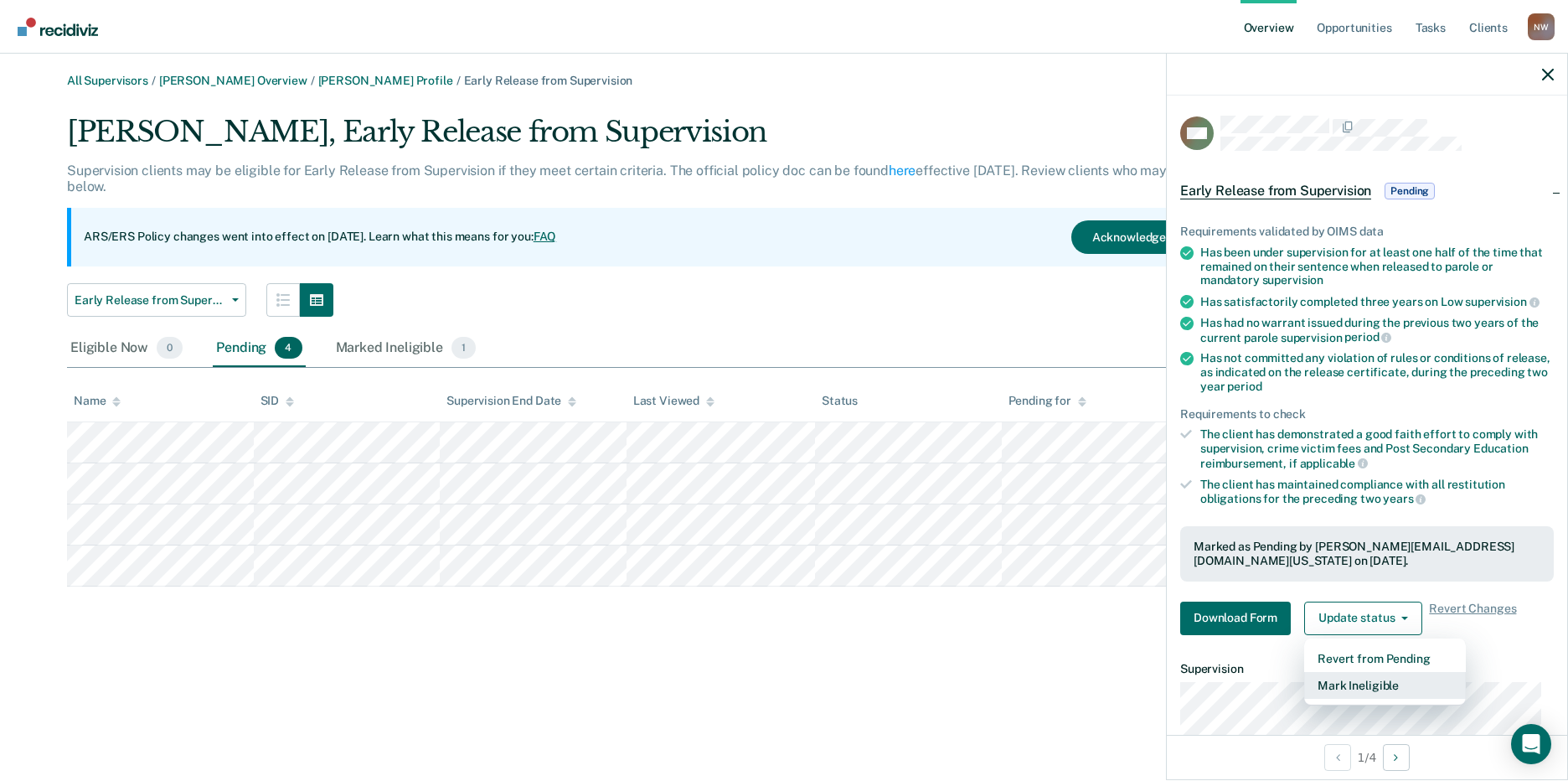
click at [1341, 678] on button "Mark Ineligible" at bounding box center [1385, 684] width 162 height 27
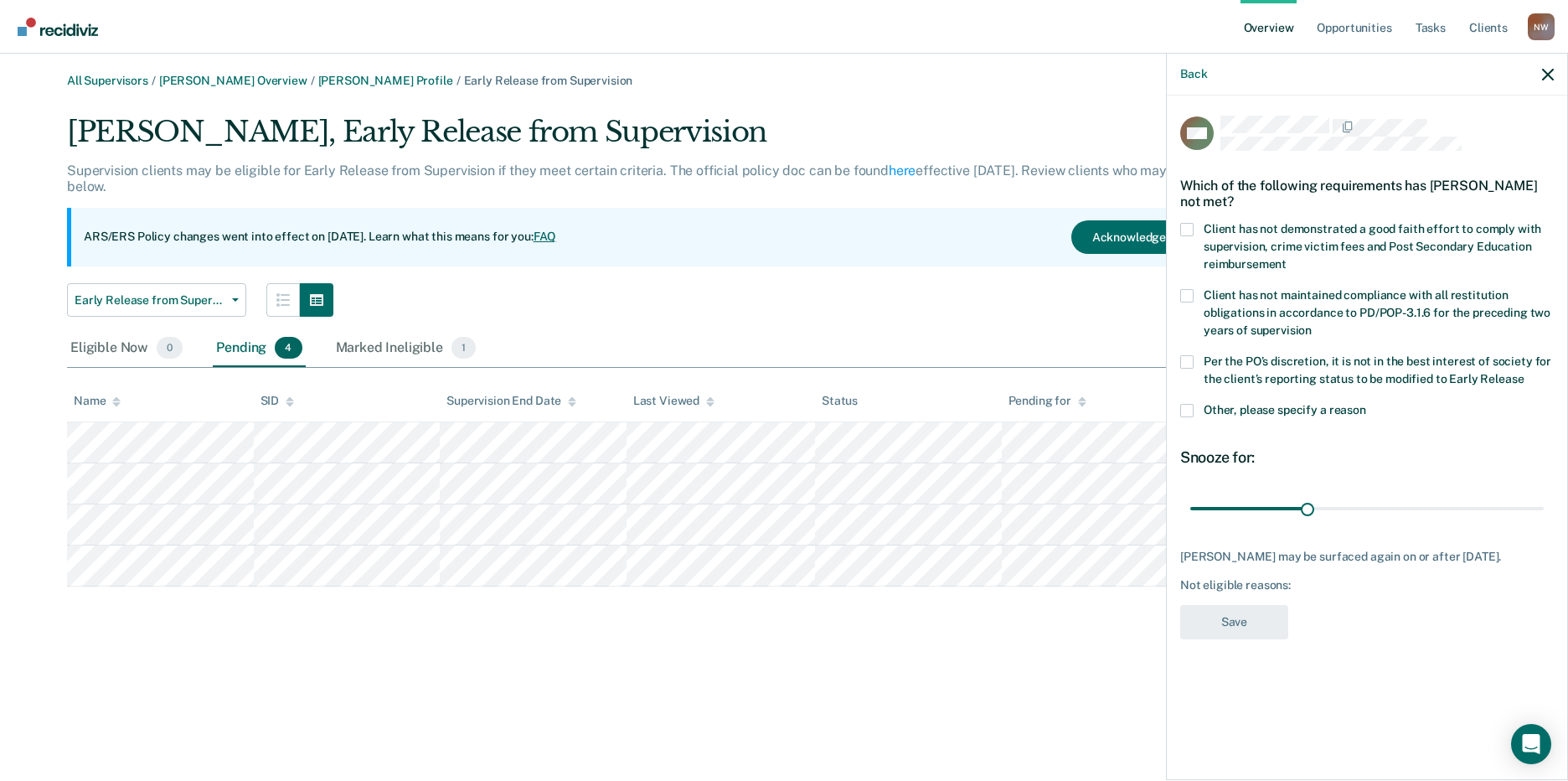
click at [1189, 229] on span at bounding box center [1186, 229] width 13 height 13
click at [1286, 258] on input "Client has not demonstrated a good faith effort to comply with supervision, cri…" at bounding box center [1286, 258] width 0 height 0
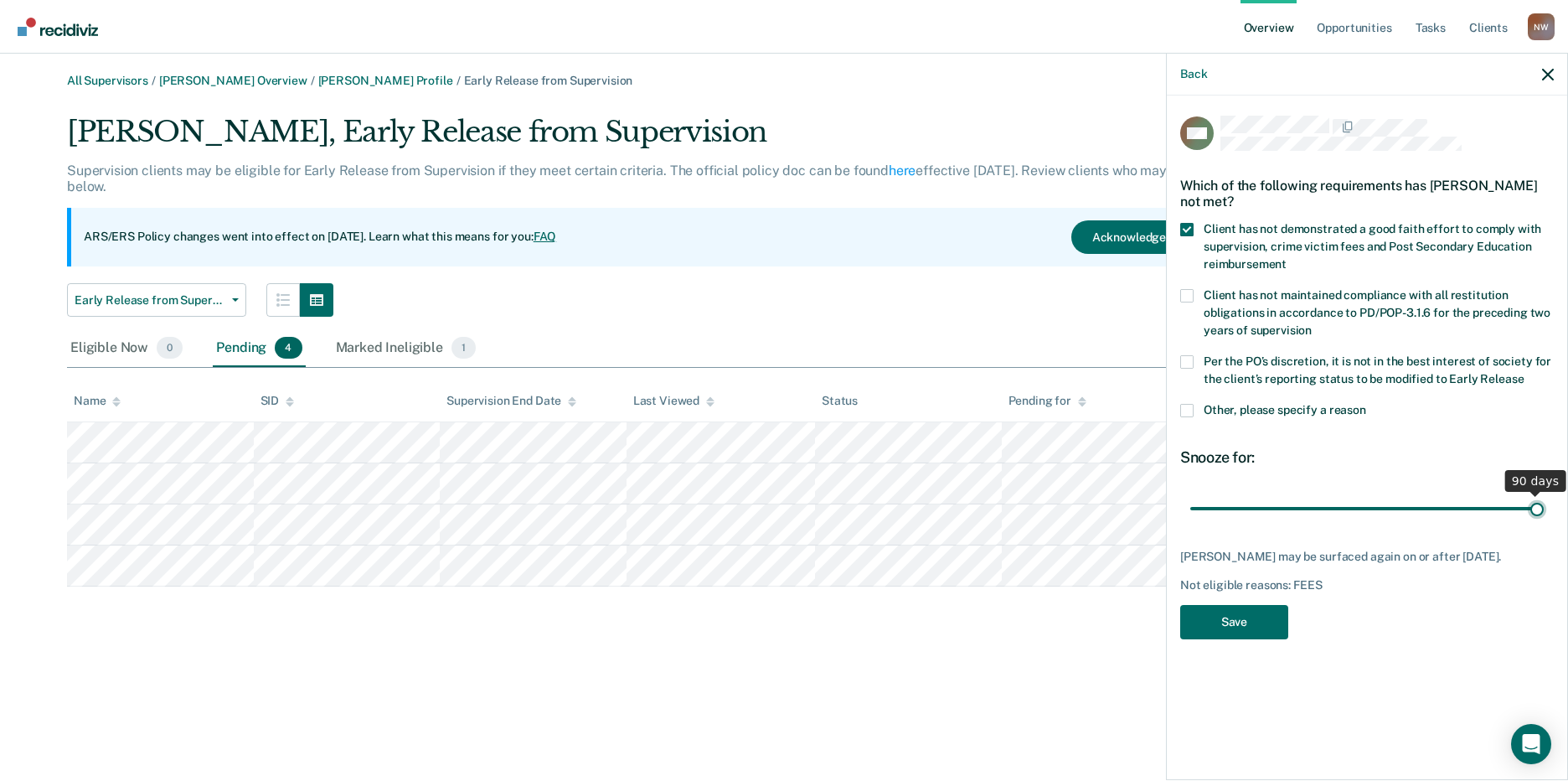
drag, startPoint x: 1308, startPoint y: 505, endPoint x: 1593, endPoint y: 493, distance: 285.3
type input "90"
click at [1544, 493] on input "range" at bounding box center [1366, 508] width 353 height 30
click at [1231, 619] on button "Save" at bounding box center [1234, 621] width 108 height 34
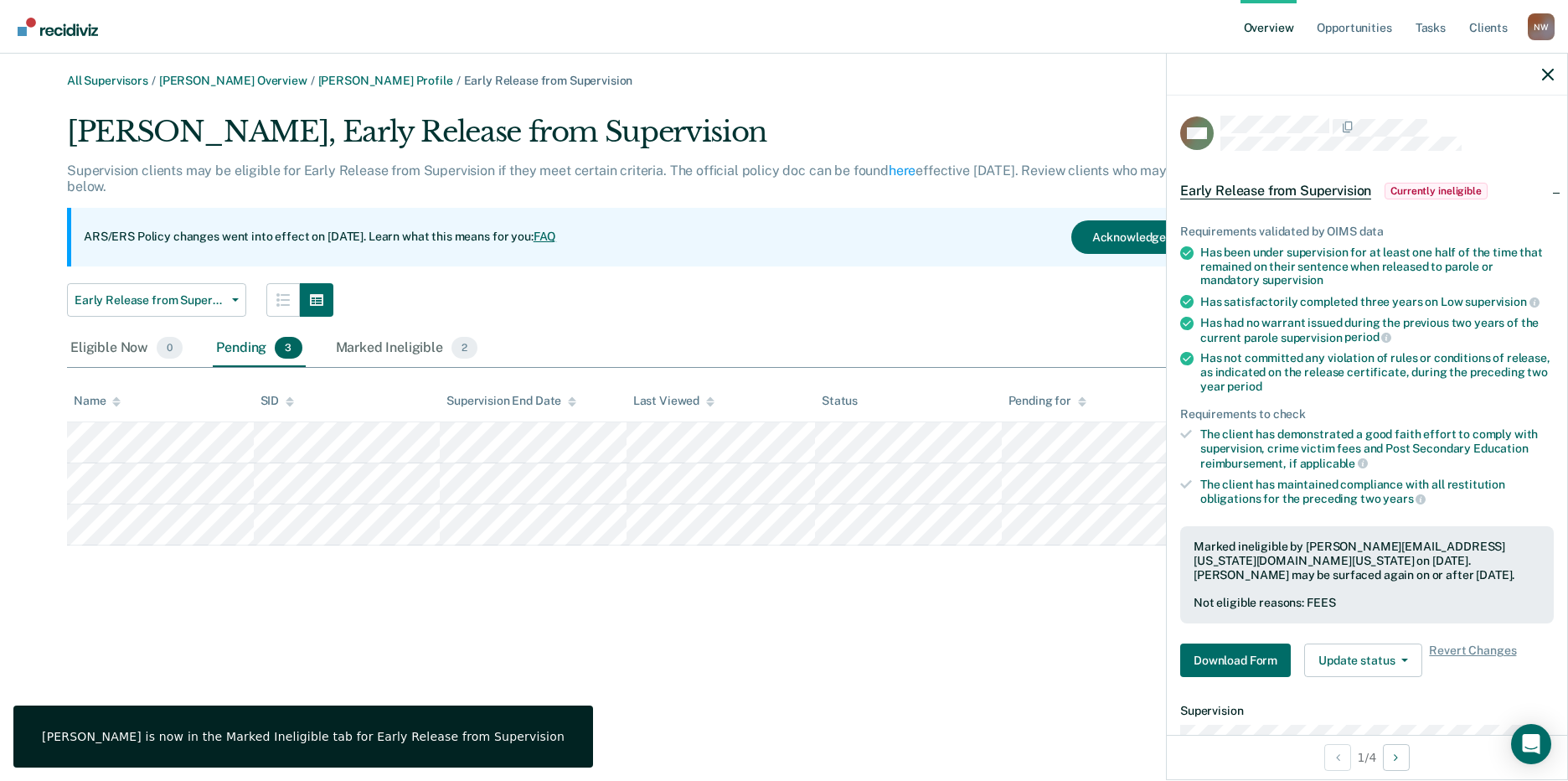
click at [1555, 77] on div at bounding box center [1367, 75] width 400 height 42
click at [1550, 73] on icon "button" at bounding box center [1547, 74] width 11 height 11
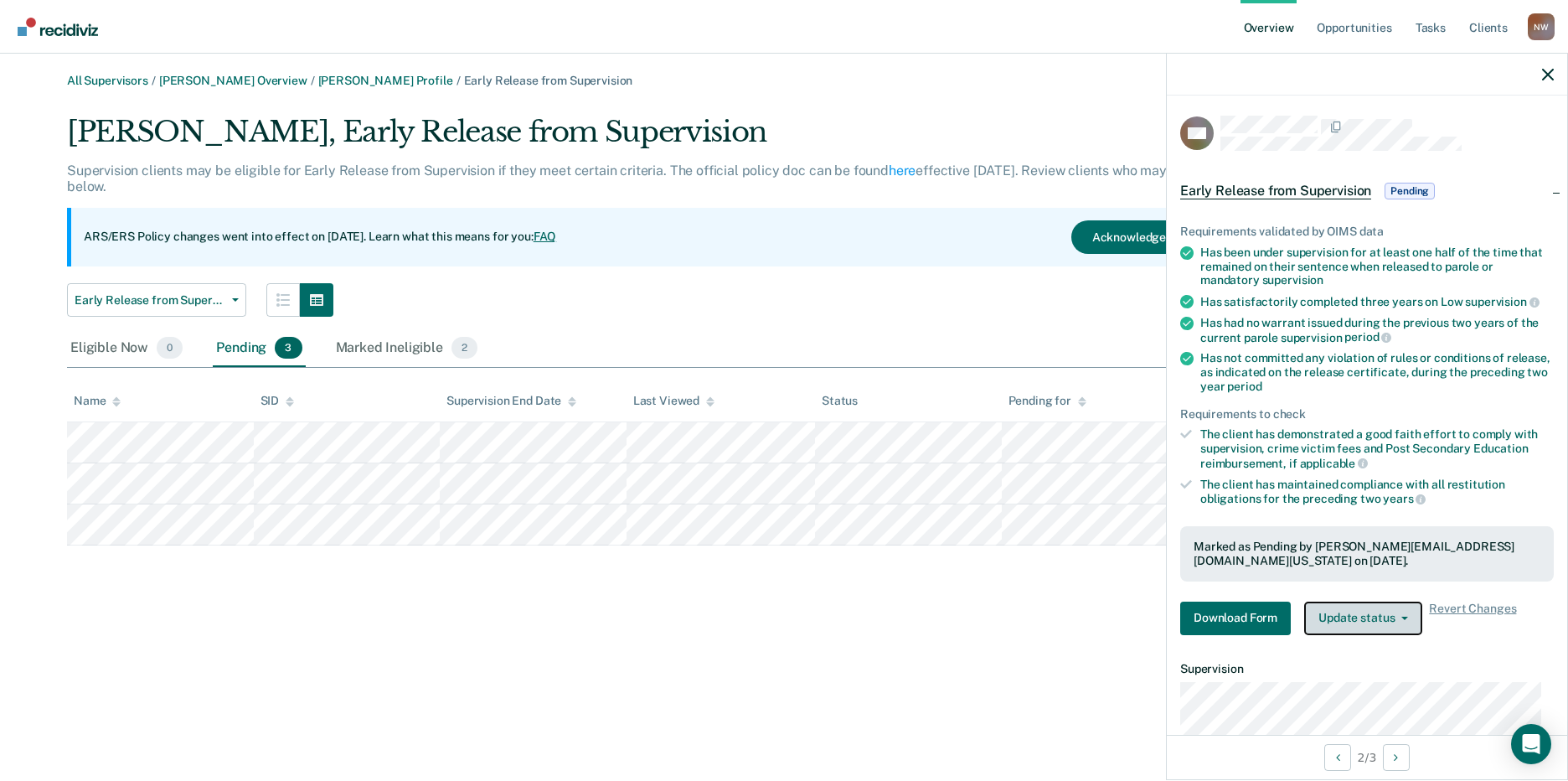
click at [1390, 622] on button "Update status" at bounding box center [1363, 617] width 118 height 34
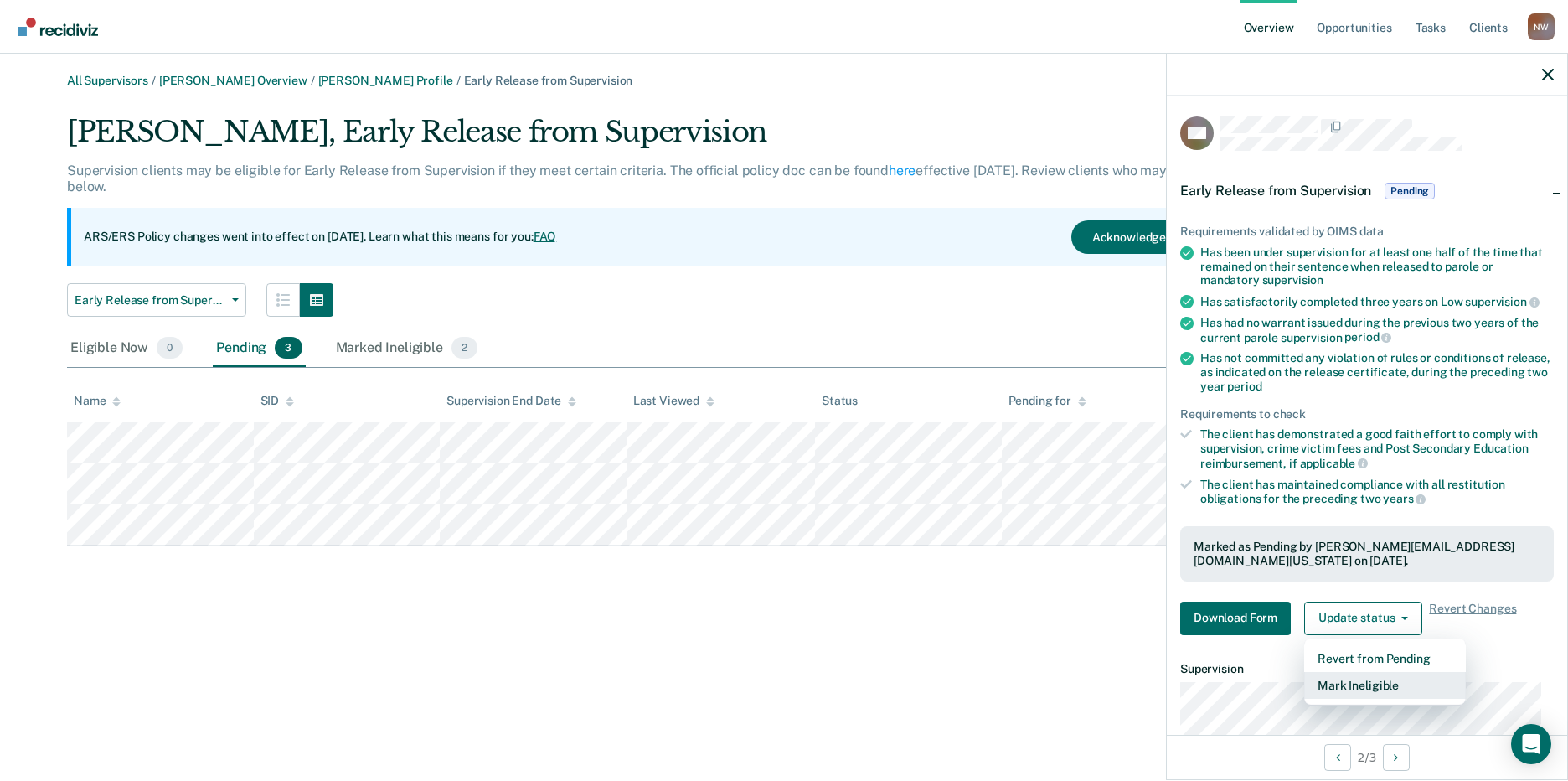
click at [1349, 679] on button "Mark Ineligible" at bounding box center [1385, 684] width 162 height 27
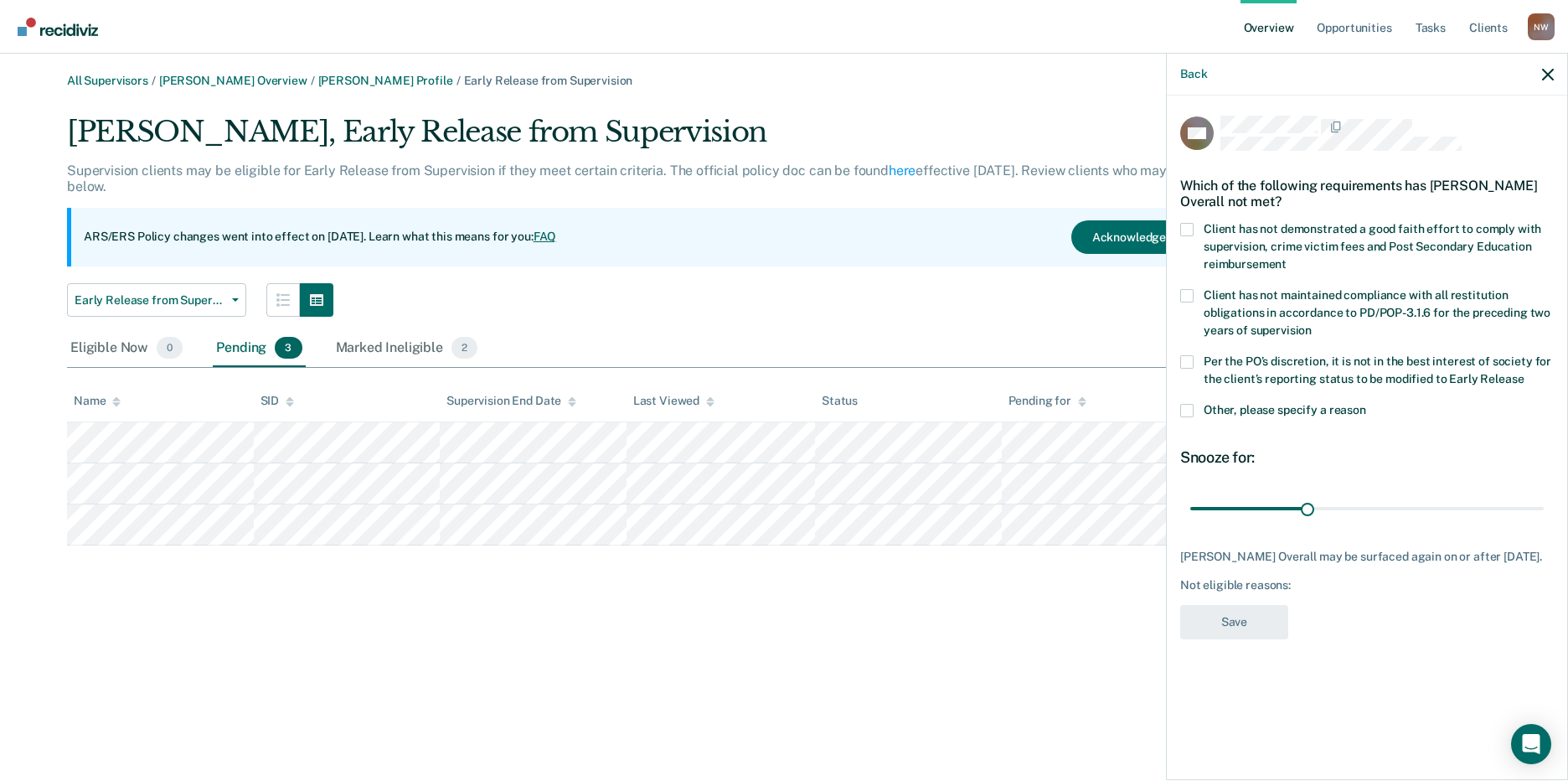
click at [1192, 226] on span at bounding box center [1186, 229] width 13 height 13
click at [1286, 258] on input "Client has not demonstrated a good faith effort to comply with supervision, cri…" at bounding box center [1286, 258] width 0 height 0
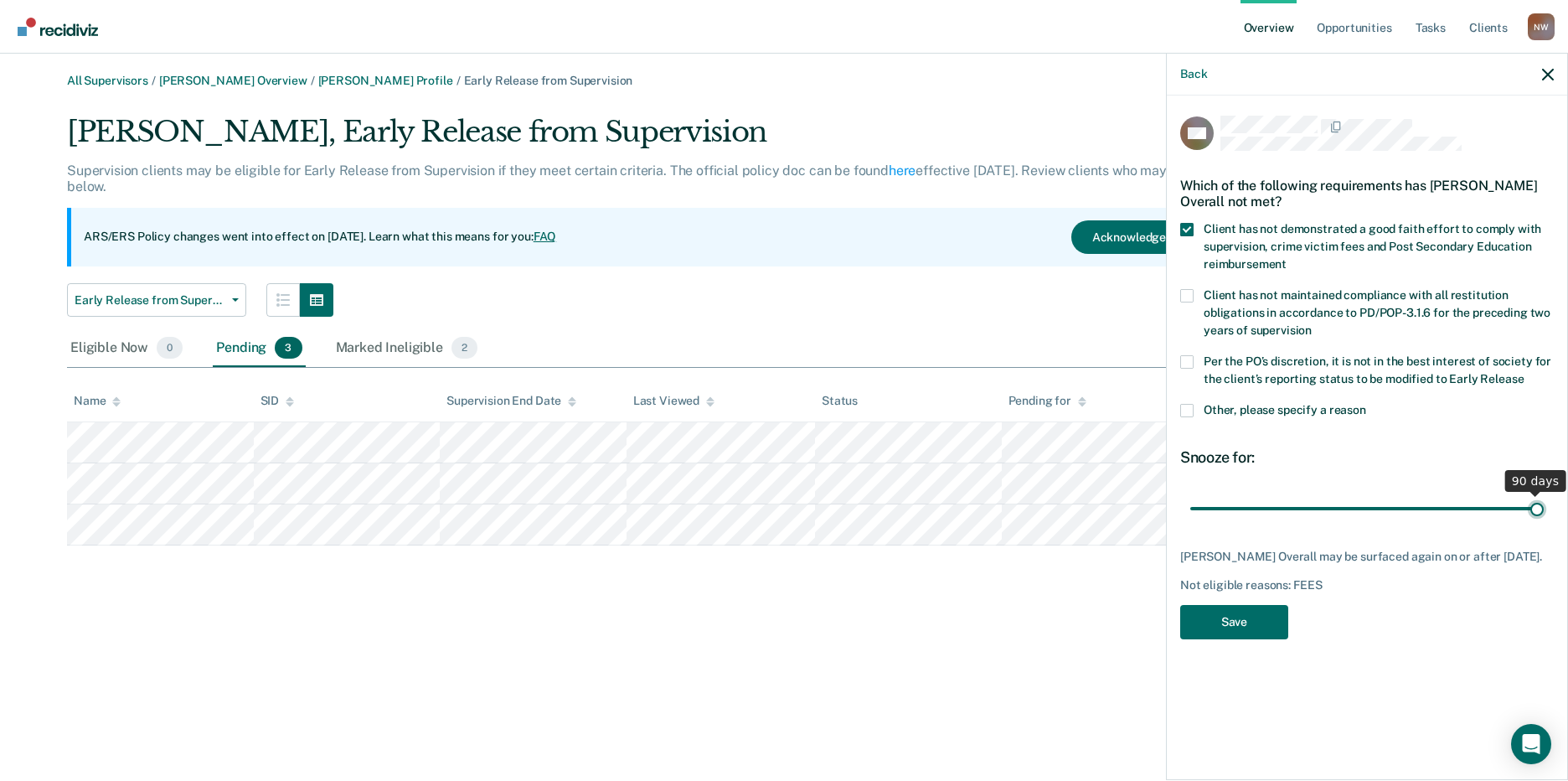
drag, startPoint x: 1553, startPoint y: 511, endPoint x: 1598, endPoint y: 508, distance: 45.1
type input "90"
click at [1544, 508] on input "range" at bounding box center [1366, 508] width 353 height 30
drag, startPoint x: 1265, startPoint y: 621, endPoint x: 1252, endPoint y: 620, distance: 13.0
click at [1265, 623] on button "Save" at bounding box center [1234, 621] width 108 height 34
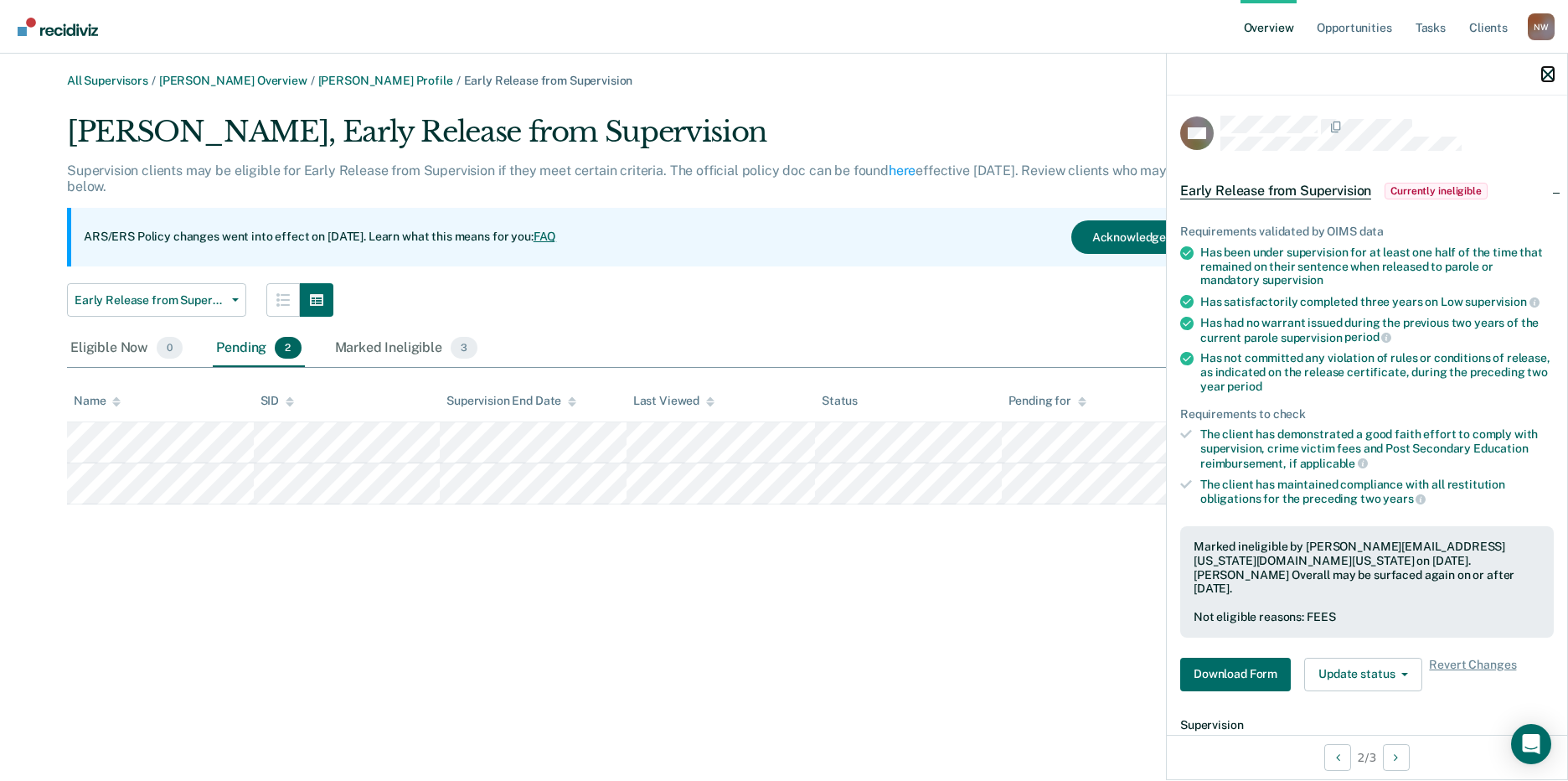
click at [1548, 70] on icon "button" at bounding box center [1547, 74] width 11 height 11
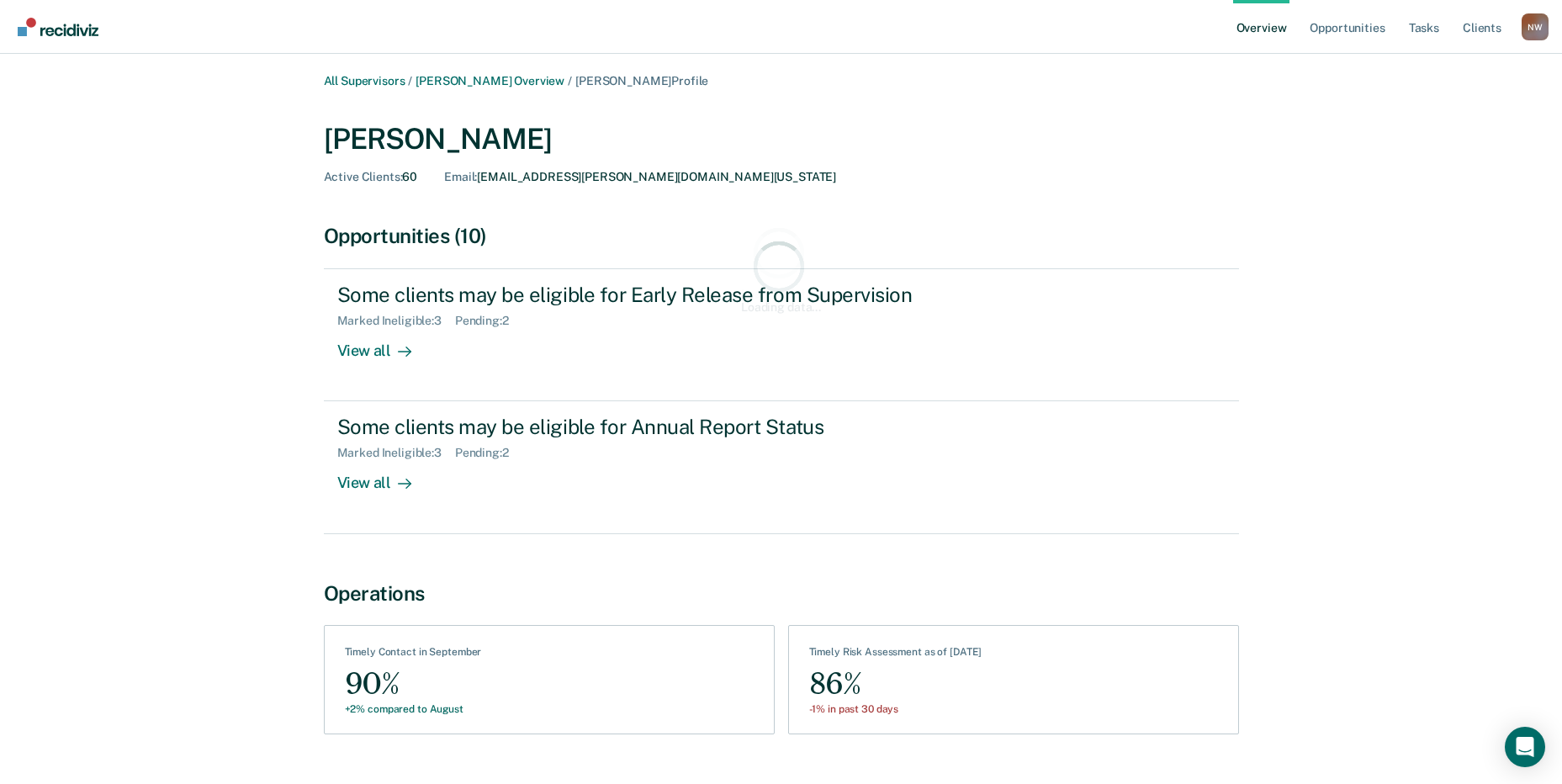
scroll to position [368, 0]
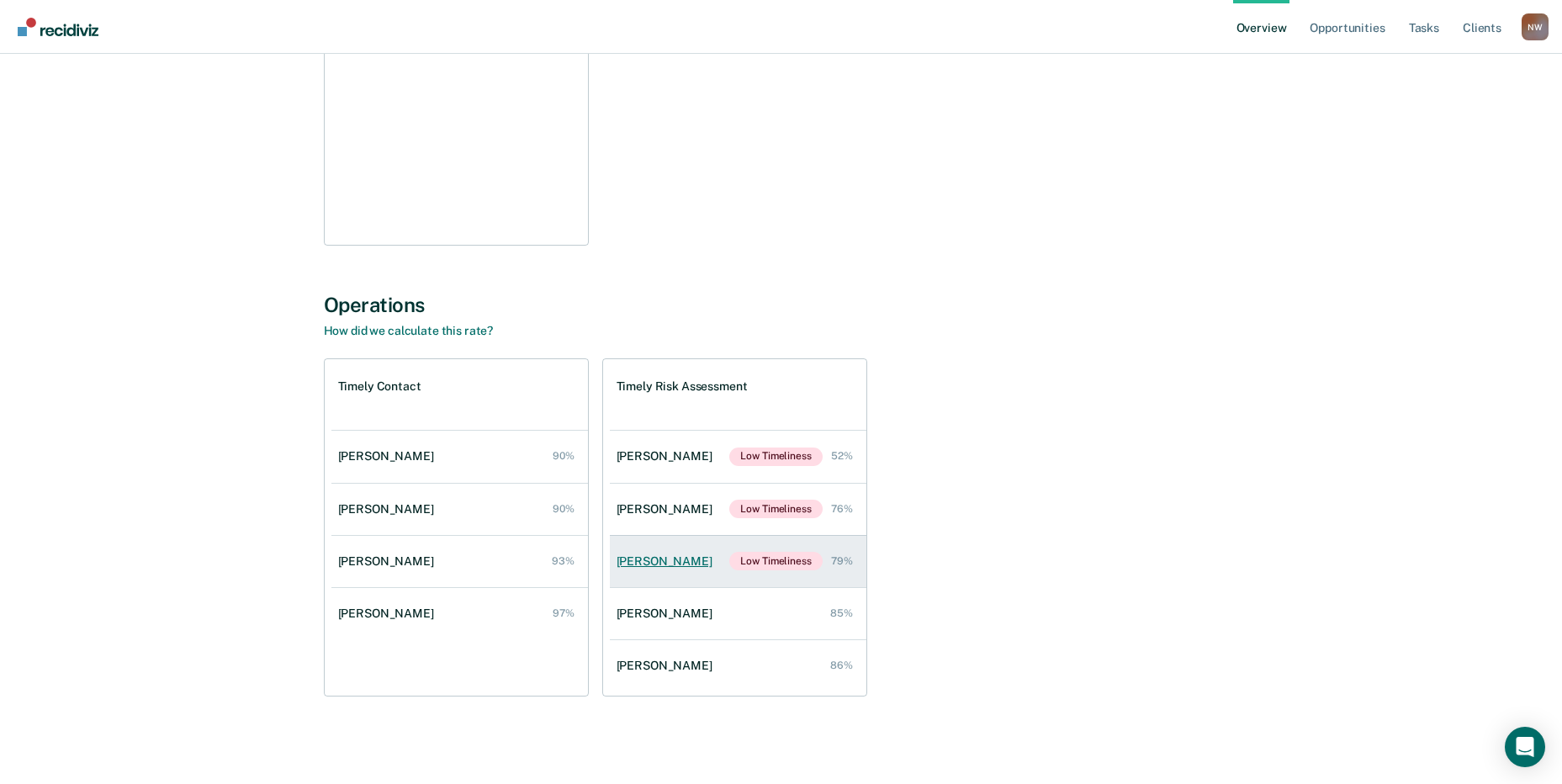
click at [681, 554] on div "[PERSON_NAME]" at bounding box center [667, 561] width 102 height 14
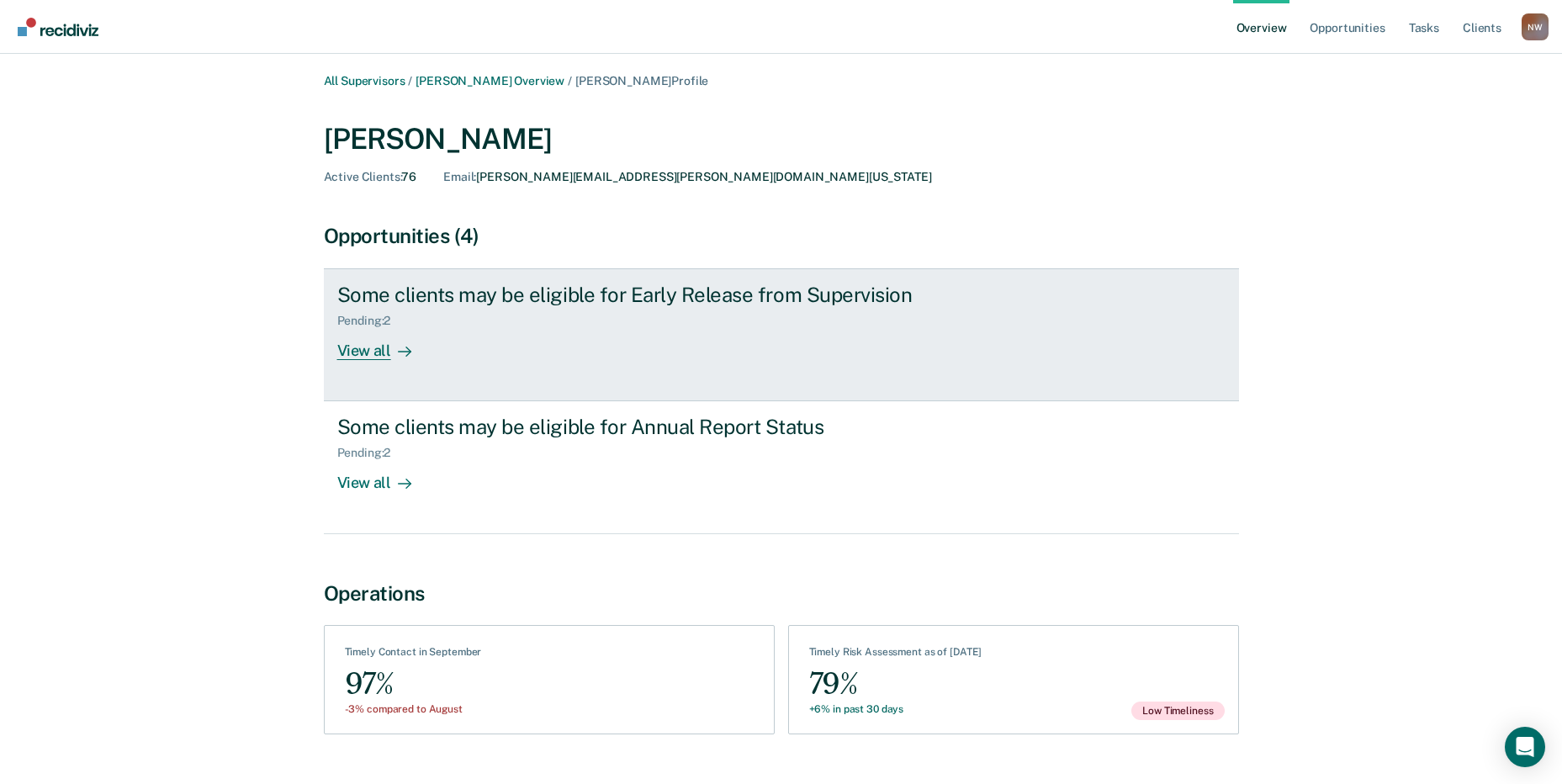
click at [370, 347] on div "View all" at bounding box center [384, 345] width 94 height 33
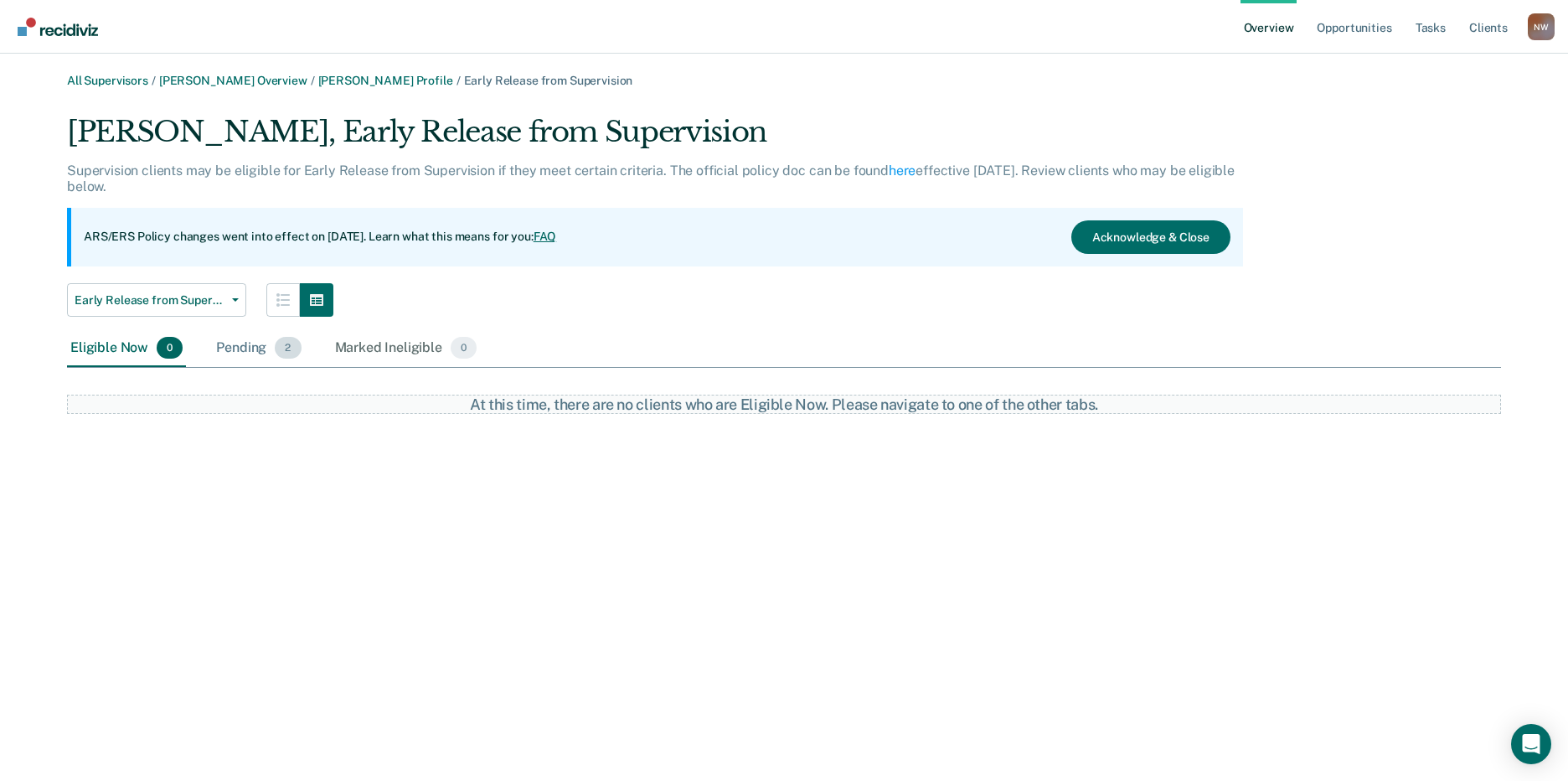
click at [251, 350] on div "Pending 2" at bounding box center [258, 348] width 91 height 37
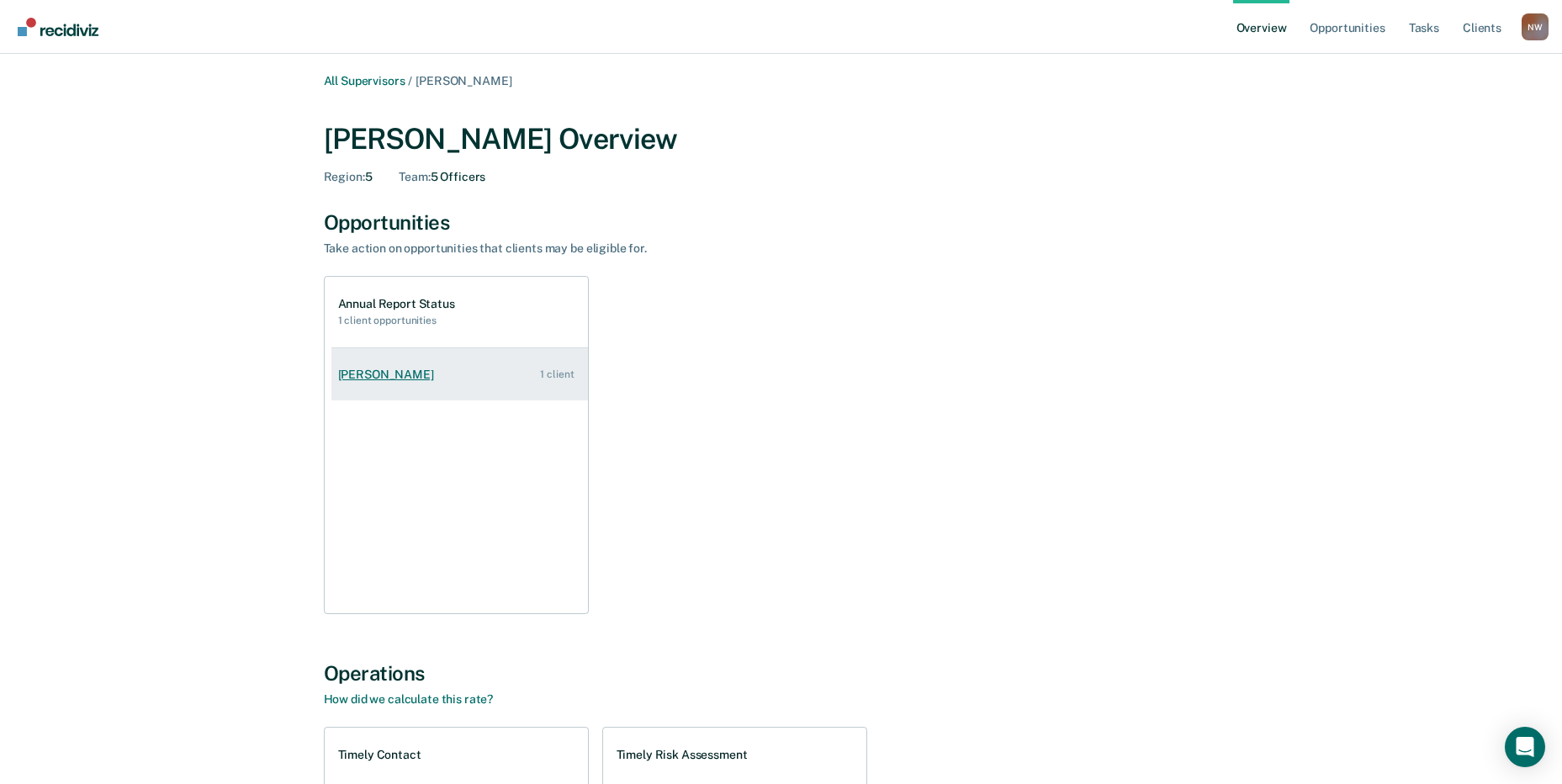
click at [386, 379] on div "[PERSON_NAME]" at bounding box center [389, 375] width 102 height 14
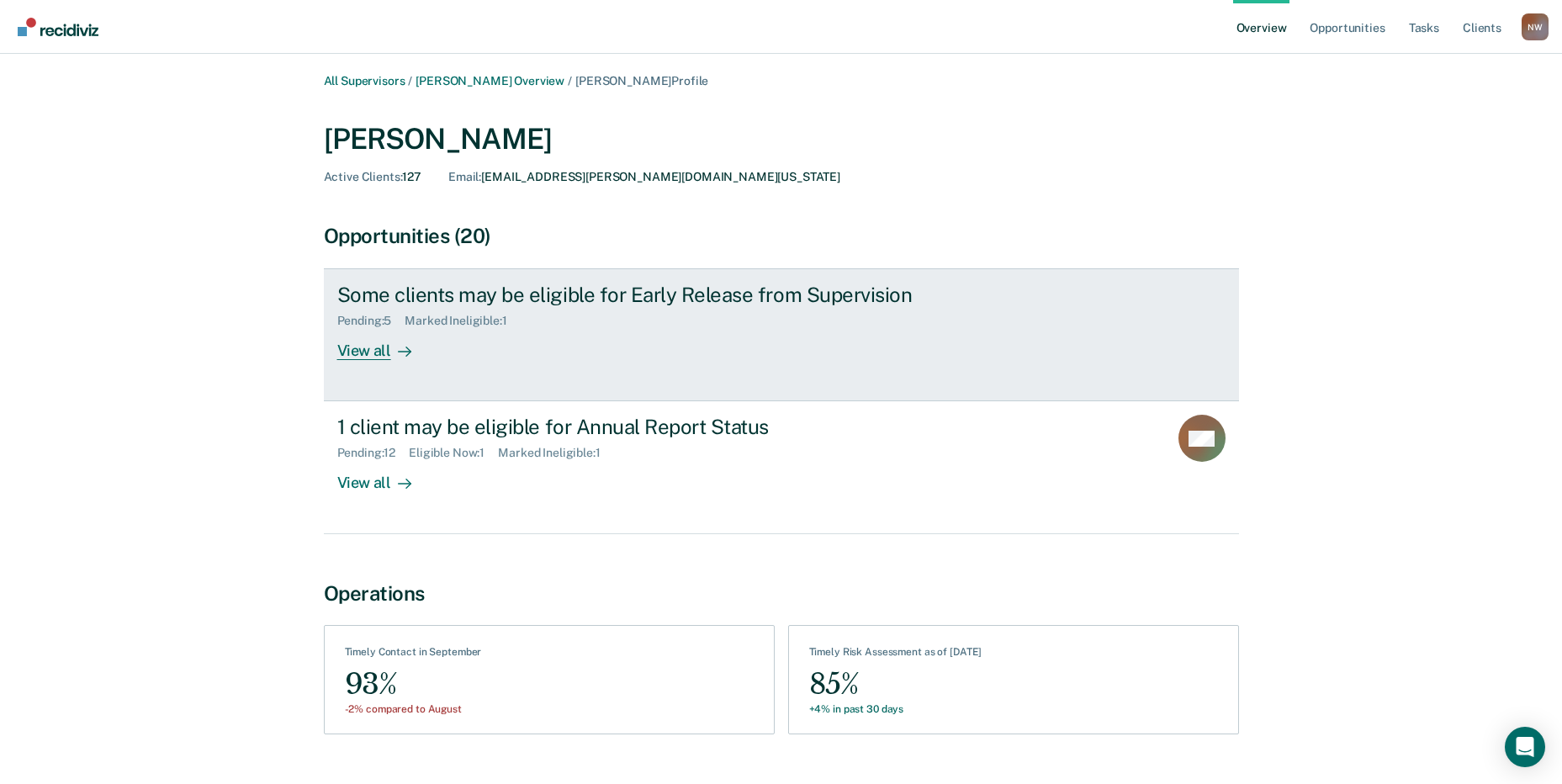
click at [355, 345] on div "View all" at bounding box center [384, 345] width 94 height 33
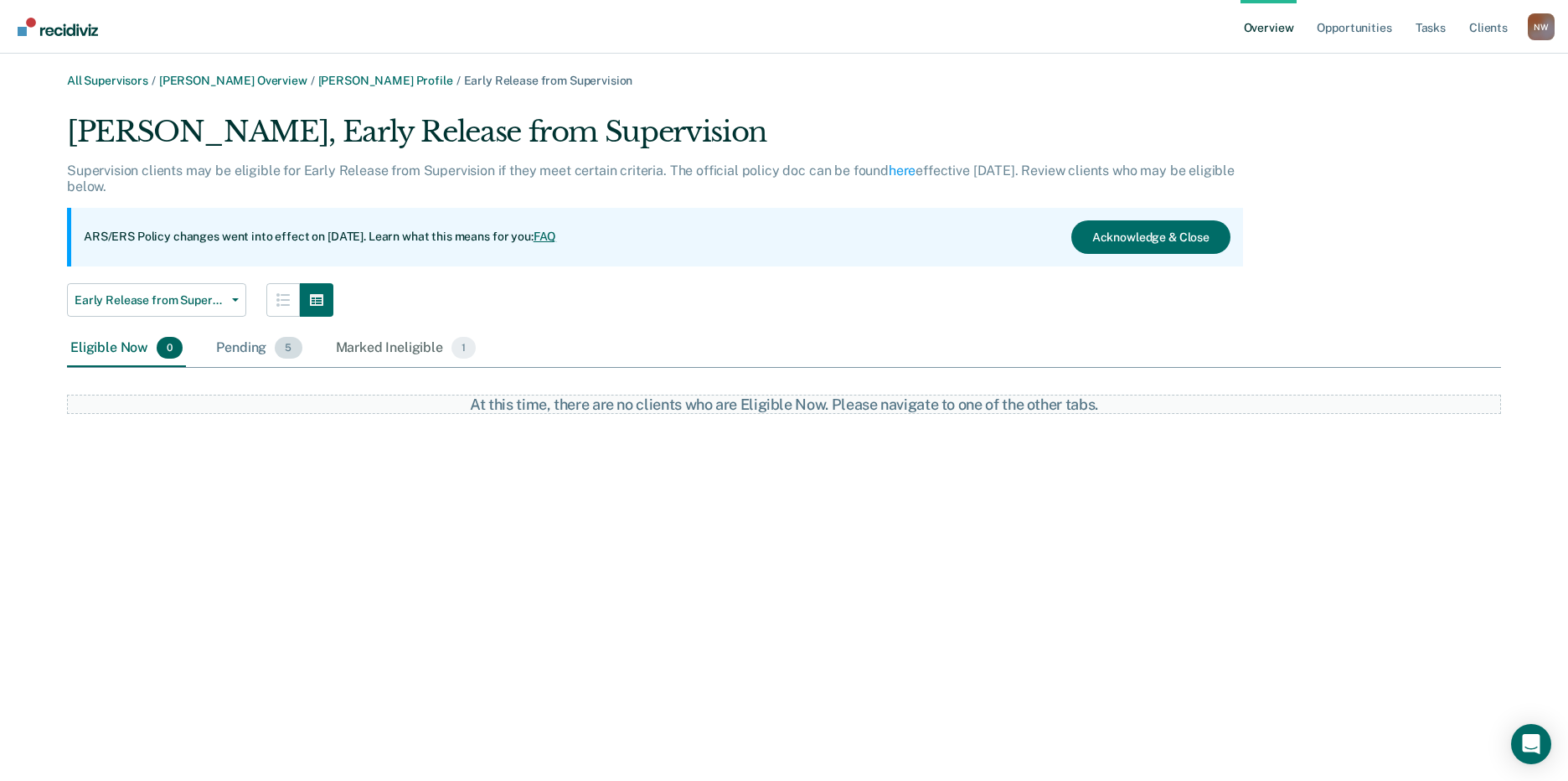
click at [239, 353] on div "Pending 5" at bounding box center [259, 348] width 92 height 37
